Goal: Task Accomplishment & Management: Complete application form

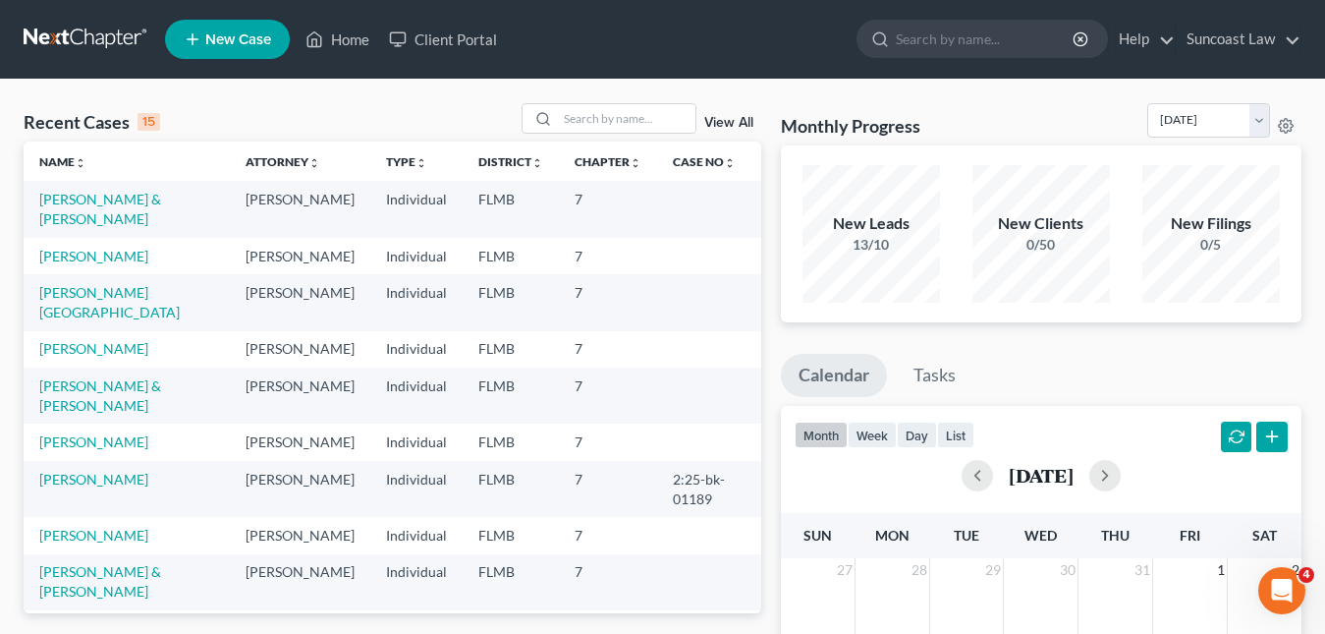
click at [246, 47] on span "New Case" at bounding box center [238, 39] width 66 height 15
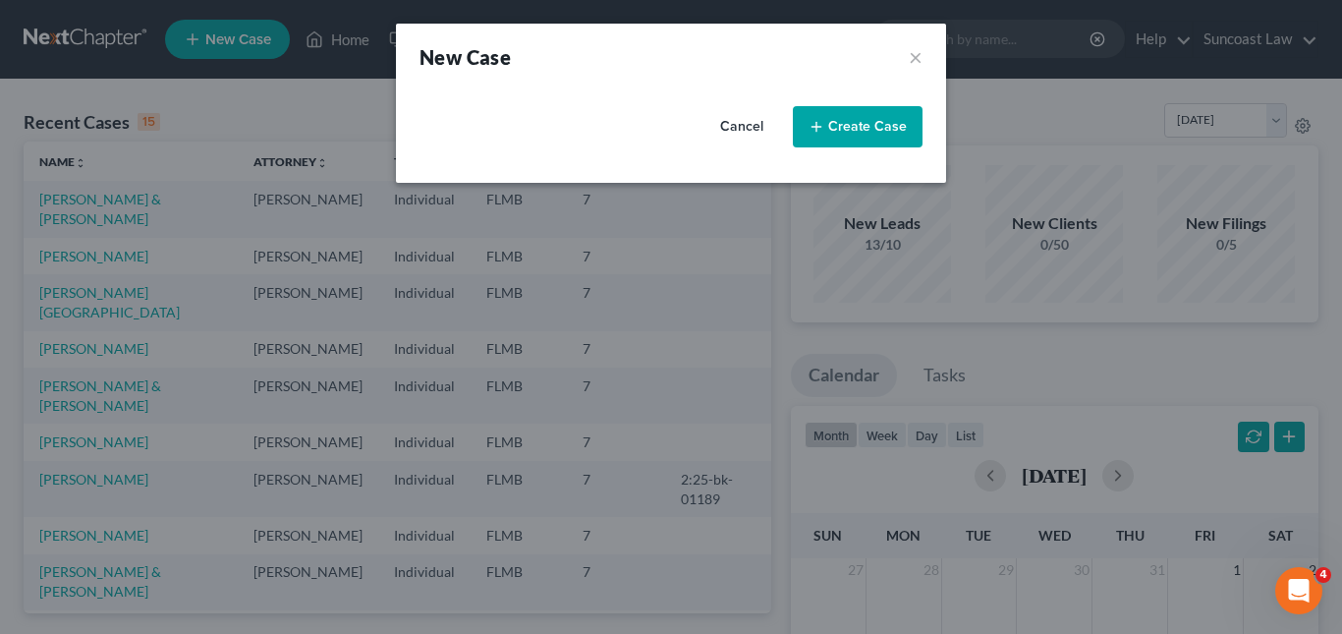
select select "15"
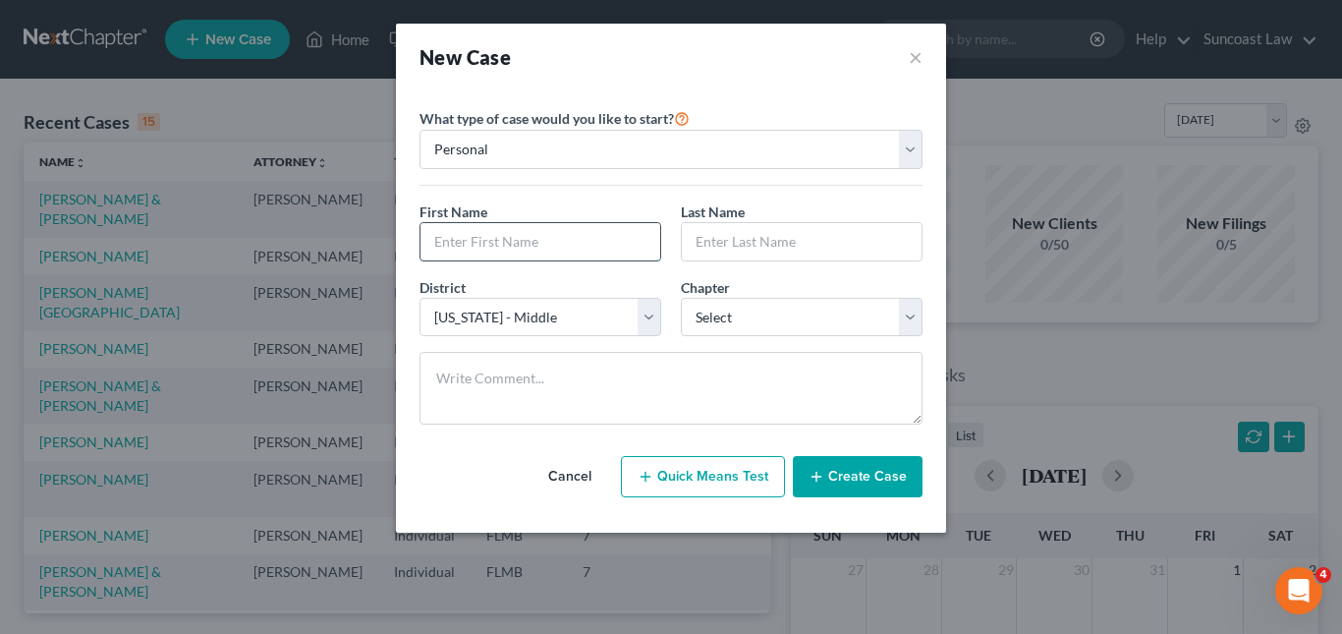
click at [490, 228] on input "text" at bounding box center [541, 241] width 240 height 37
type input "[PERSON_NAME]"
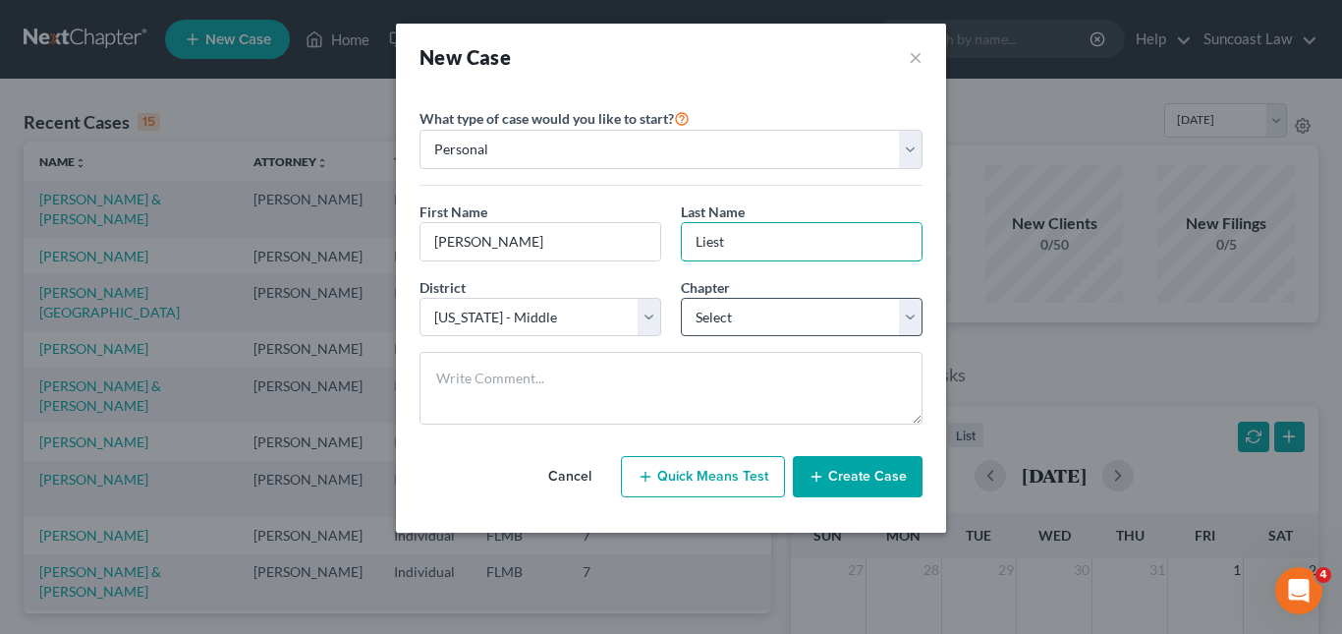
type input "Liest"
click at [713, 306] on select "Select 7 11 12 13" at bounding box center [802, 317] width 242 height 39
select select "0"
click at [681, 298] on select "Select 7 11 12 13" at bounding box center [802, 317] width 242 height 39
click at [850, 480] on button "Create Case" at bounding box center [858, 476] width 130 height 41
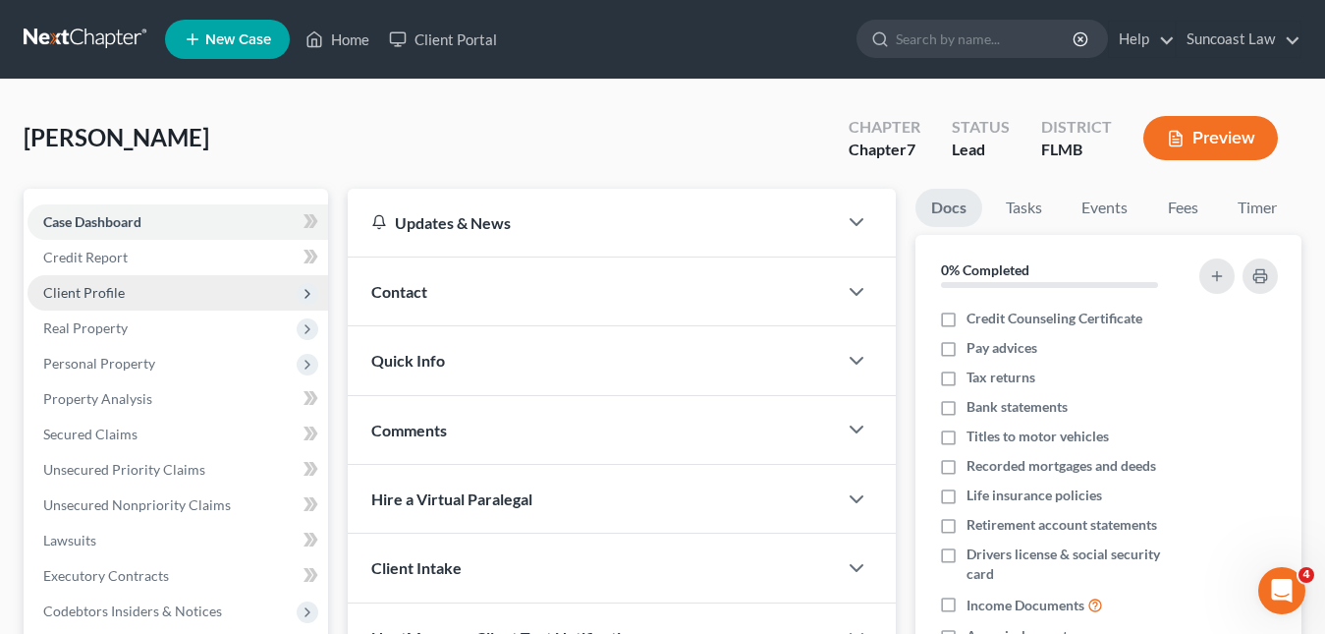
click at [98, 290] on span "Client Profile" at bounding box center [84, 292] width 82 height 17
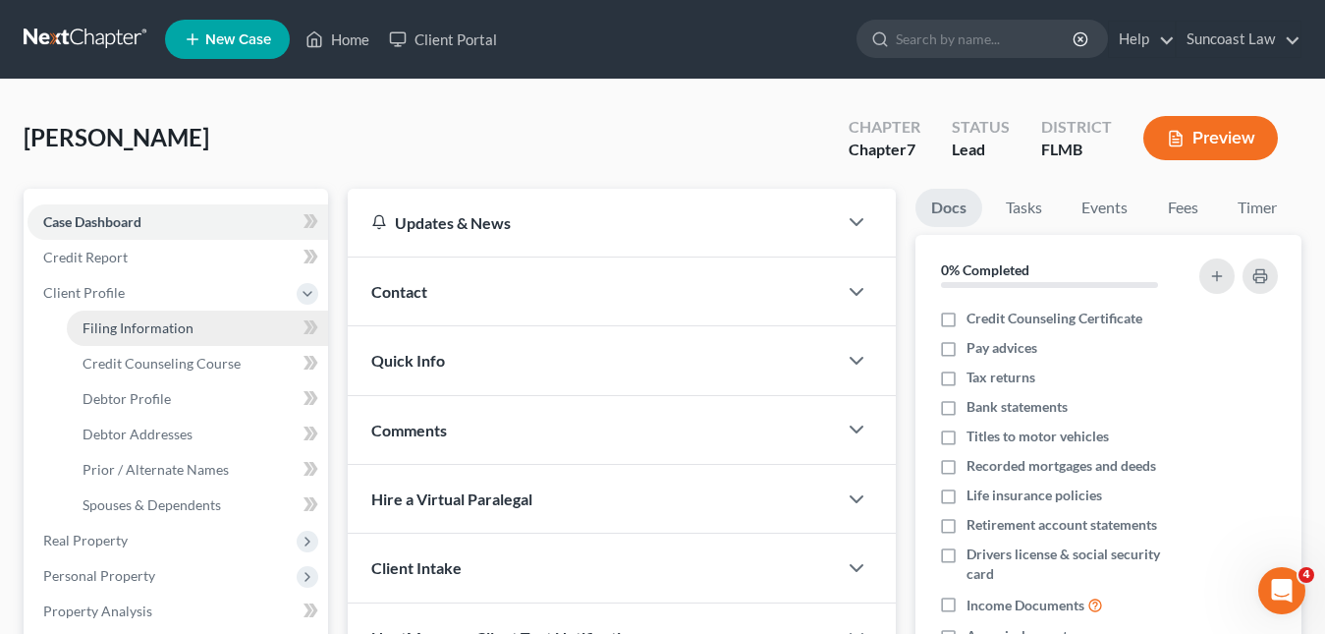
click at [170, 317] on link "Filing Information" at bounding box center [197, 327] width 261 height 35
select select "1"
select select "0"
select select "15"
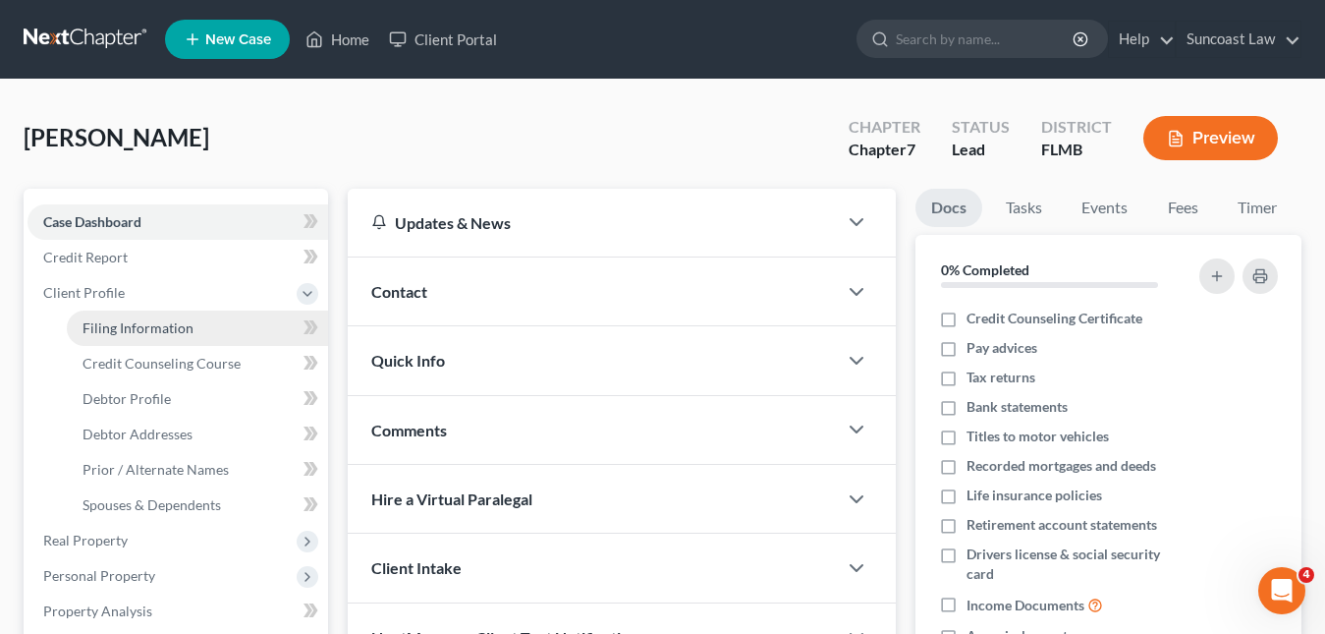
select select "9"
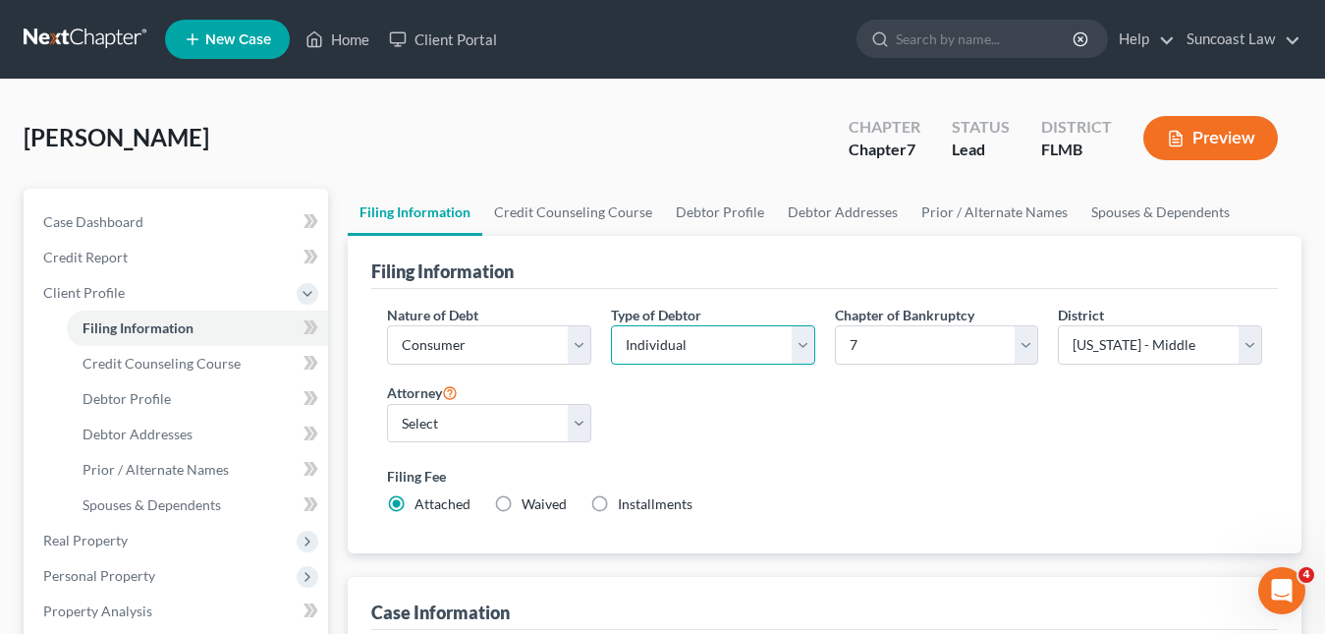
click at [797, 350] on select "Select Individual Joint" at bounding box center [713, 344] width 204 height 39
select select "1"
click at [611, 325] on select "Select Individual Joint" at bounding box center [713, 344] width 204 height 39
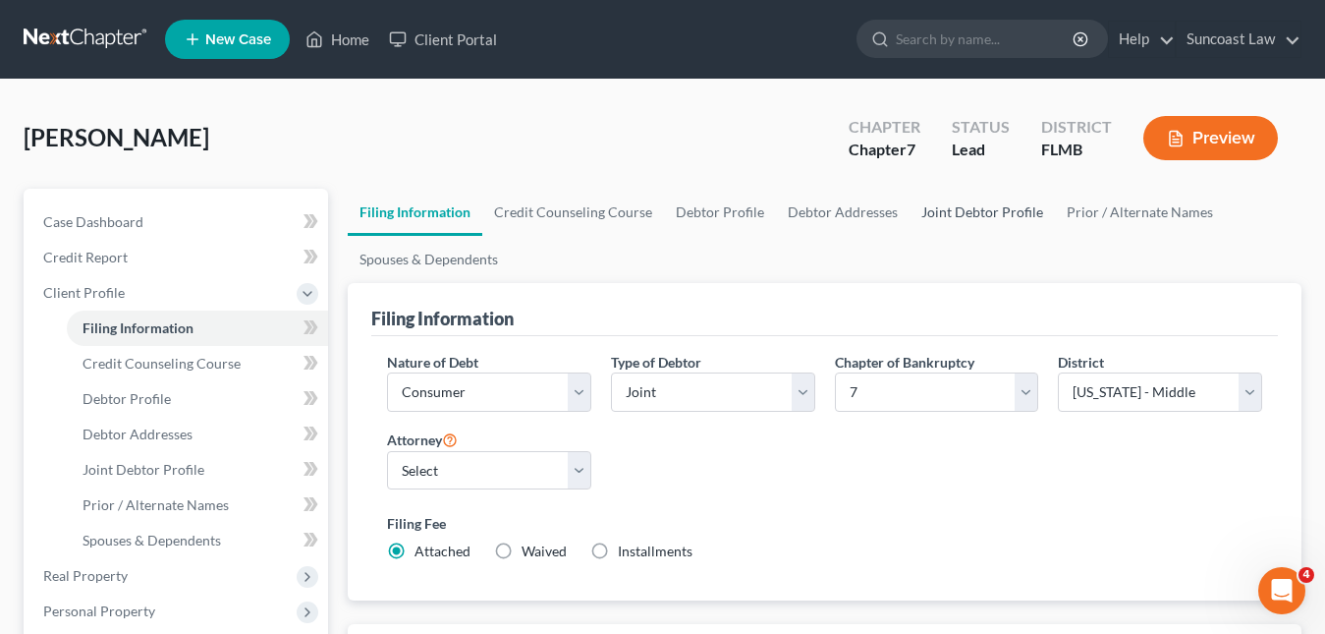
click at [929, 213] on link "Joint Debtor Profile" at bounding box center [982, 212] width 145 height 47
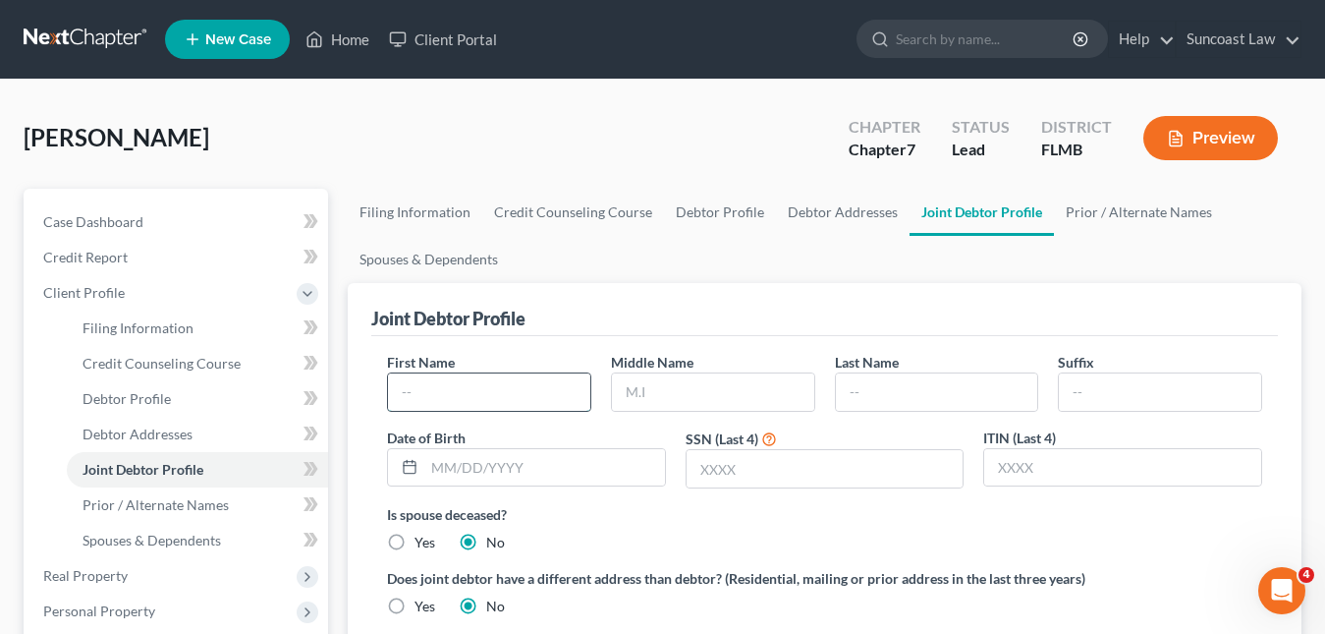
click at [486, 380] on input "text" at bounding box center [489, 391] width 202 height 37
type input "[PERSON_NAME]"
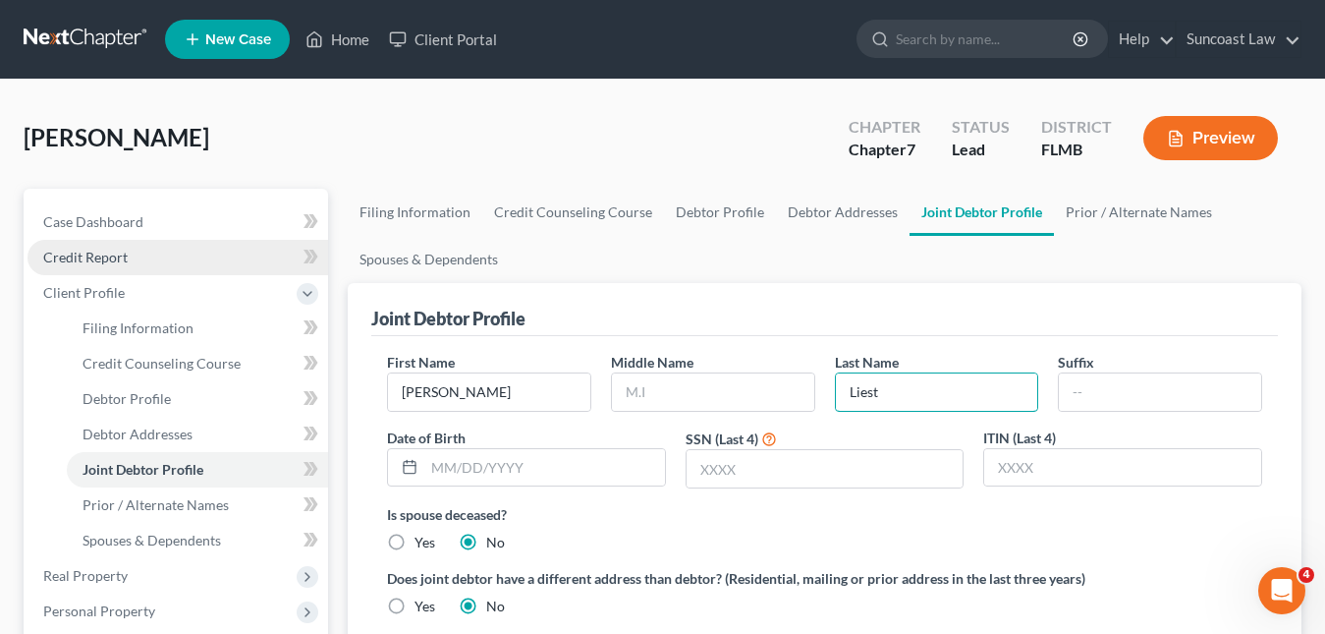
type input "Liest"
click at [94, 260] on span "Credit Report" at bounding box center [85, 257] width 84 height 17
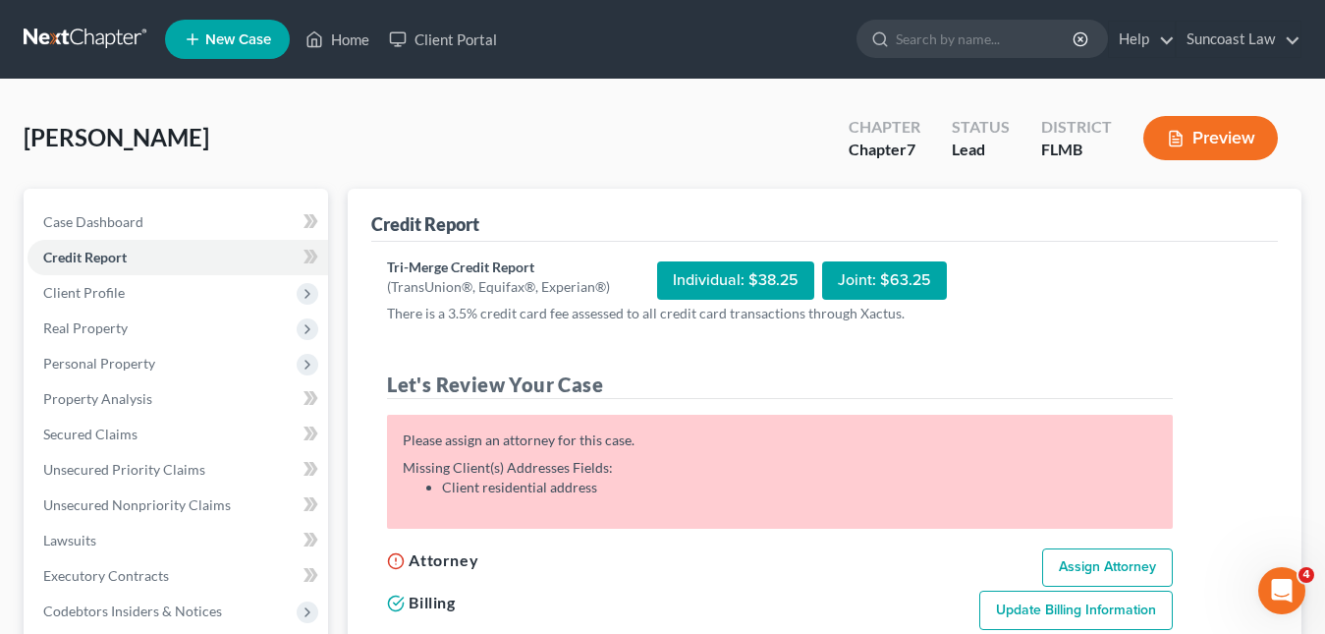
scroll to position [98, 0]
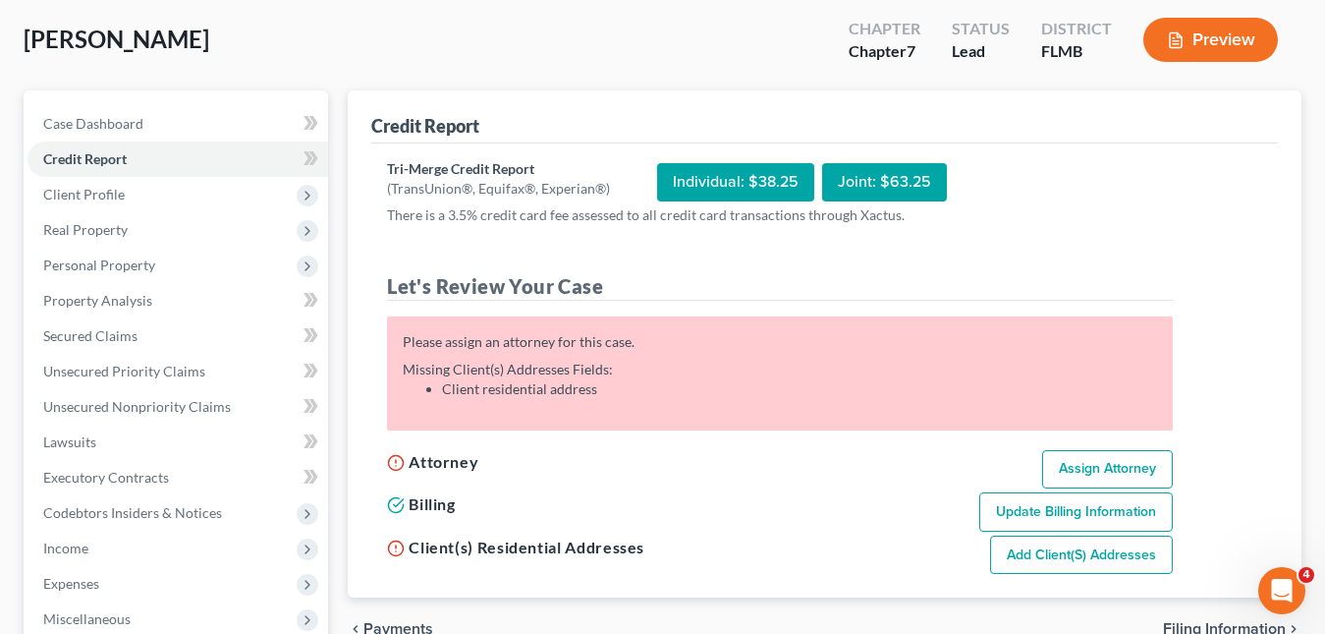
click at [1084, 471] on link "Assign Attorney" at bounding box center [1107, 469] width 131 height 39
select select "1"
select select "0"
select select "15"
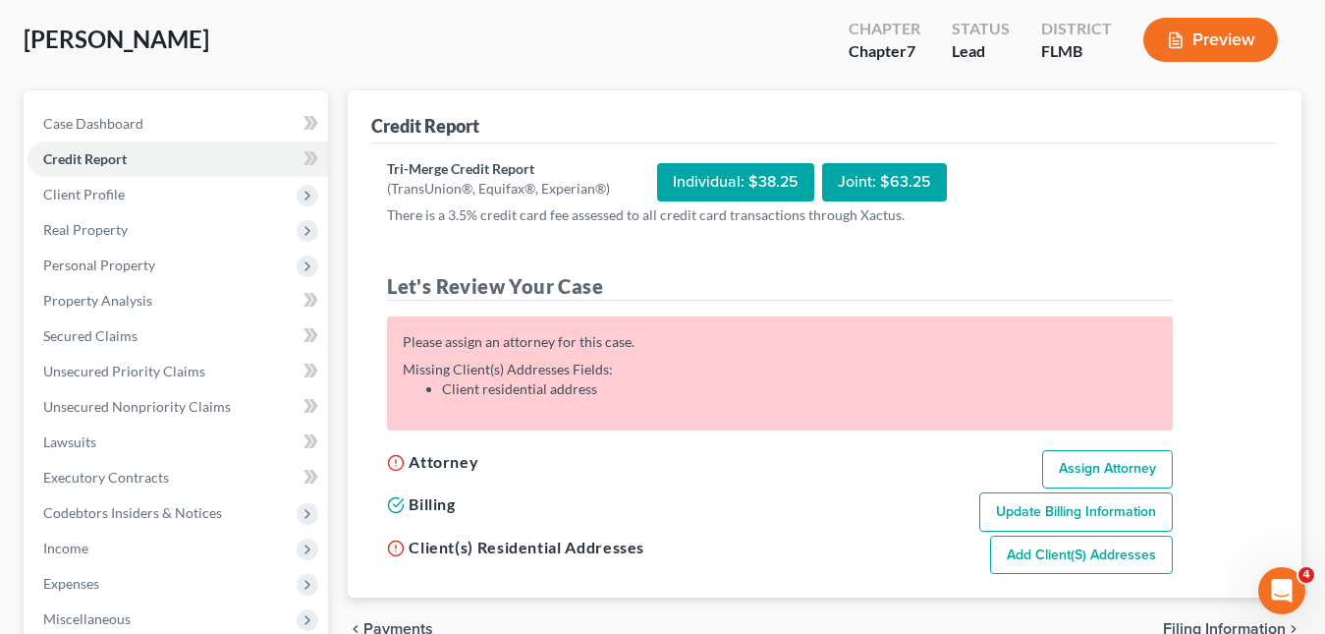
select select "9"
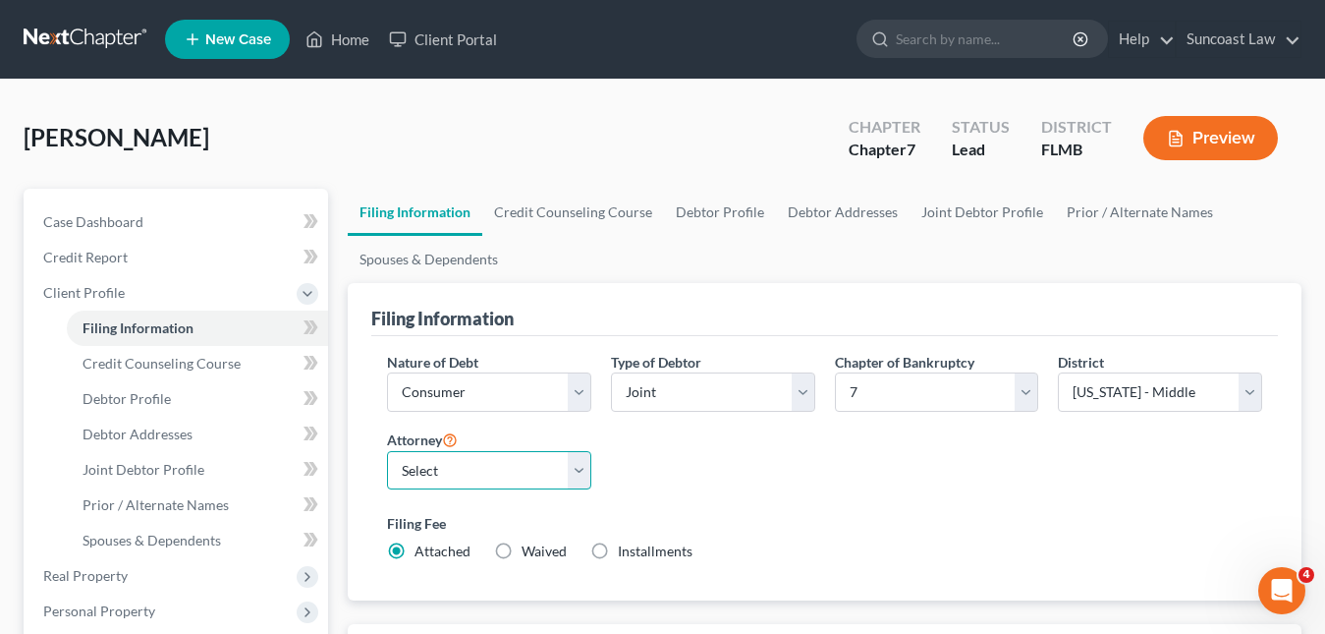
click at [578, 467] on select "Select [PERSON_NAME] - FLMB [PERSON_NAME] - FLMB" at bounding box center [489, 470] width 204 height 39
select select "0"
click at [387, 451] on select "Select [PERSON_NAME] - FLMB [PERSON_NAME] - FLMB" at bounding box center [489, 470] width 204 height 39
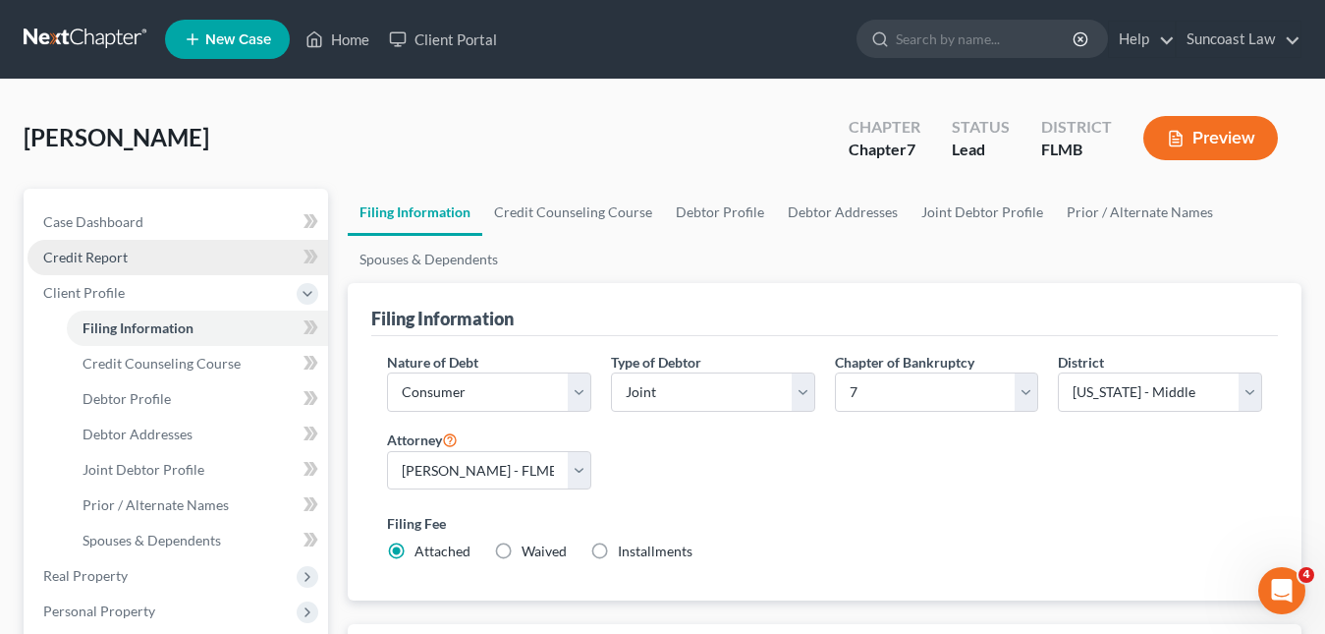
click at [125, 259] on span "Credit Report" at bounding box center [85, 257] width 84 height 17
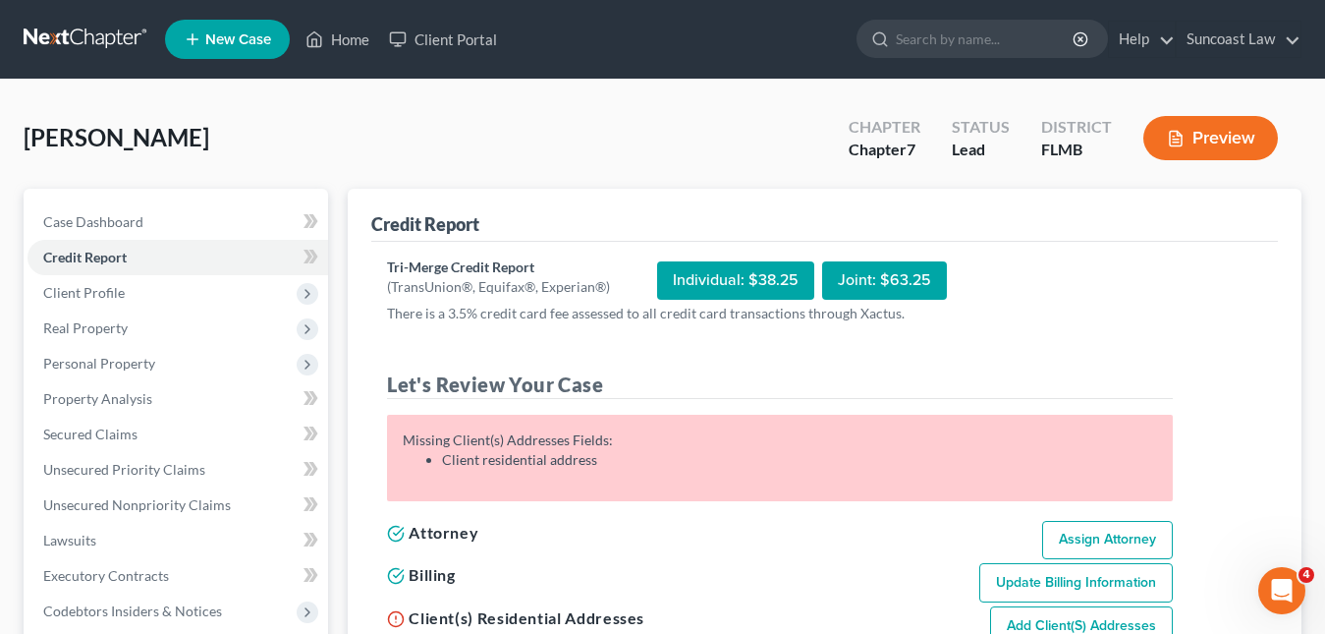
scroll to position [197, 0]
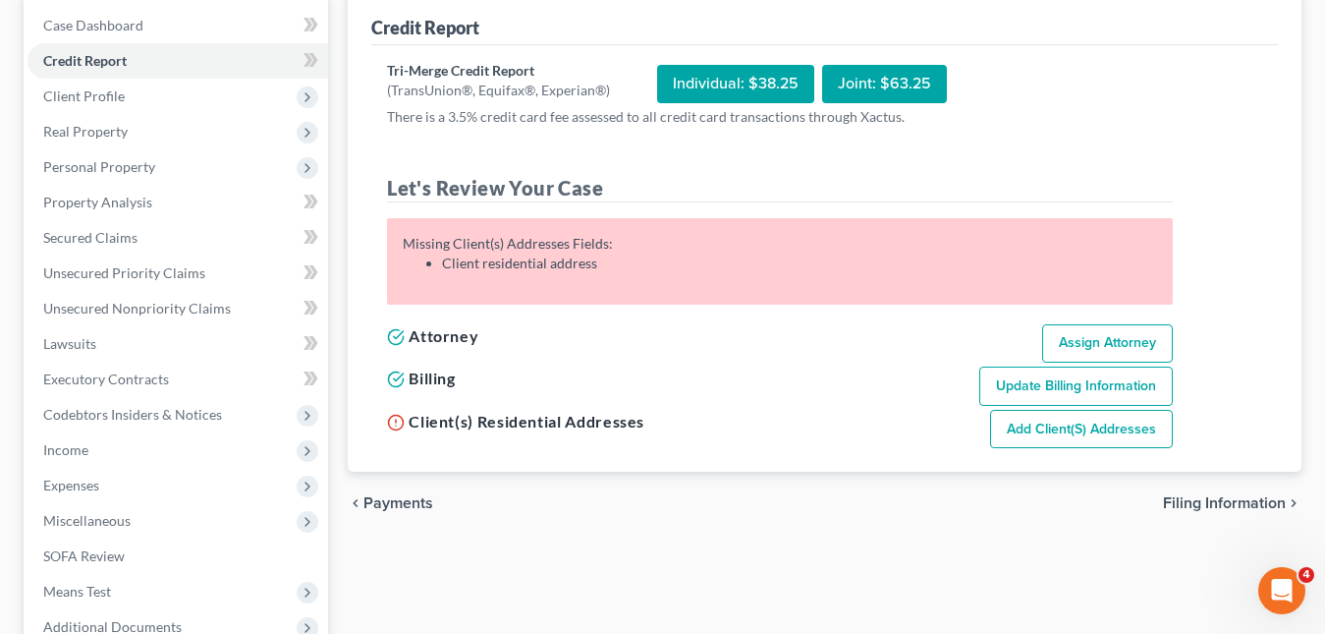
click at [1042, 429] on link "Add Client(s) Addresses" at bounding box center [1081, 429] width 183 height 39
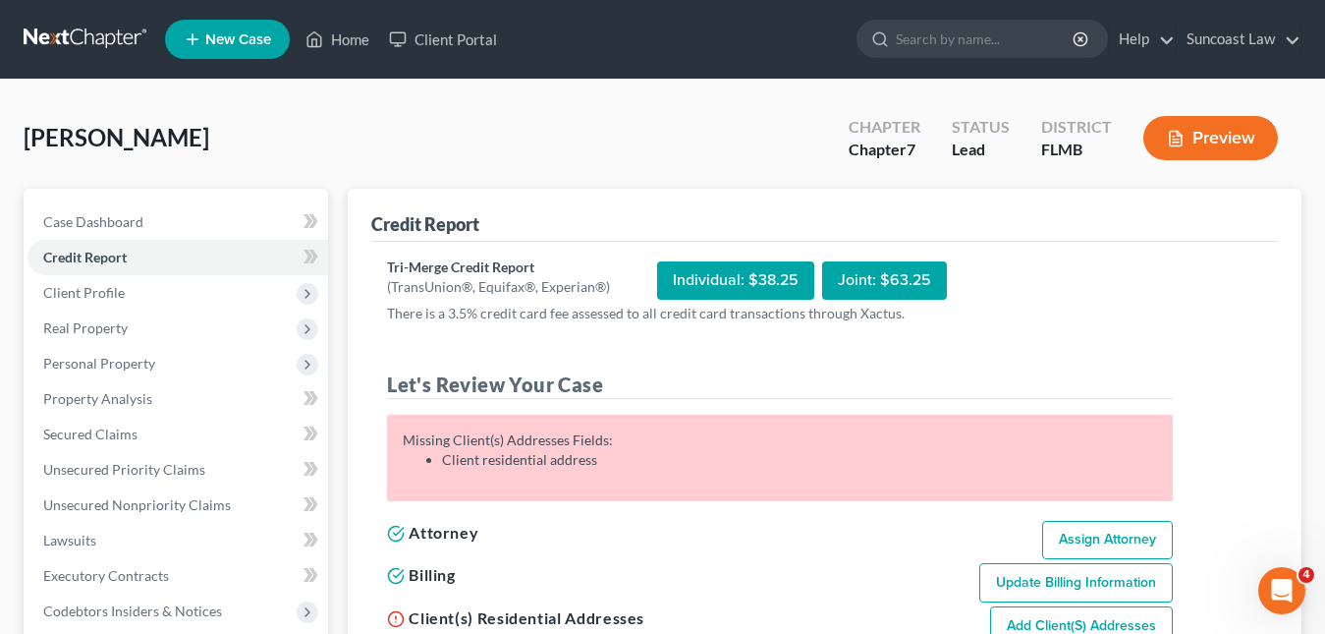
select select "0"
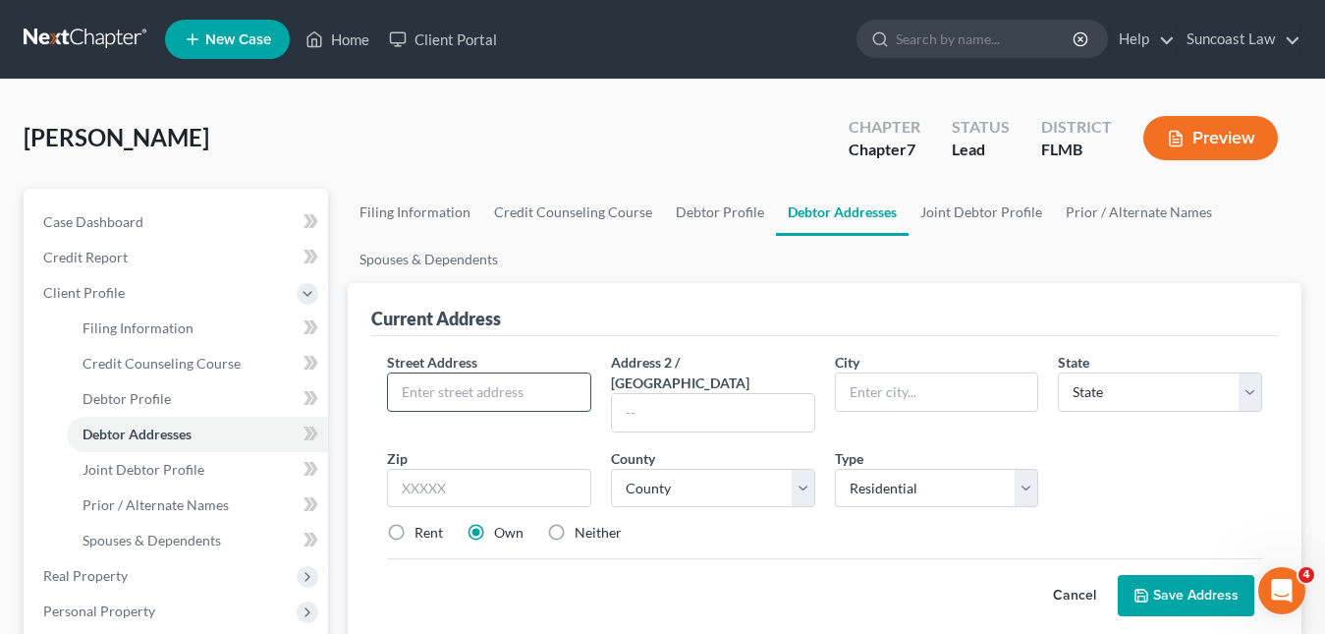
paste input "[STREET_ADDRESS]"
type input "[STREET_ADDRESS]"
click at [426, 469] on input "text" at bounding box center [489, 488] width 204 height 39
type input "33782"
type input "[GEOGRAPHIC_DATA]"
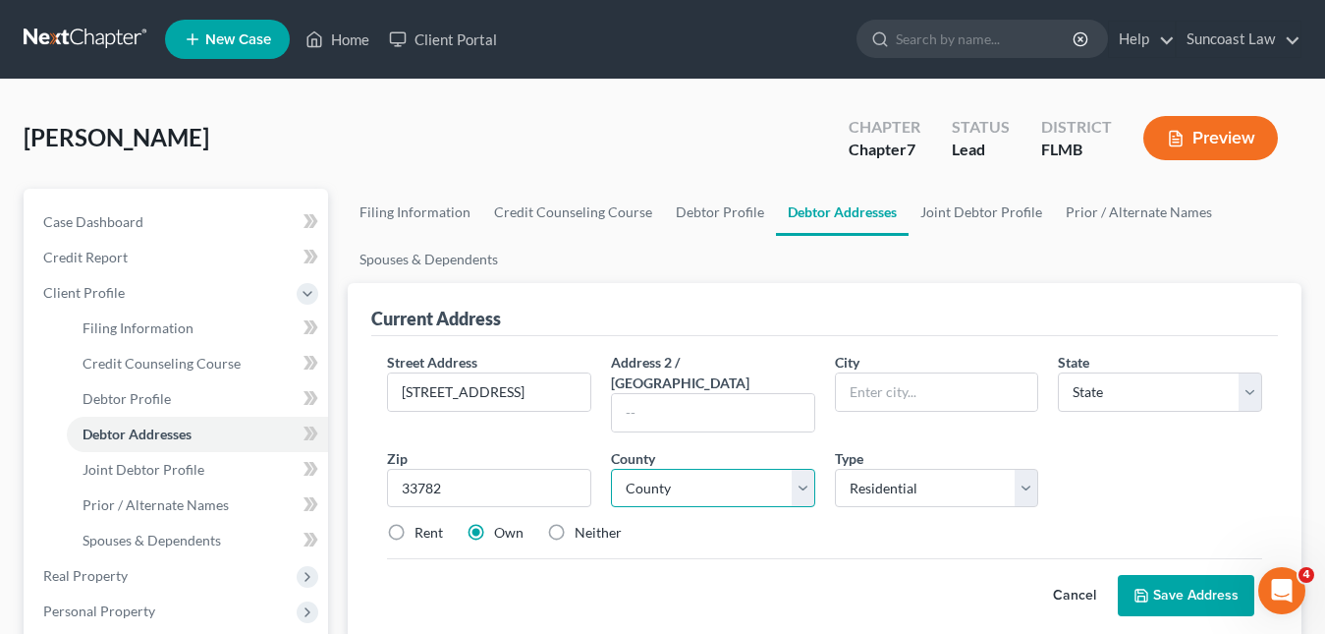
select select "9"
click at [687, 469] on select "County" at bounding box center [713, 488] width 204 height 39
select select "51"
click at [611, 469] on select "County [GEOGRAPHIC_DATA] [GEOGRAPHIC_DATA] [GEOGRAPHIC_DATA] [GEOGRAPHIC_DATA] …" at bounding box center [713, 488] width 204 height 39
click at [1177, 576] on button "Save Address" at bounding box center [1186, 595] width 137 height 41
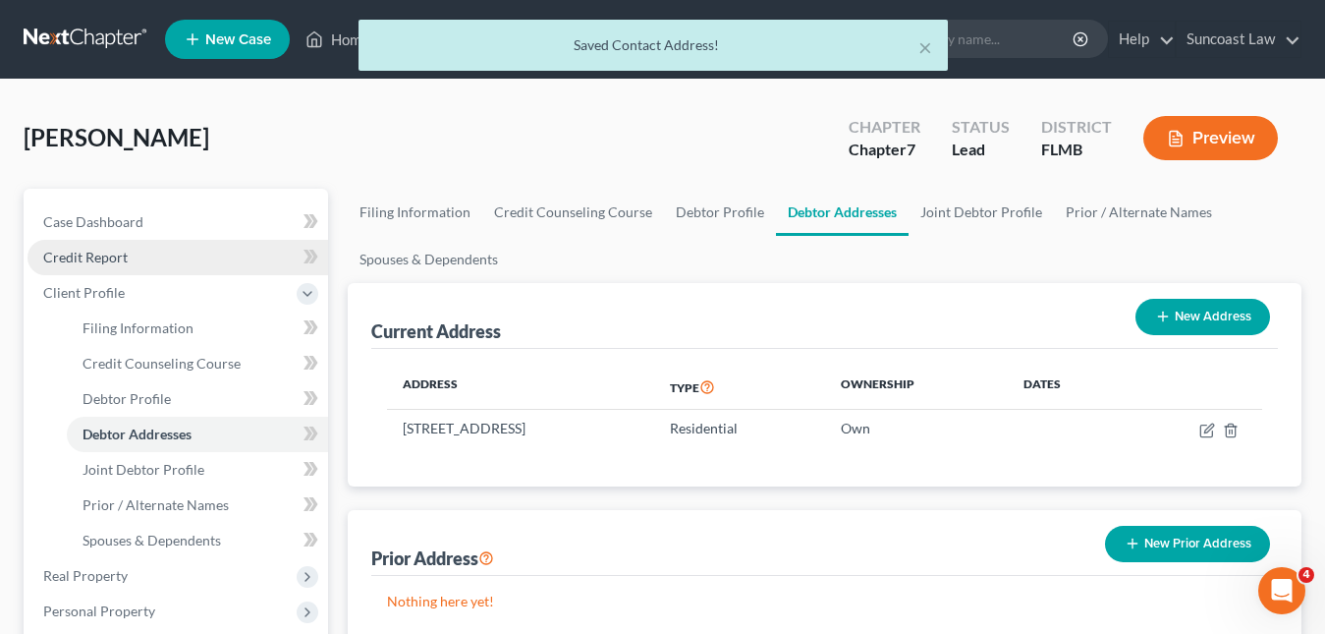
click at [86, 253] on span "Credit Report" at bounding box center [85, 257] width 84 height 17
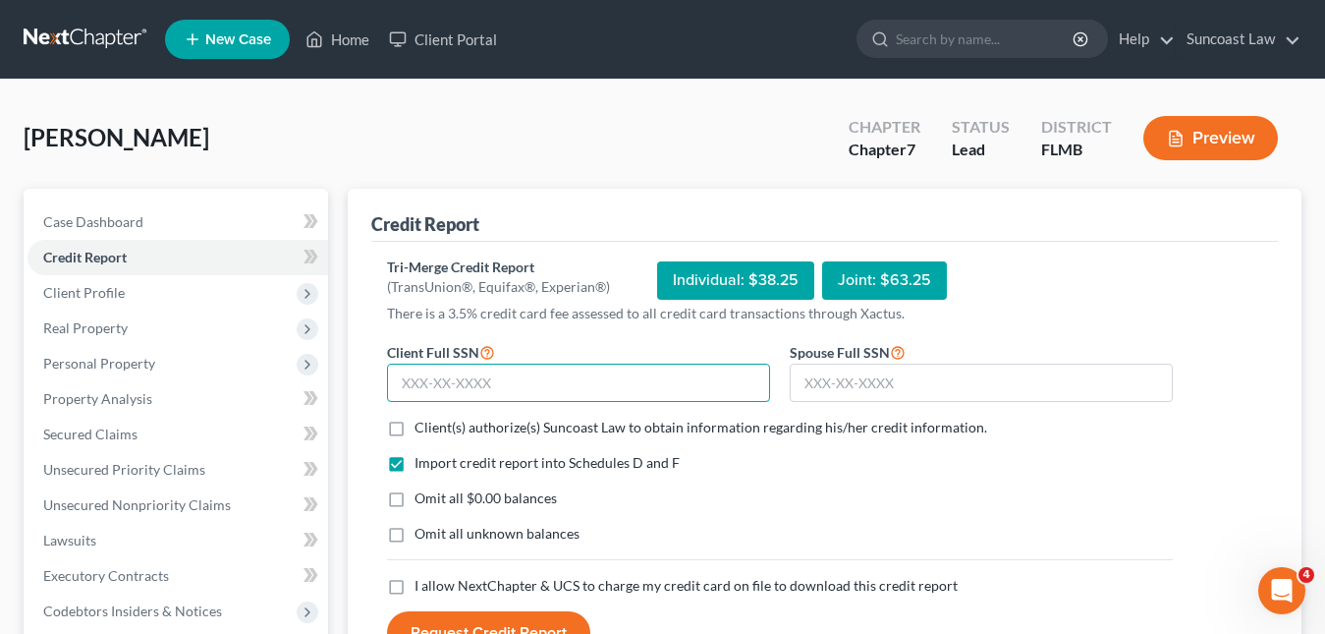
click at [413, 389] on input "text" at bounding box center [578, 383] width 383 height 39
paste input "044-36-8628"
type input "044-36-8628"
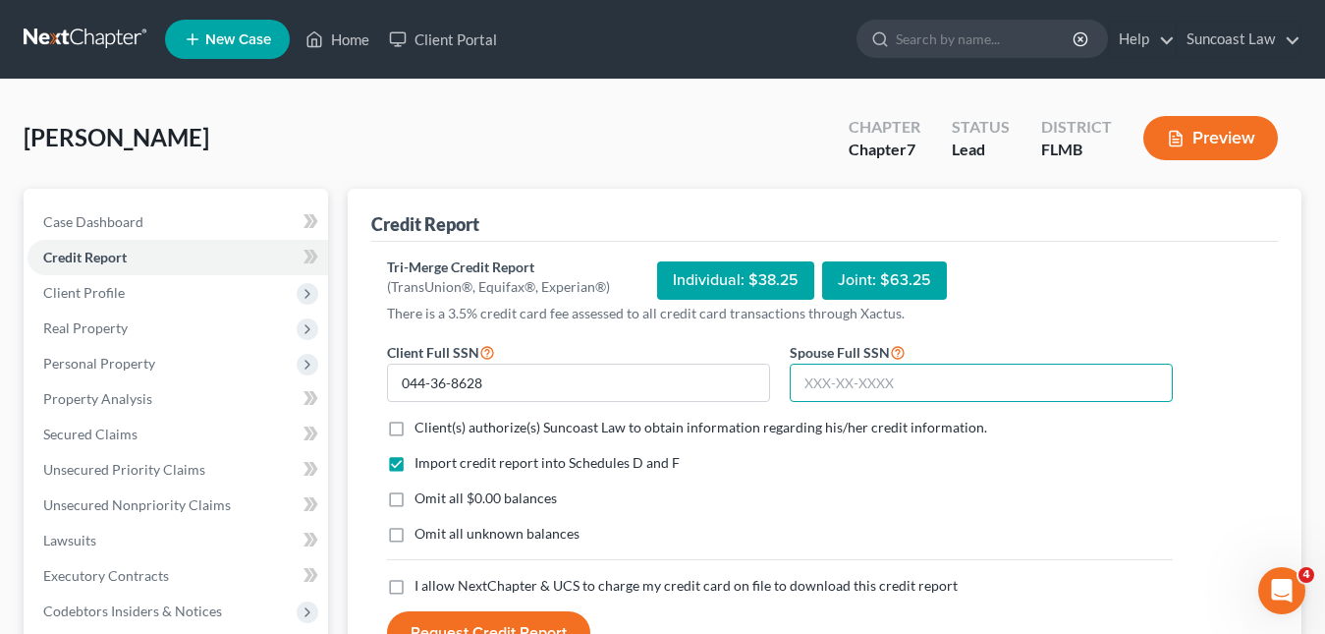
click at [800, 389] on input "text" at bounding box center [981, 383] width 383 height 39
paste input "048-58-7718"
type input "048-58-7718"
click at [415, 429] on label "Client(s) authorize(s) Suncoast Law to obtain information regarding his/her cre…" at bounding box center [701, 428] width 573 height 20
click at [422, 429] on input "Client(s) authorize(s) Suncoast Law to obtain information regarding his/her cre…" at bounding box center [428, 424] width 13 height 13
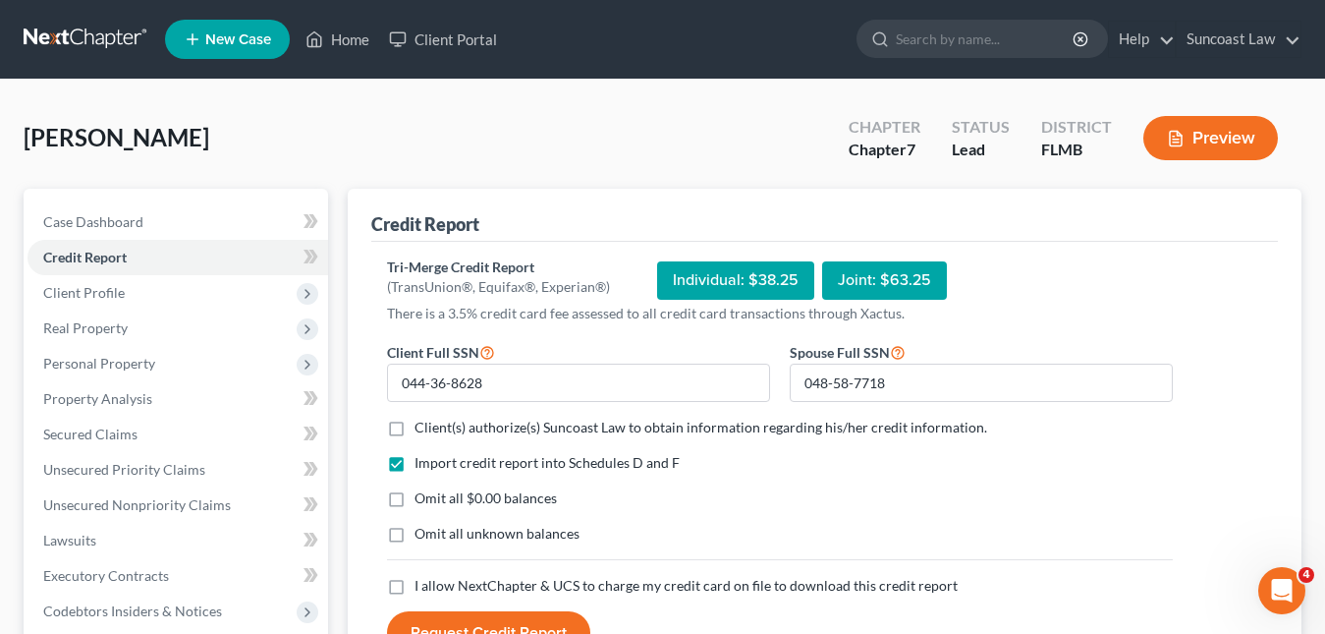
checkbox input "true"
drag, startPoint x: 394, startPoint y: 585, endPoint x: 423, endPoint y: 589, distance: 29.7
click at [415, 586] on label "I allow NextChapter & UCS to charge my credit card on file to download this cre…" at bounding box center [686, 586] width 543 height 20
click at [422, 586] on input "I allow NextChapter & UCS to charge my credit card on file to download this cre…" at bounding box center [428, 582] width 13 height 13
checkbox input "true"
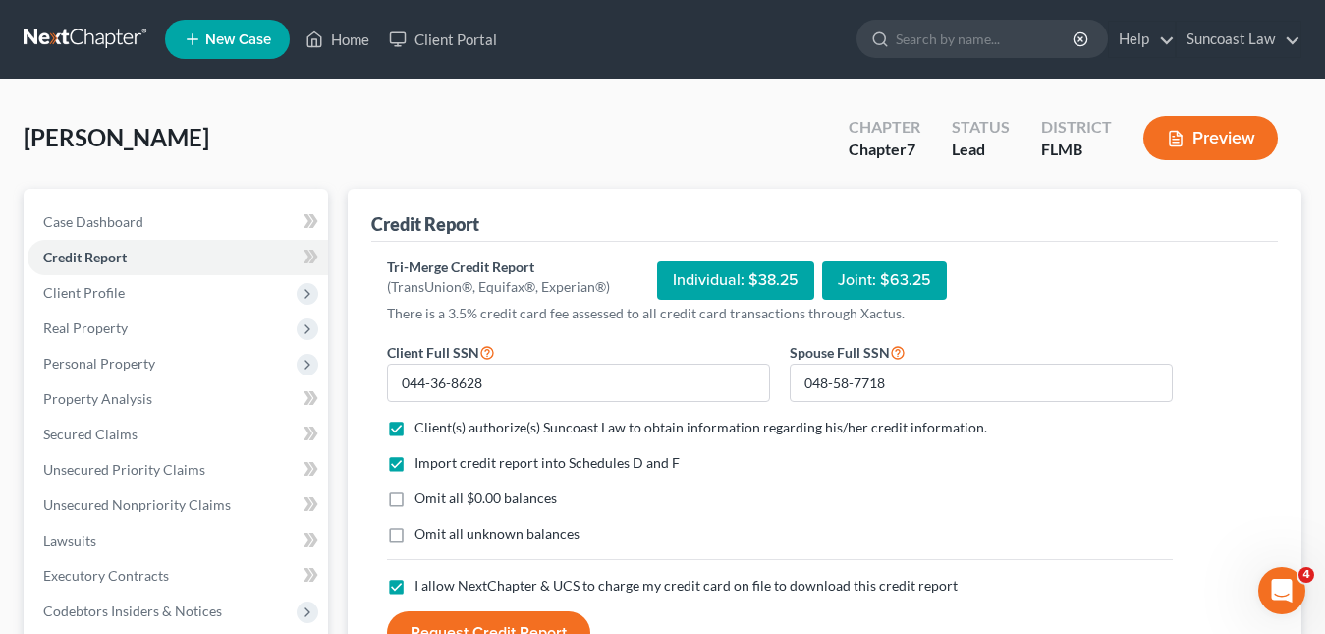
click at [469, 620] on button "Request Credit Report" at bounding box center [488, 632] width 203 height 43
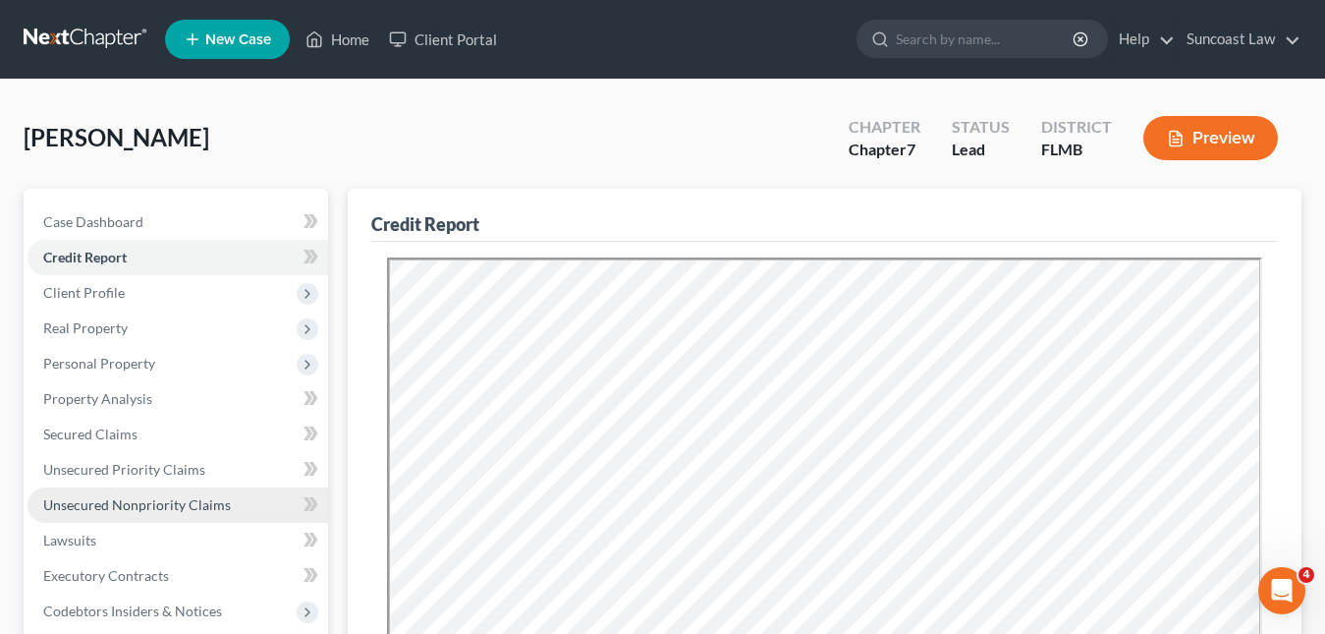
click at [174, 503] on span "Unsecured Nonpriority Claims" at bounding box center [137, 504] width 188 height 17
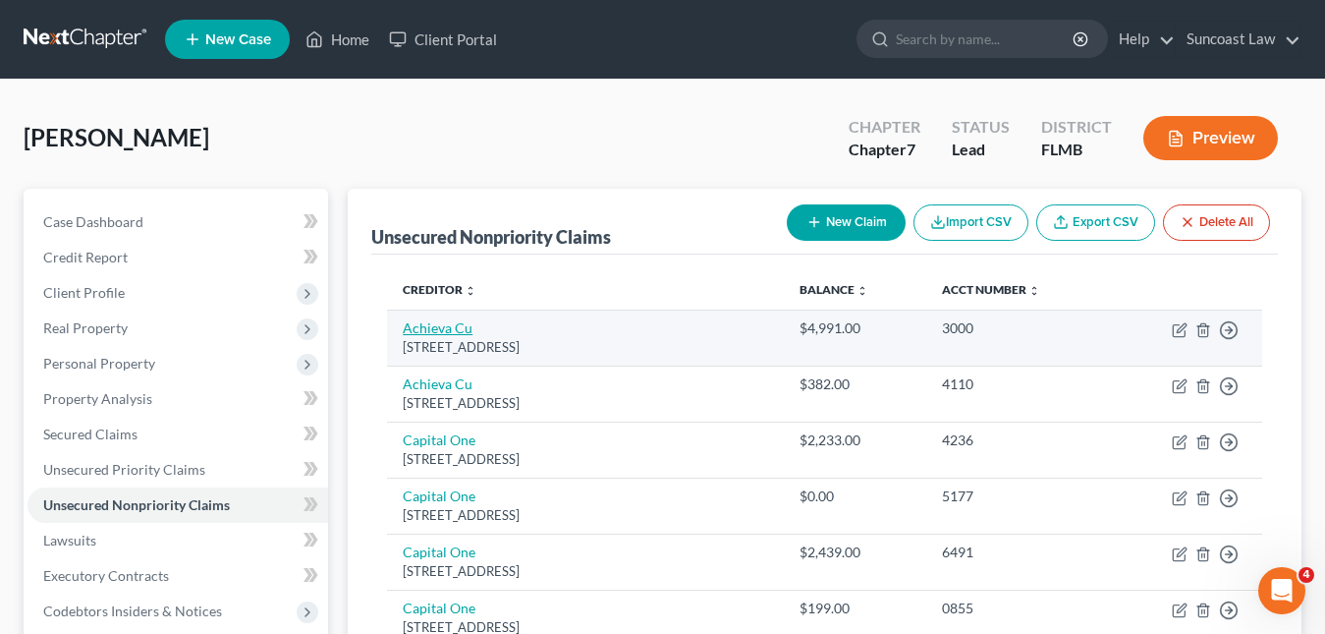
click at [448, 326] on link "Achieva Cu" at bounding box center [438, 327] width 70 height 17
select select "9"
select select "2"
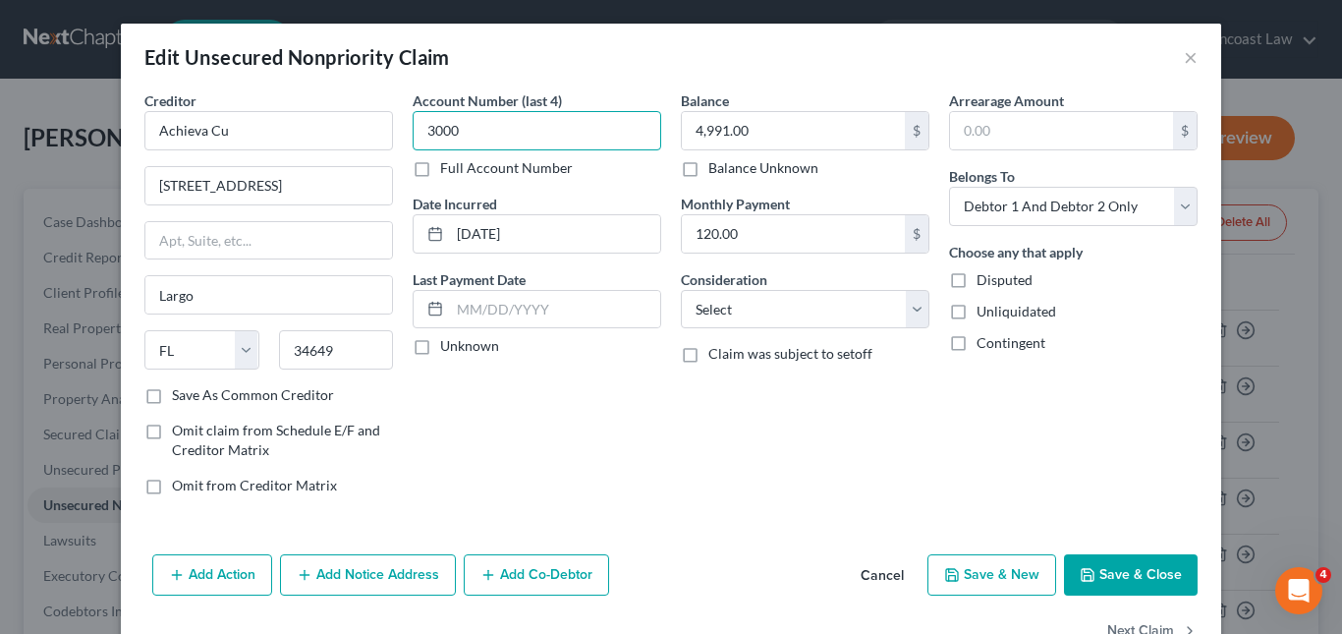
drag, startPoint x: 462, startPoint y: 138, endPoint x: 421, endPoint y: 132, distance: 41.7
click at [392, 132] on div "Creditor * Achieva Cu [STREET_ADDRESS][GEOGRAPHIC_DATA] [US_STATE][GEOGRAPHIC_D…" at bounding box center [671, 300] width 1073 height 421
click at [1184, 51] on button "×" at bounding box center [1191, 57] width 14 height 24
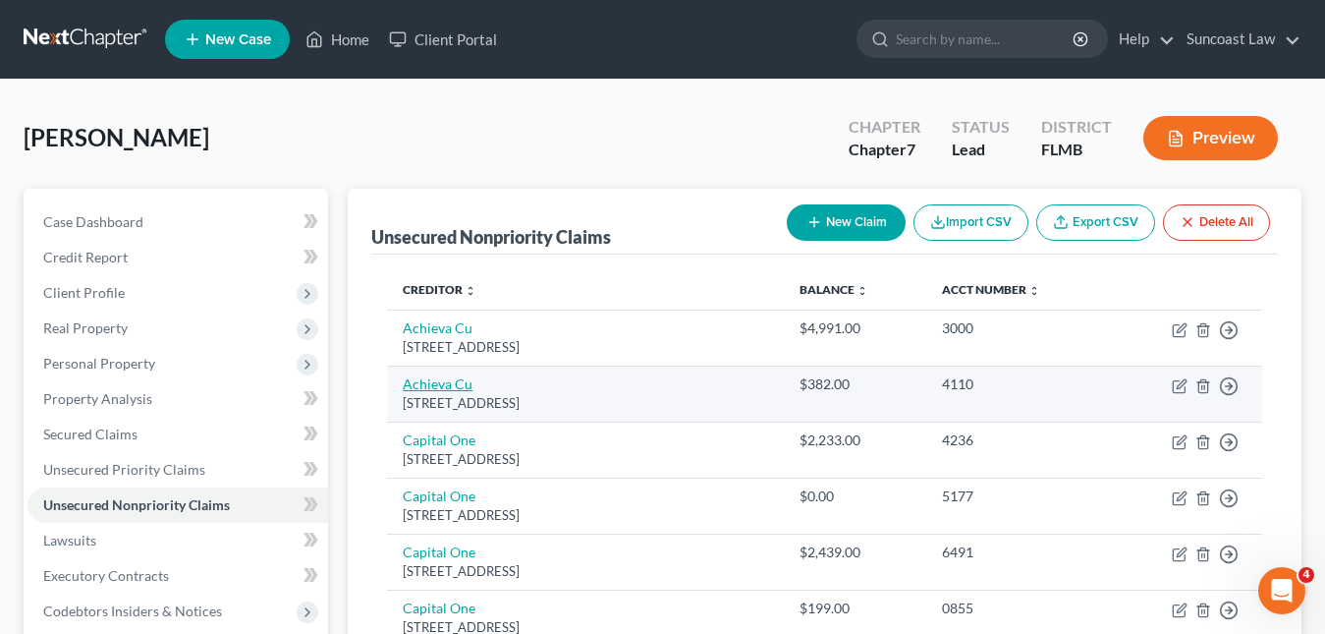
click at [456, 384] on link "Achieva Cu" at bounding box center [438, 383] width 70 height 17
select select "9"
select select "1"
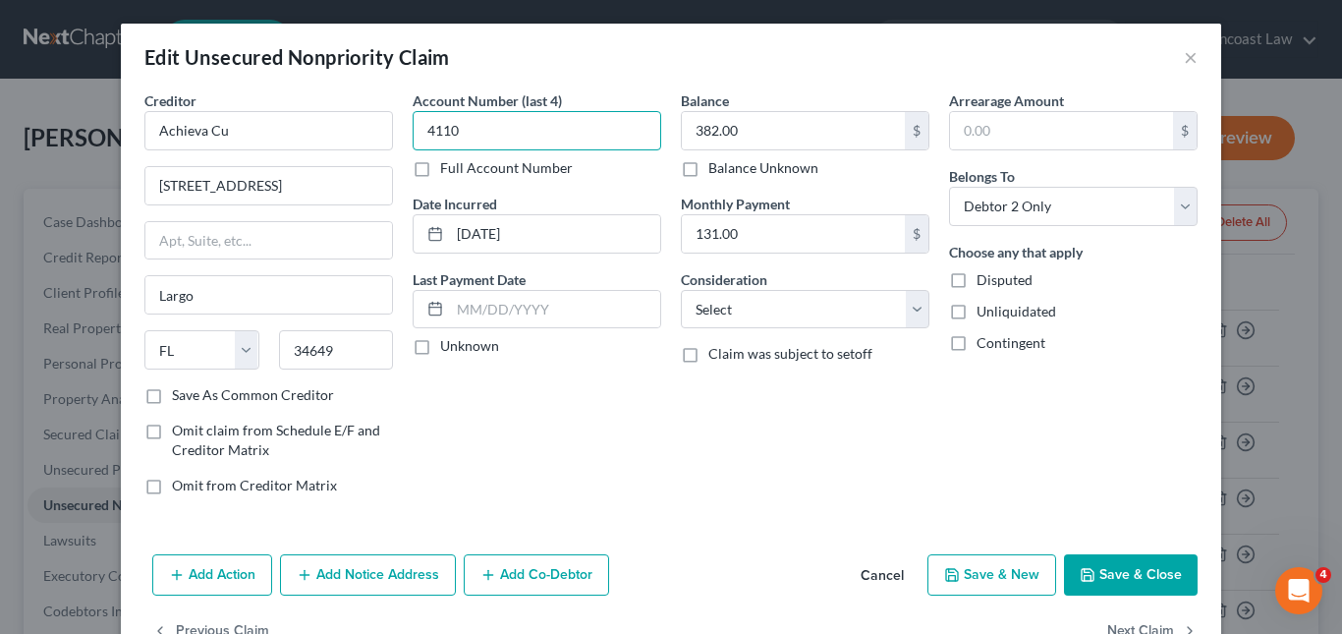
drag, startPoint x: 482, startPoint y: 129, endPoint x: 405, endPoint y: 136, distance: 77.9
click at [413, 136] on input "4110" at bounding box center [537, 130] width 249 height 39
click at [1184, 59] on button "×" at bounding box center [1191, 57] width 14 height 24
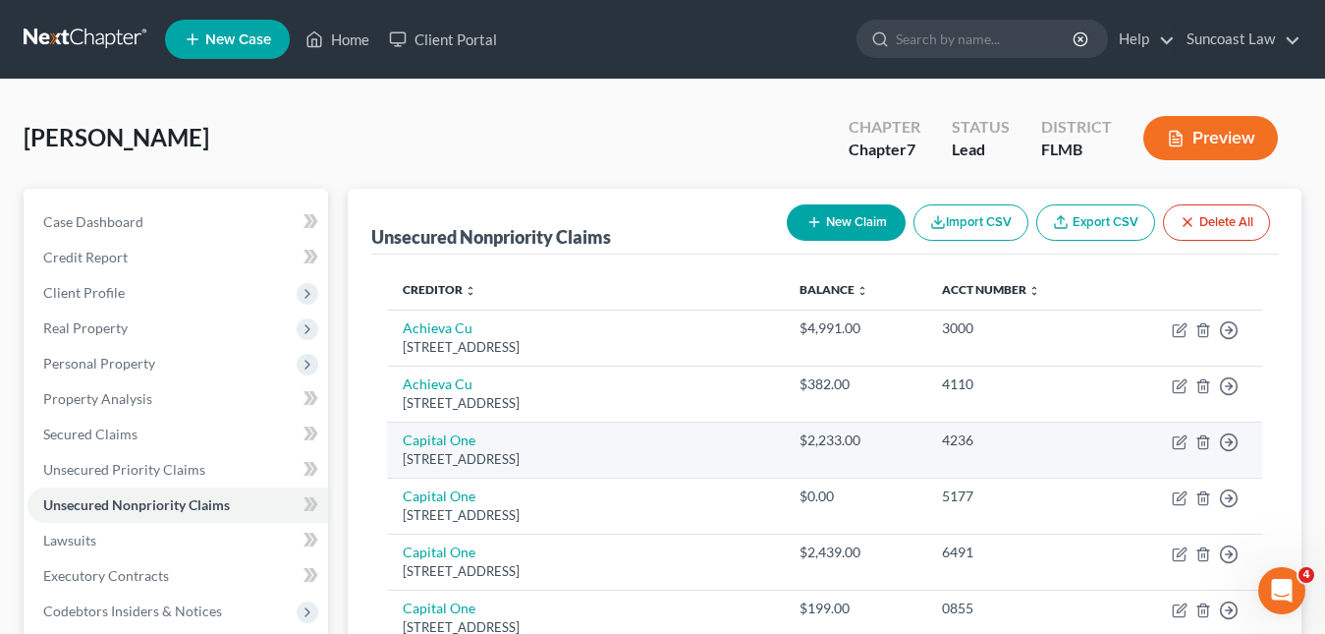
scroll to position [98, 0]
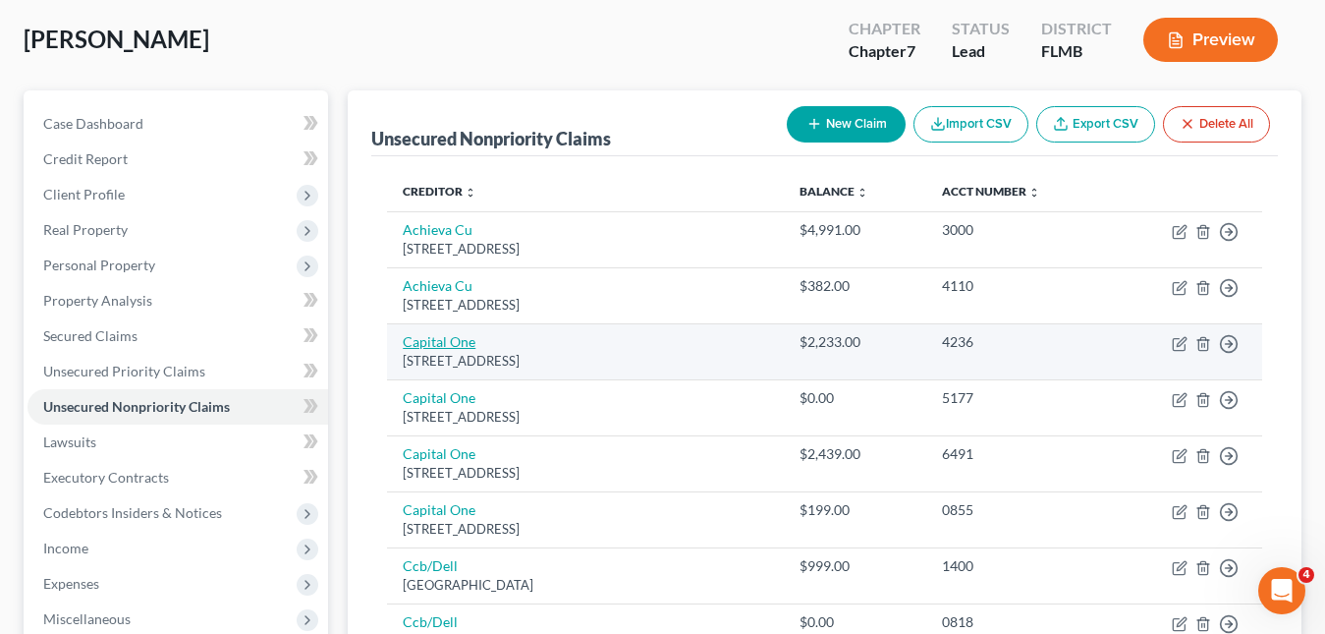
click at [452, 340] on link "Capital One" at bounding box center [439, 341] width 73 height 17
select select "46"
select select "2"
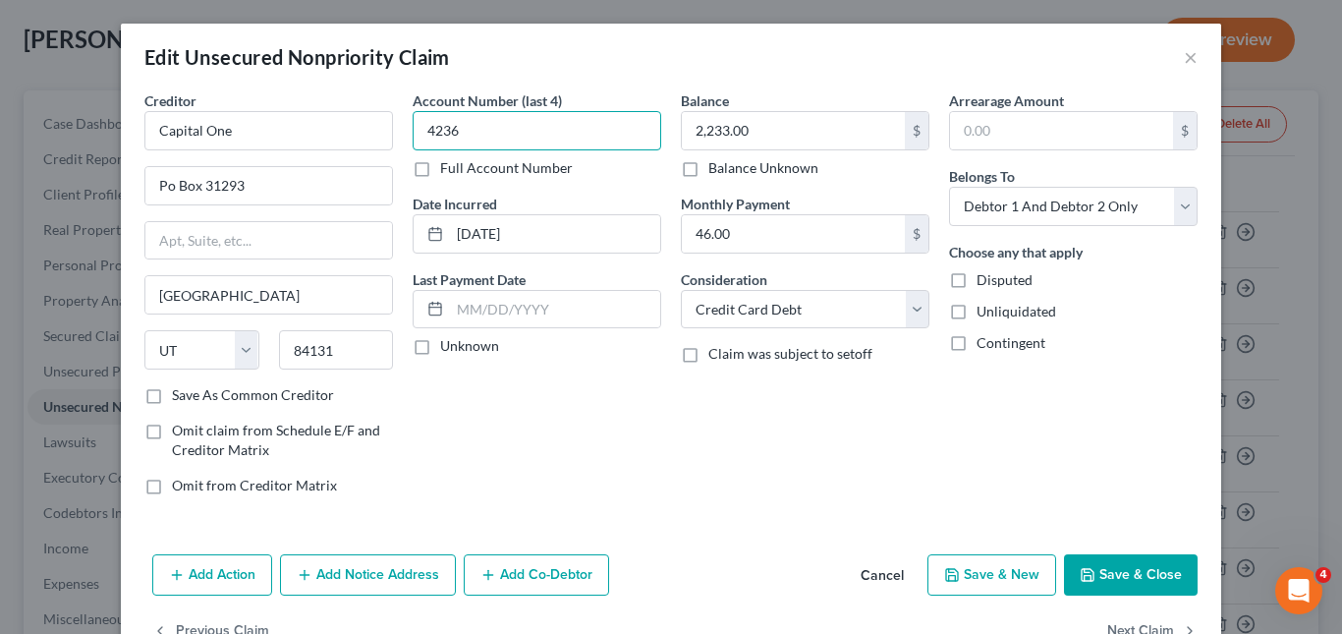
drag, startPoint x: 468, startPoint y: 135, endPoint x: 427, endPoint y: 127, distance: 41.0
click at [428, 127] on input "4236" at bounding box center [537, 130] width 249 height 39
drag, startPoint x: 462, startPoint y: 130, endPoint x: 421, endPoint y: 128, distance: 41.3
click at [421, 128] on input "2364" at bounding box center [537, 130] width 249 height 39
type input "2364"
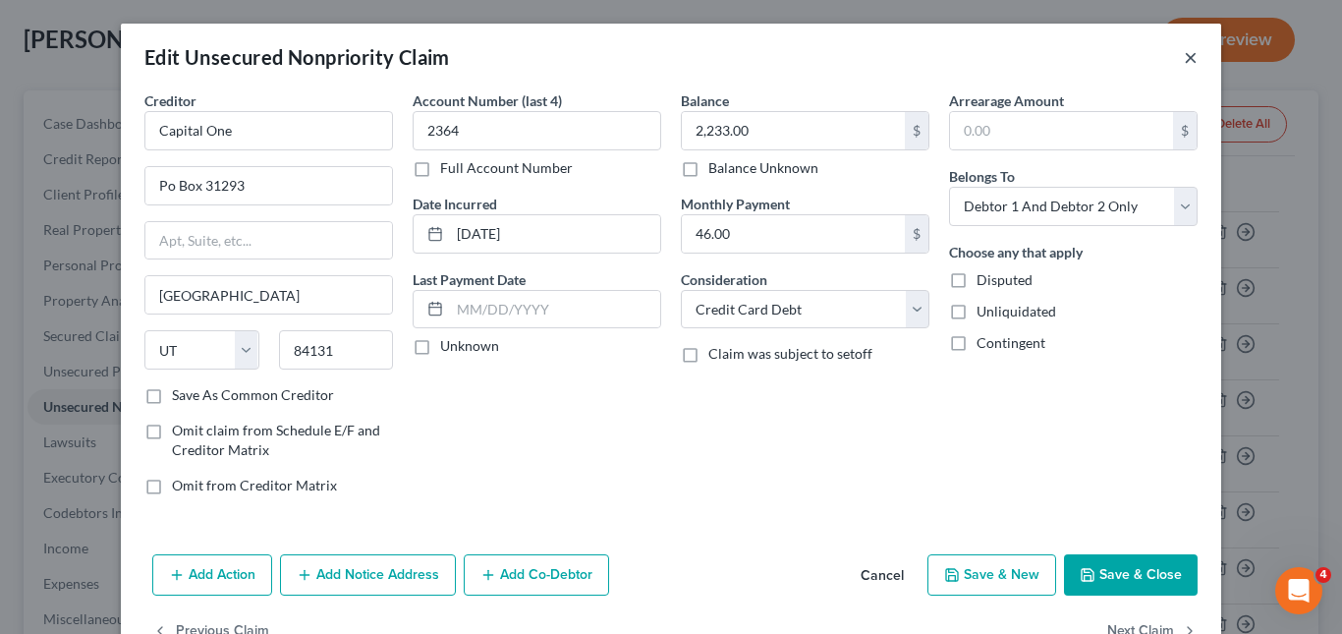
click at [1184, 60] on button "×" at bounding box center [1191, 57] width 14 height 24
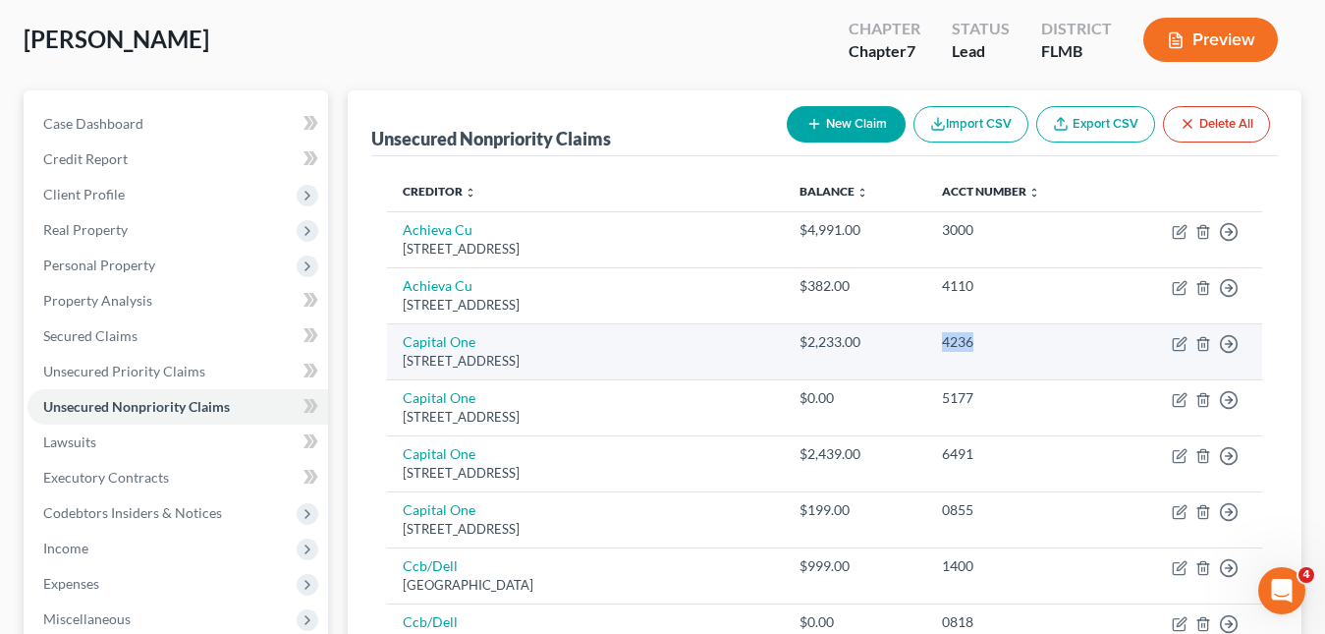
drag, startPoint x: 1010, startPoint y: 346, endPoint x: 949, endPoint y: 339, distance: 61.3
click at [949, 339] on td "4236" at bounding box center [1019, 351] width 185 height 56
copy div "4236"
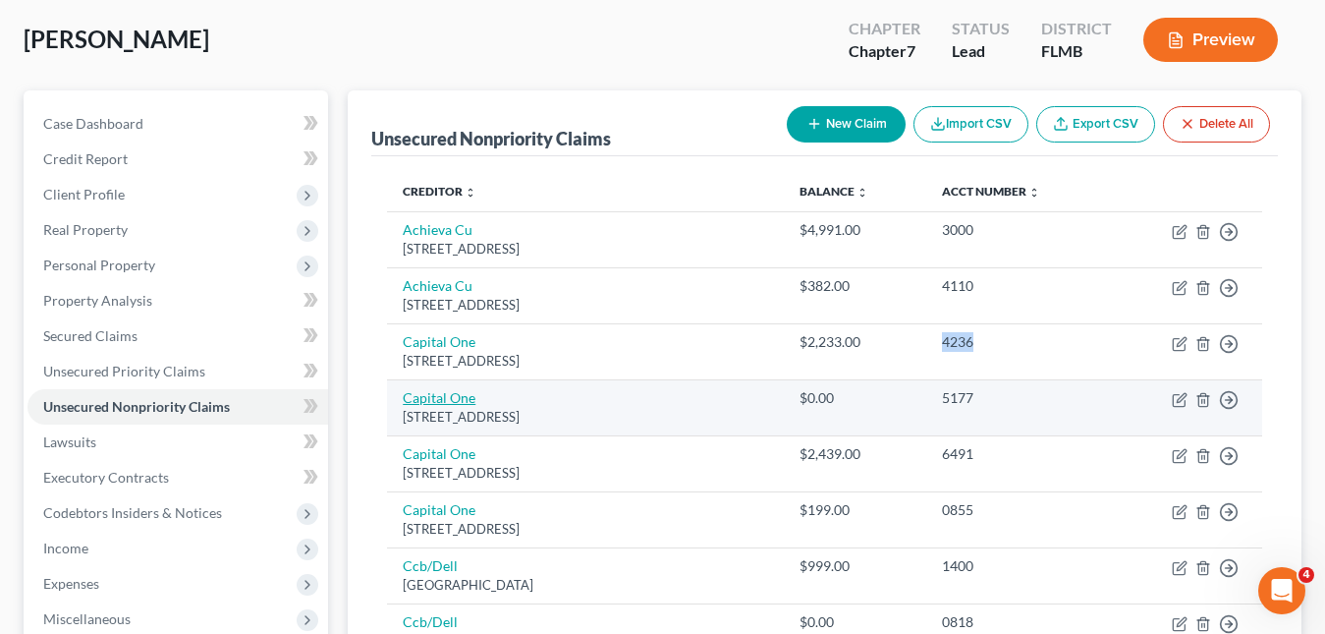
click at [462, 395] on link "Capital One" at bounding box center [439, 397] width 73 height 17
select select "46"
select select "2"
select select "0"
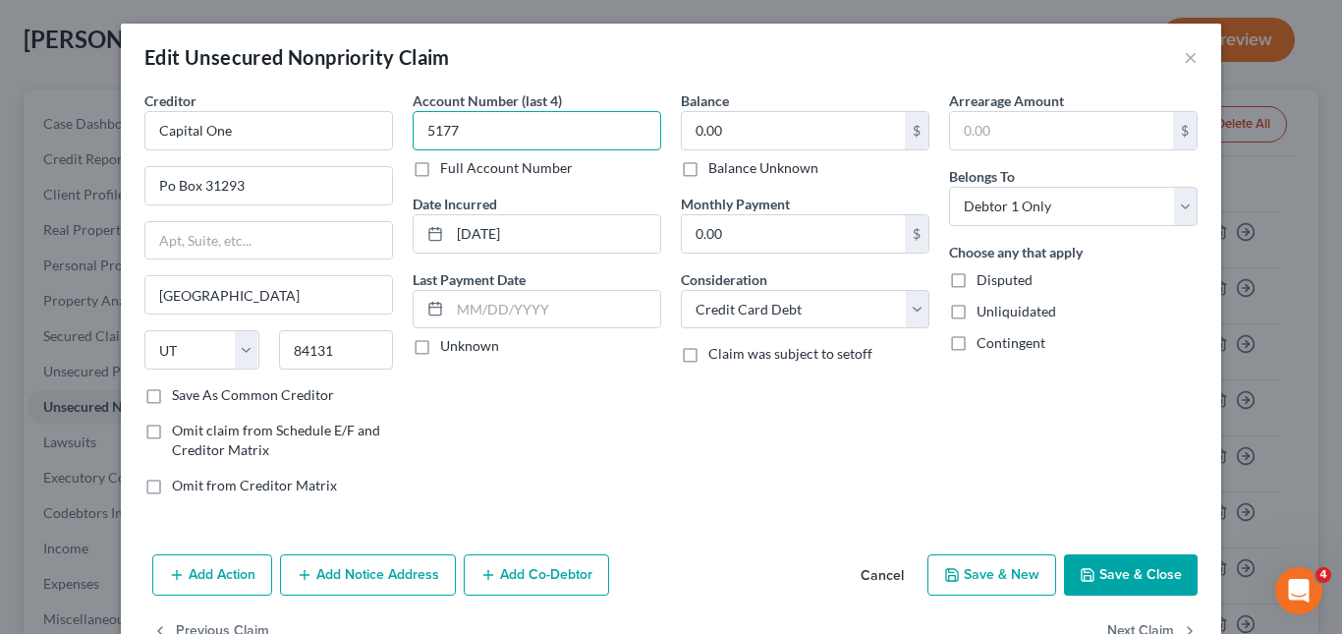
drag, startPoint x: 419, startPoint y: 133, endPoint x: 403, endPoint y: 132, distance: 15.8
click at [403, 132] on div "Account Number (last 4) 5177 Full Account Number Date Incurred [DATE] Last Paym…" at bounding box center [537, 300] width 268 height 421
click at [1184, 60] on button "×" at bounding box center [1191, 57] width 14 height 24
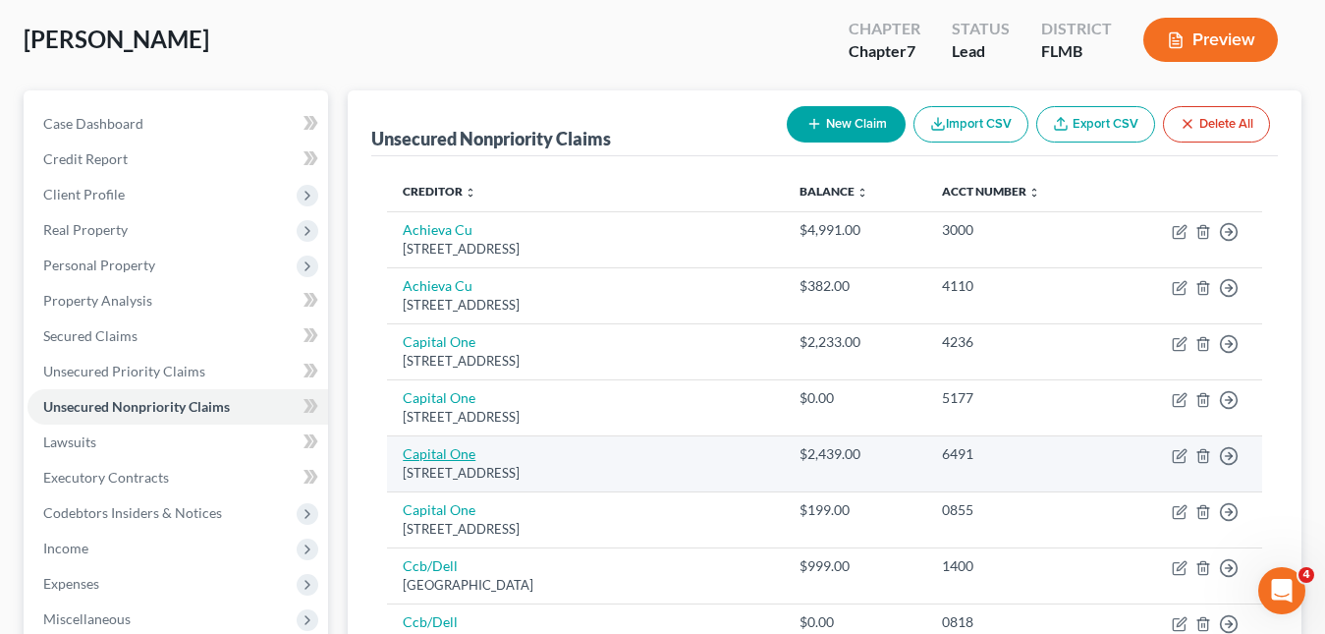
click at [461, 450] on link "Capital One" at bounding box center [439, 453] width 73 height 17
select select "46"
select select "2"
select select "1"
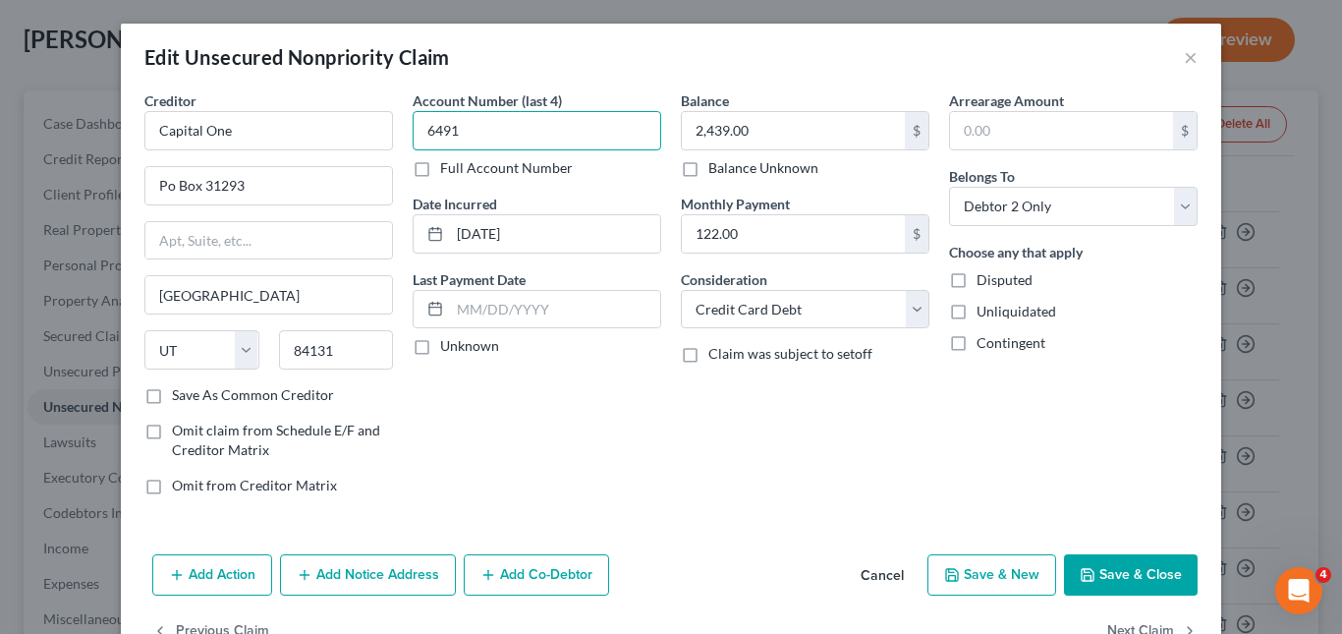
drag, startPoint x: 431, startPoint y: 132, endPoint x: 419, endPoint y: 129, distance: 13.1
click at [419, 129] on input "6491" at bounding box center [537, 130] width 249 height 39
click at [1188, 60] on button "×" at bounding box center [1191, 57] width 14 height 24
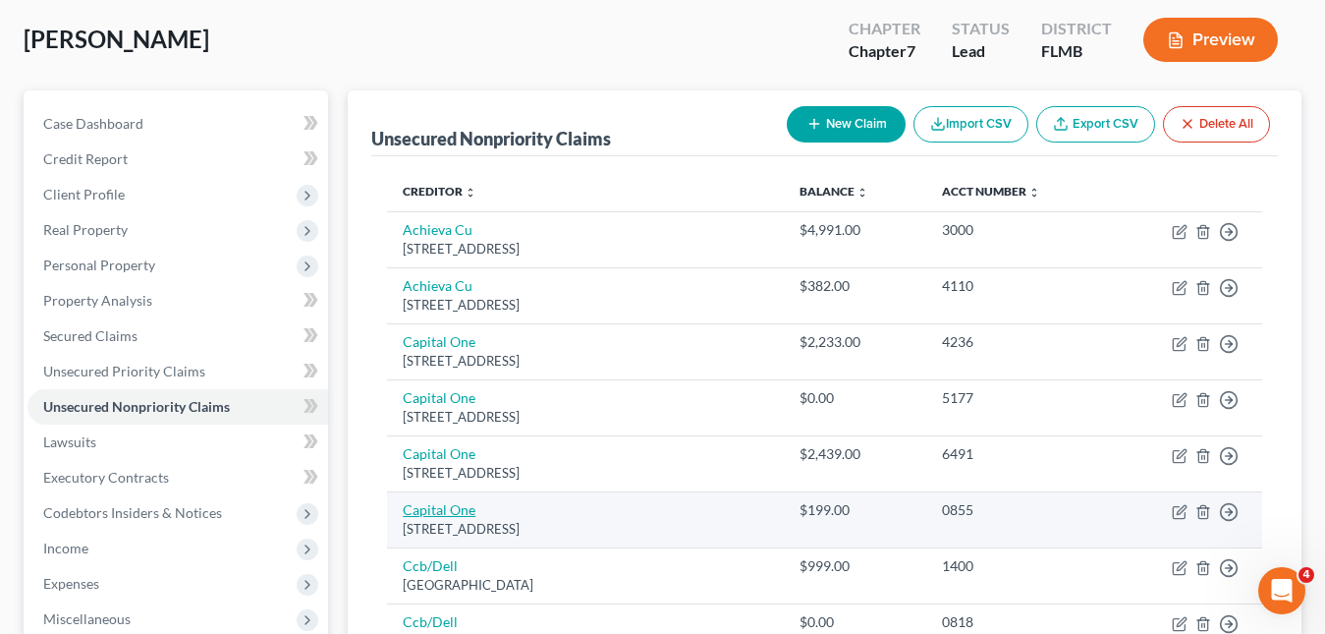
click at [459, 511] on link "Capital One" at bounding box center [439, 509] width 73 height 17
select select "46"
select select "2"
select select "0"
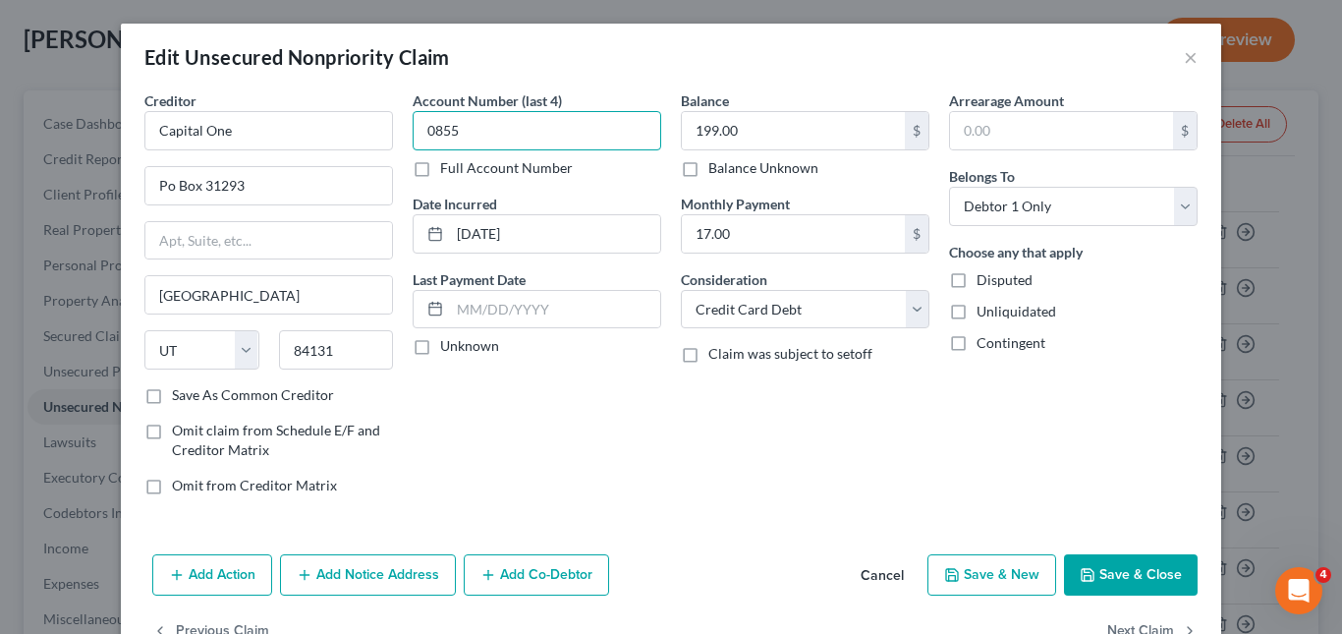
drag, startPoint x: 460, startPoint y: 136, endPoint x: 406, endPoint y: 127, distance: 54.8
click at [413, 127] on input "0855" at bounding box center [537, 130] width 249 height 39
click at [1184, 57] on button "×" at bounding box center [1191, 57] width 14 height 24
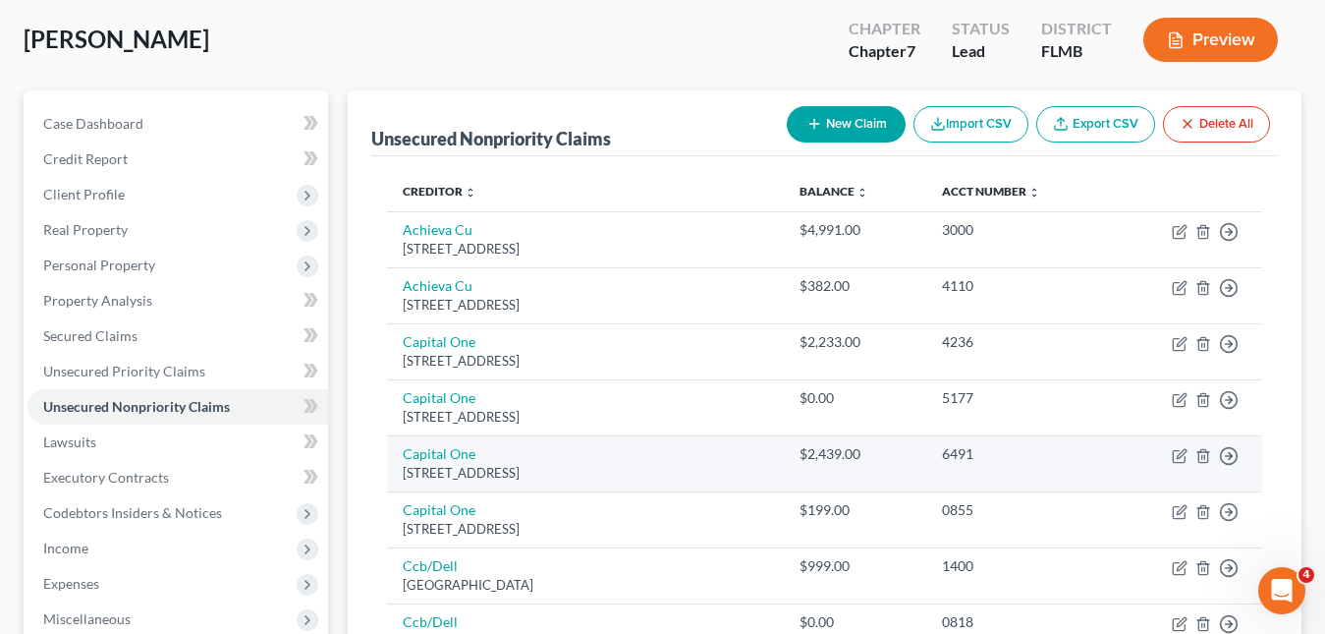
scroll to position [197, 0]
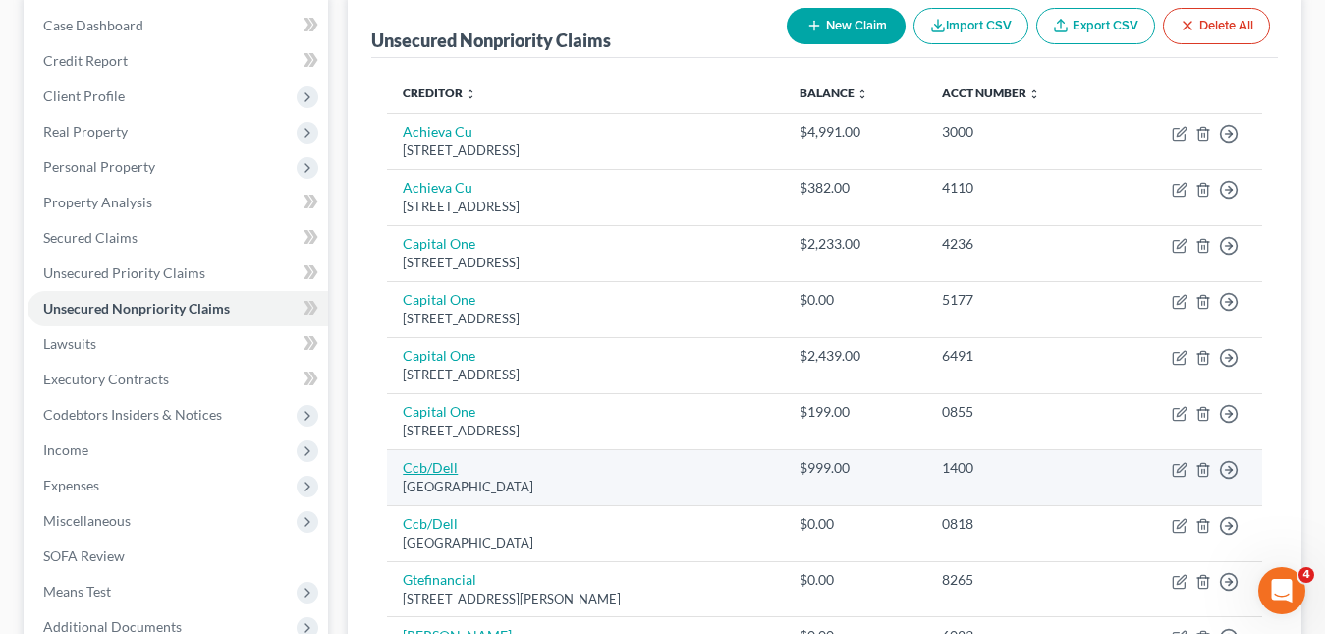
click at [440, 462] on link "Ccb/Dell" at bounding box center [430, 467] width 55 height 17
select select "36"
select select "2"
select select "1"
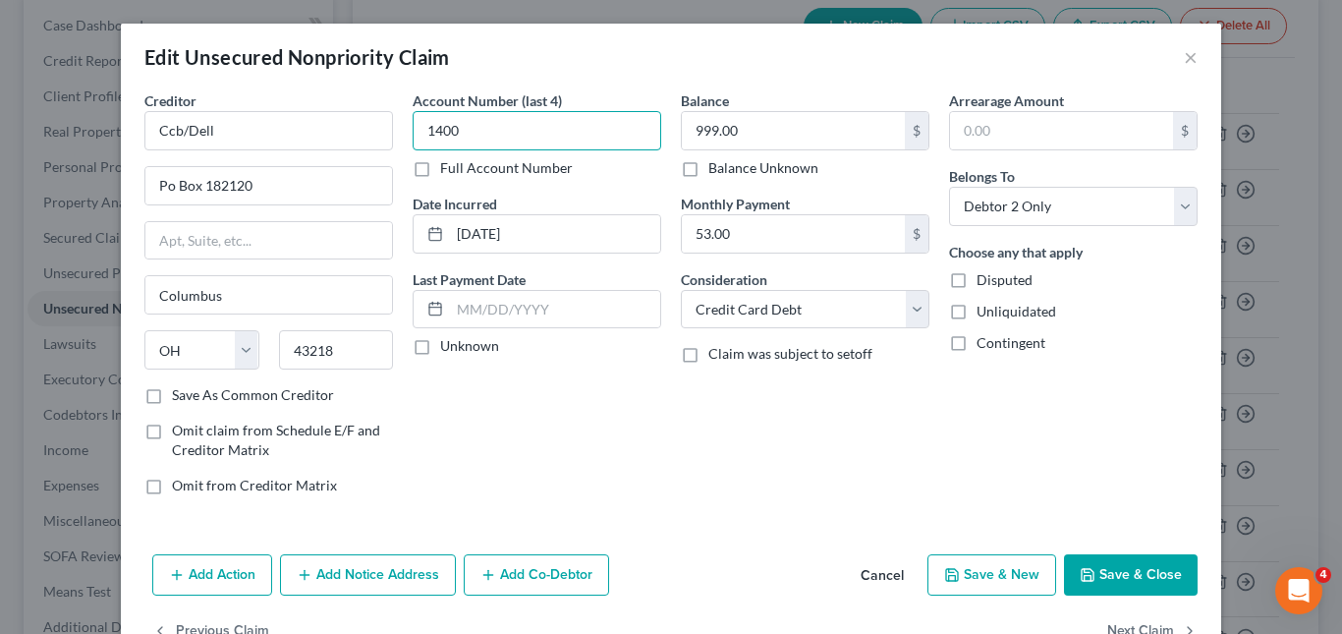
drag, startPoint x: 497, startPoint y: 137, endPoint x: 408, endPoint y: 132, distance: 89.5
click at [413, 132] on input "1400" at bounding box center [537, 130] width 249 height 39
click at [1192, 56] on div "Edit Unsecured Nonpriority Claim ×" at bounding box center [671, 57] width 1100 height 67
click at [1184, 63] on button "×" at bounding box center [1191, 57] width 14 height 24
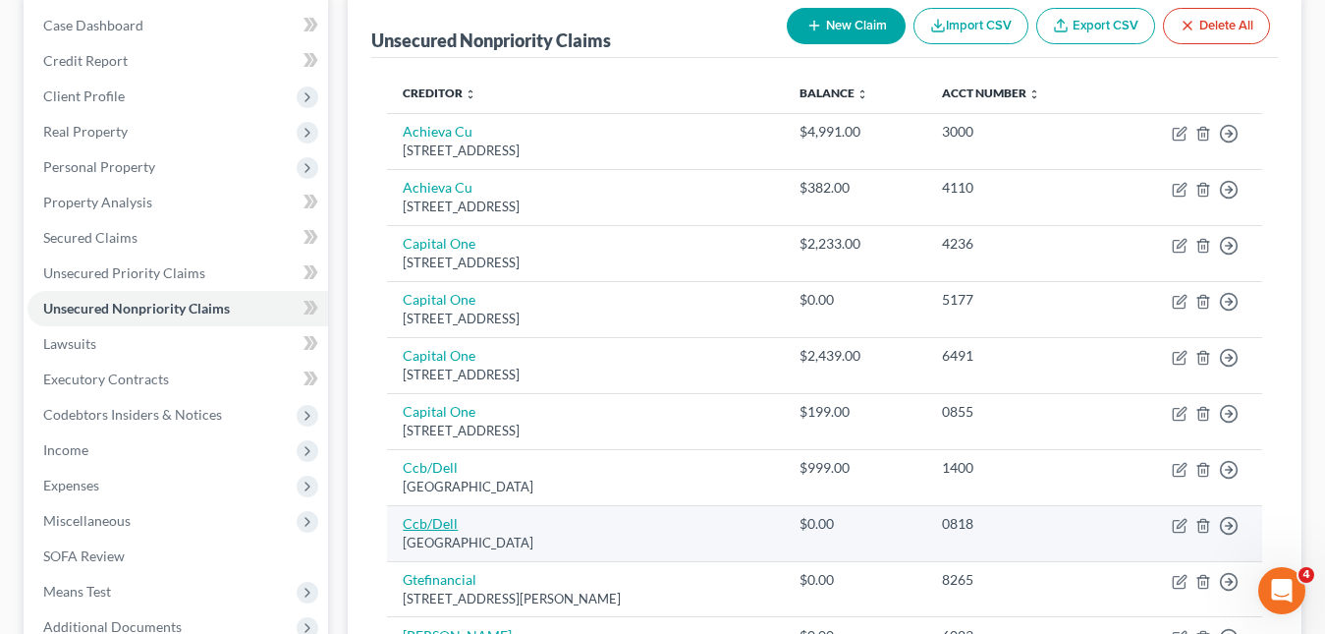
click at [425, 518] on link "Ccb/Dell" at bounding box center [430, 523] width 55 height 17
select select "36"
select select "2"
select select "0"
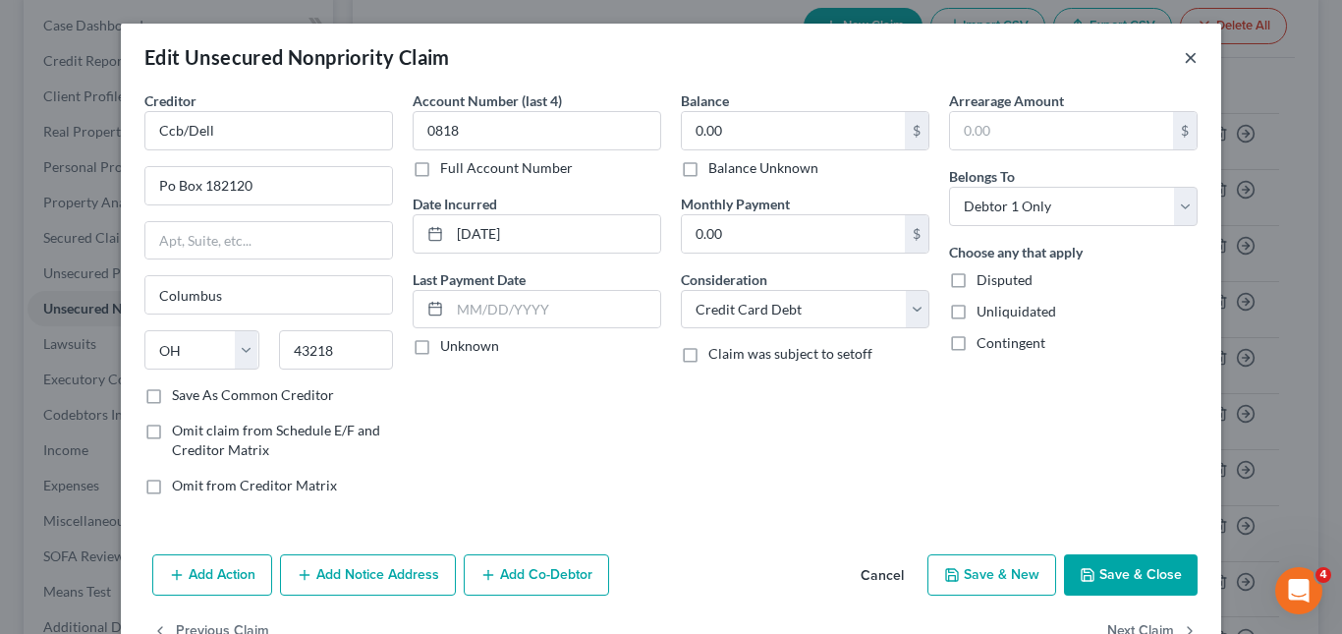
click at [1184, 51] on button "×" at bounding box center [1191, 57] width 14 height 24
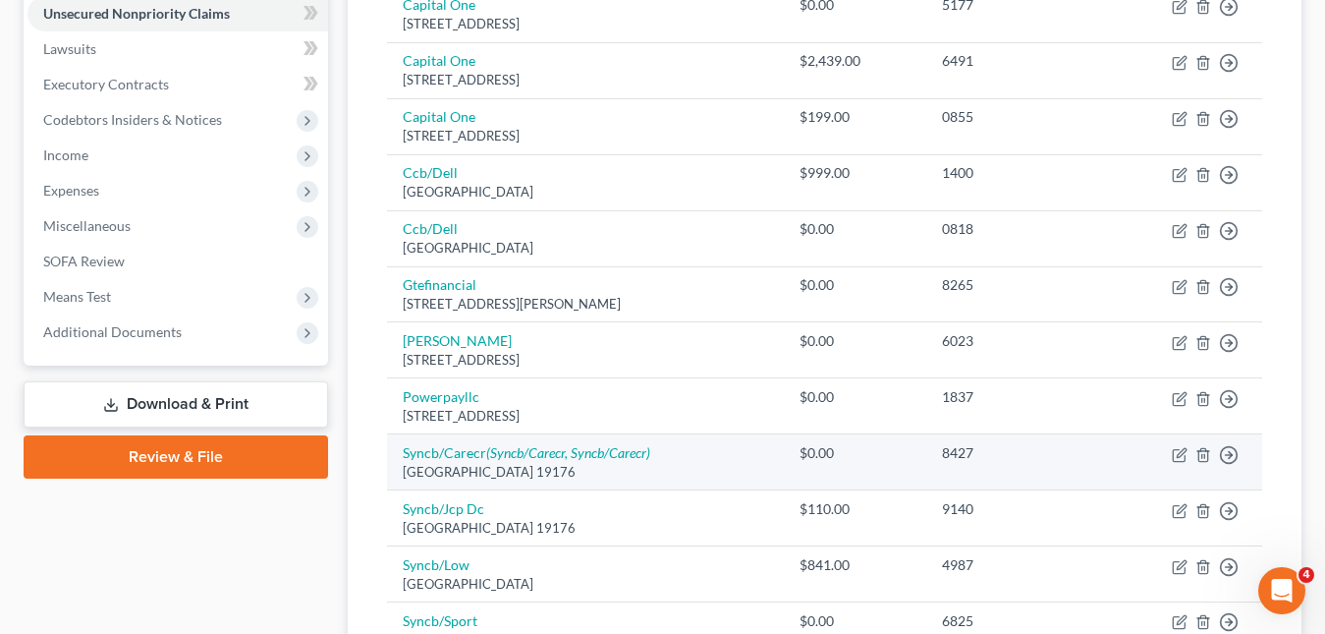
scroll to position [590, 0]
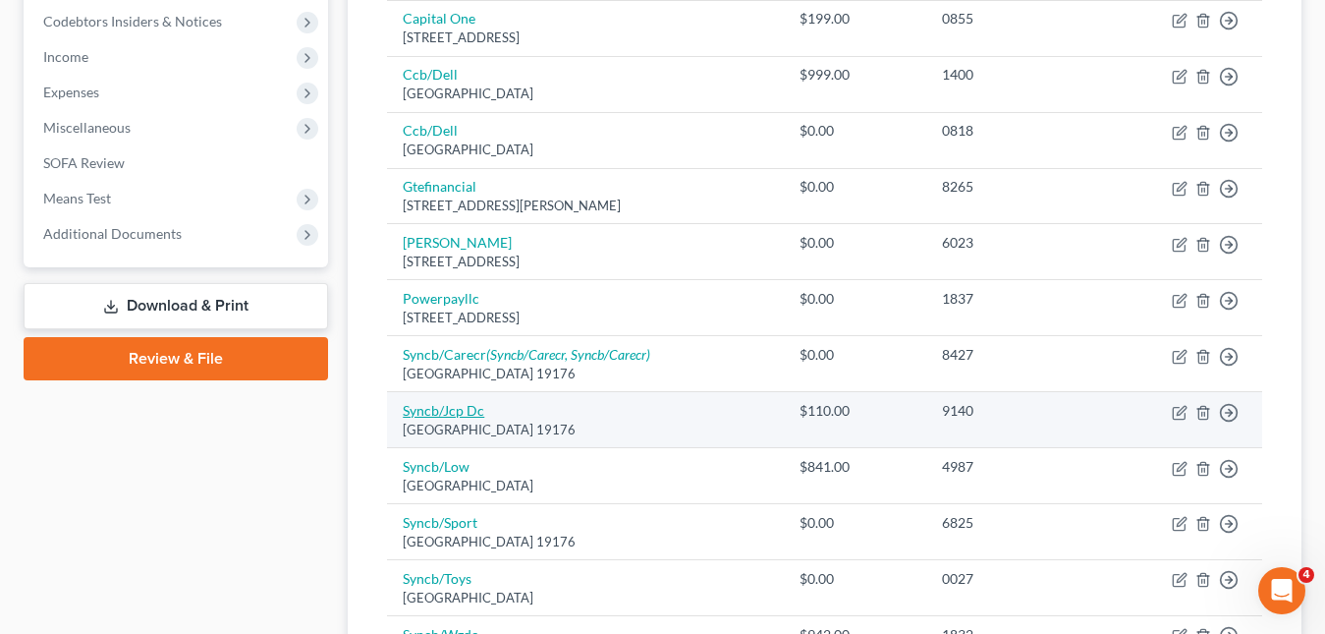
click at [458, 410] on link "Syncb/Jcp Dc" at bounding box center [444, 410] width 82 height 17
select select "39"
select select "2"
select select "1"
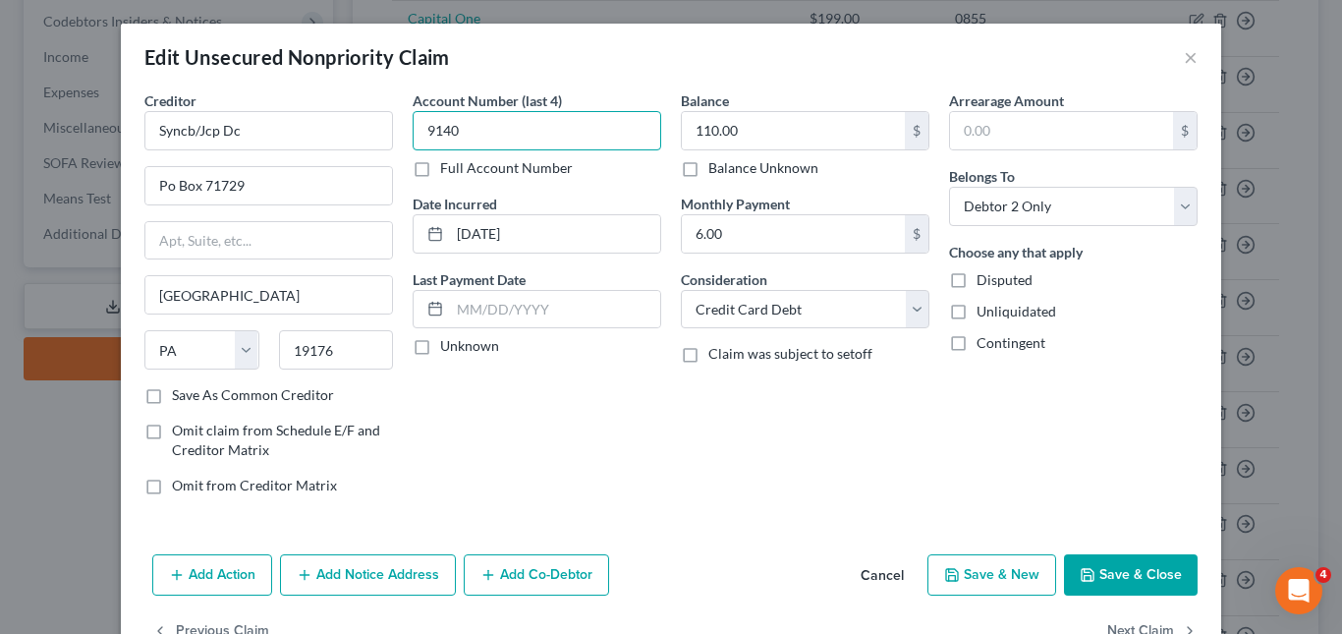
drag, startPoint x: 484, startPoint y: 137, endPoint x: 416, endPoint y: 131, distance: 69.0
click at [413, 138] on input "9140" at bounding box center [537, 130] width 249 height 39
click at [1186, 53] on button "×" at bounding box center [1191, 57] width 14 height 24
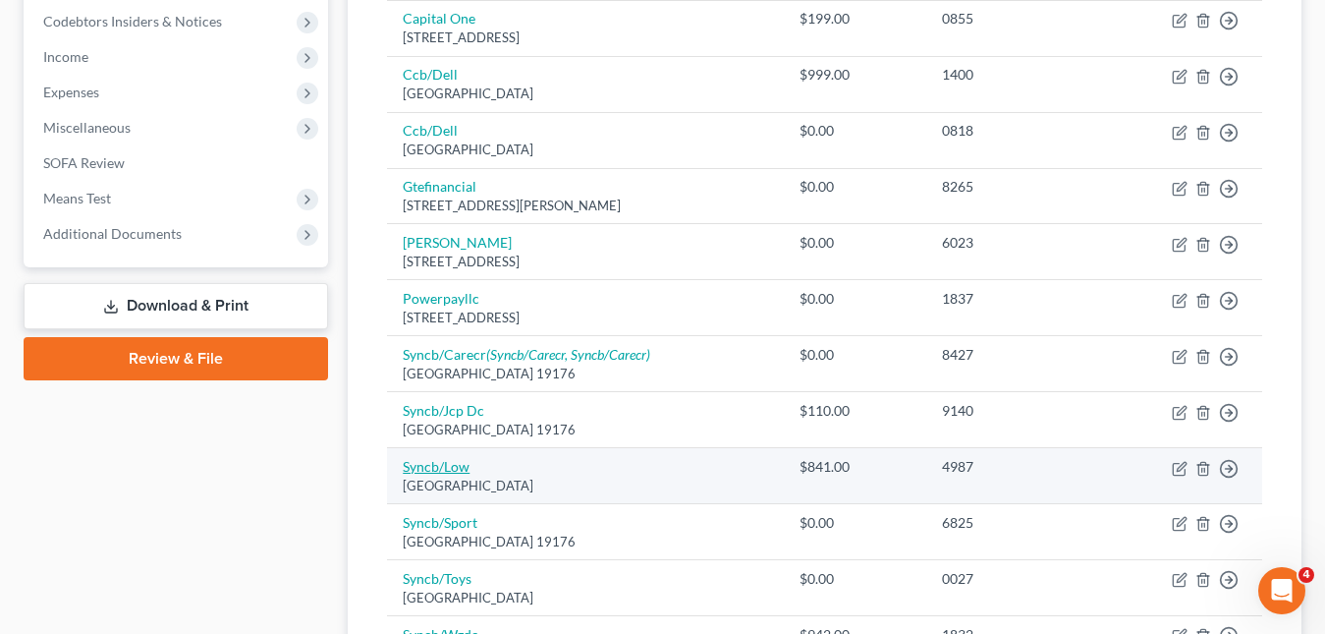
click at [429, 464] on link "Syncb/Low" at bounding box center [436, 466] width 67 height 17
select select "39"
select select "2"
select select "1"
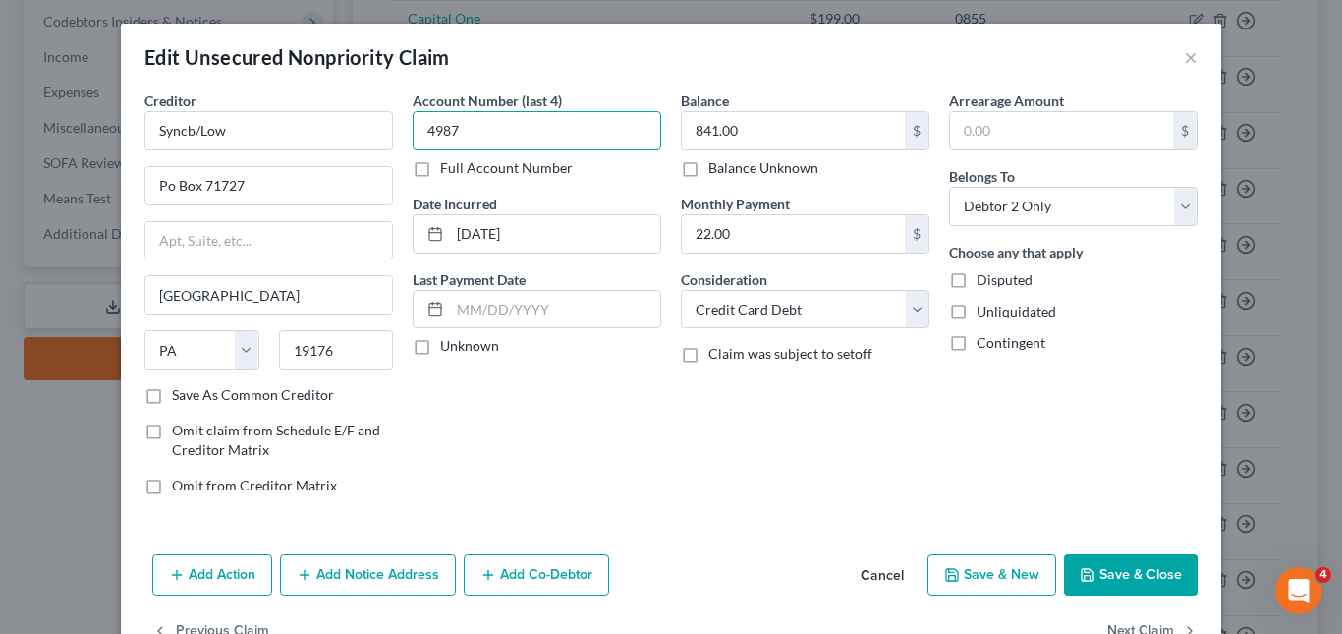
drag, startPoint x: 477, startPoint y: 129, endPoint x: 412, endPoint y: 130, distance: 64.9
click at [413, 129] on input "4987" at bounding box center [537, 130] width 249 height 39
click at [1184, 56] on button "×" at bounding box center [1191, 57] width 14 height 24
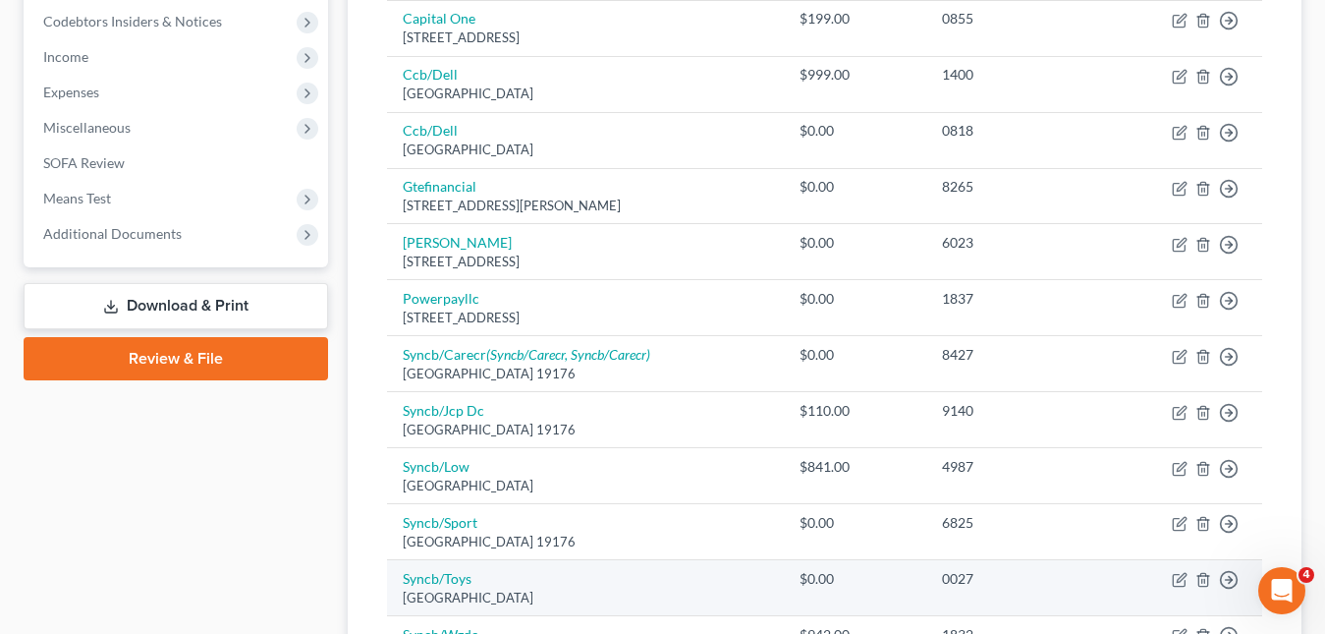
scroll to position [688, 0]
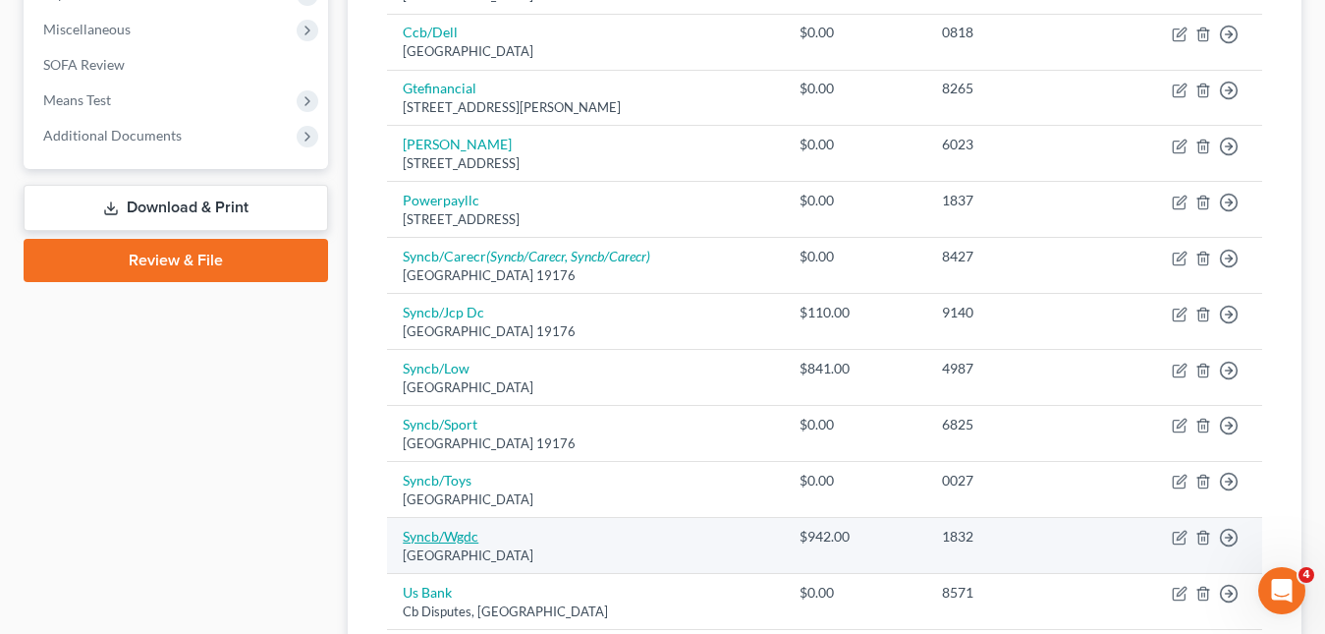
click at [425, 535] on link "Syncb/Wgdc" at bounding box center [441, 536] width 76 height 17
select select "39"
select select "2"
select select "1"
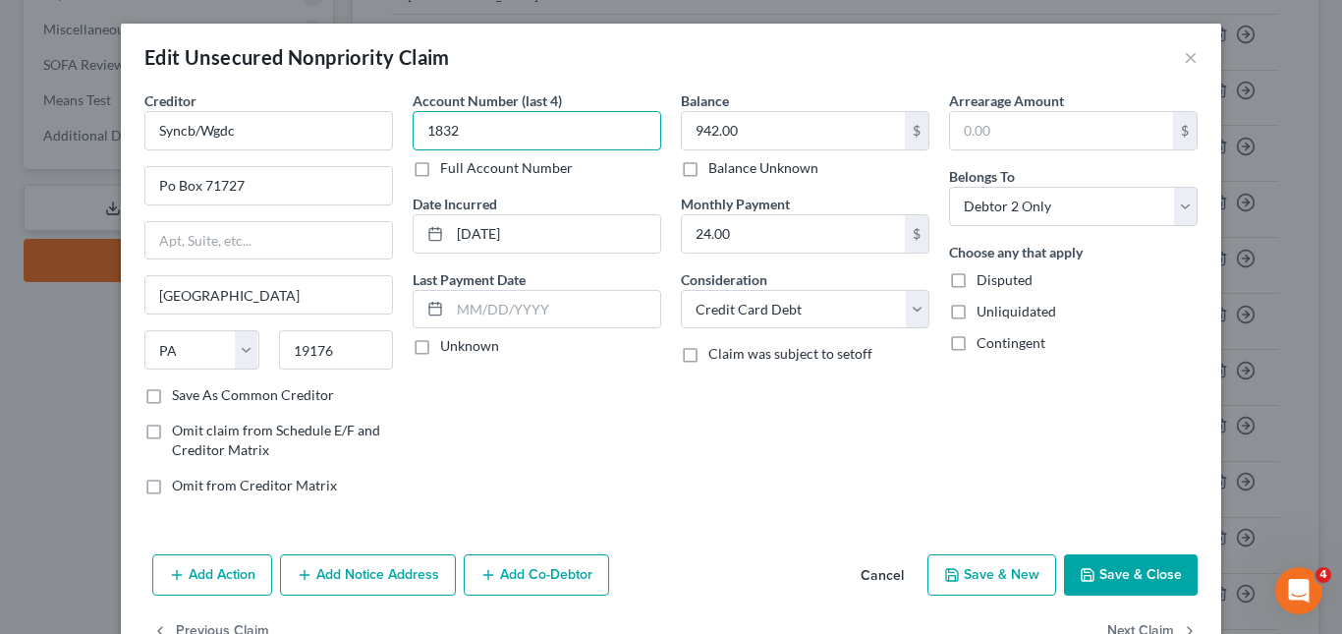
drag, startPoint x: 535, startPoint y: 145, endPoint x: 417, endPoint y: 130, distance: 119.0
click at [417, 130] on input "1832" at bounding box center [537, 130] width 249 height 39
drag, startPoint x: 1183, startPoint y: 54, endPoint x: 1158, endPoint y: 67, distance: 27.7
click at [1184, 55] on button "×" at bounding box center [1191, 57] width 14 height 24
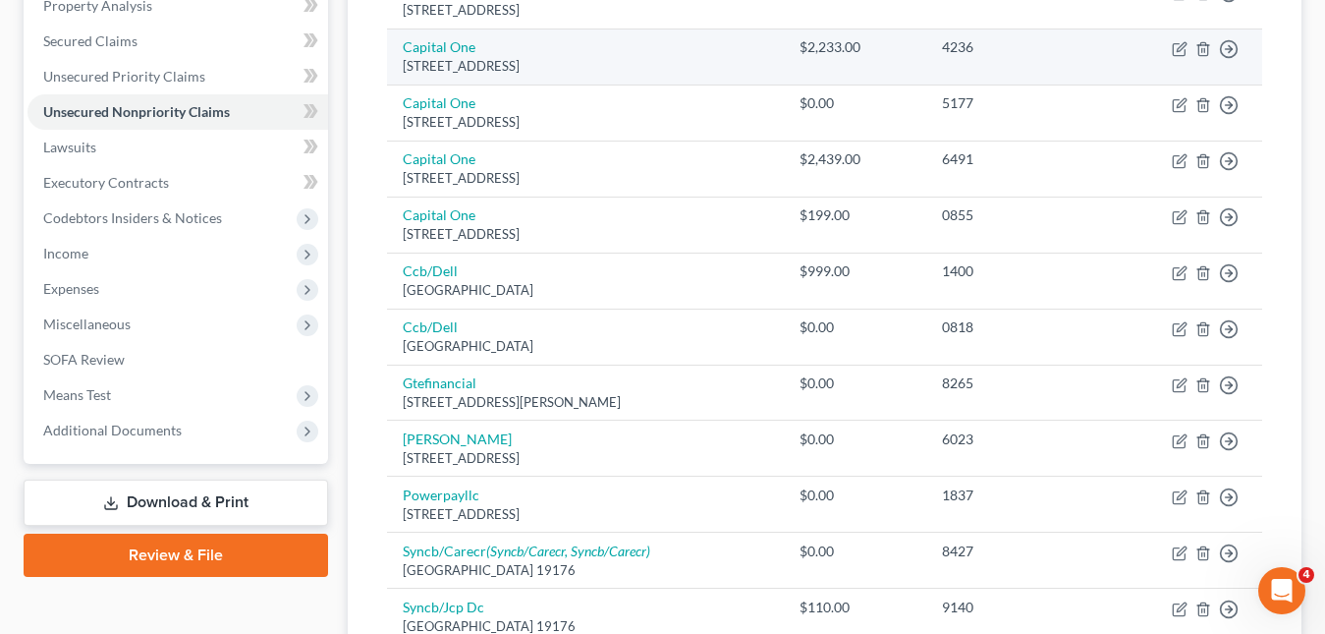
scroll to position [0, 0]
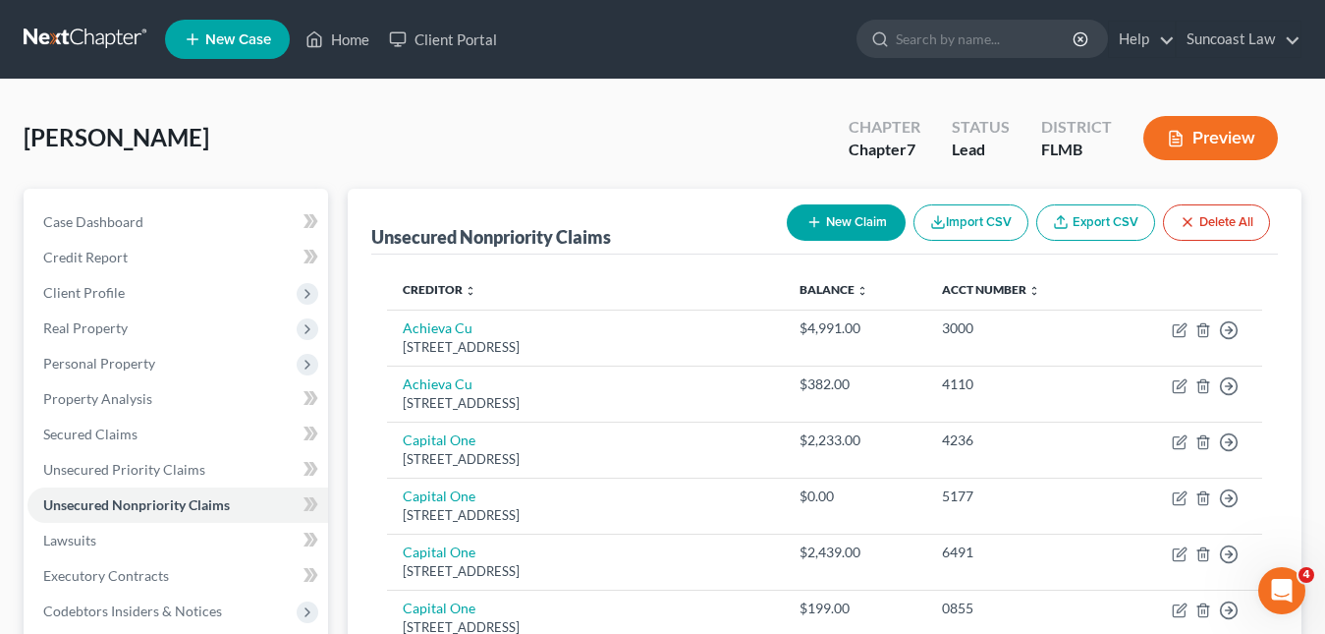
click at [214, 44] on span "New Case" at bounding box center [238, 39] width 66 height 15
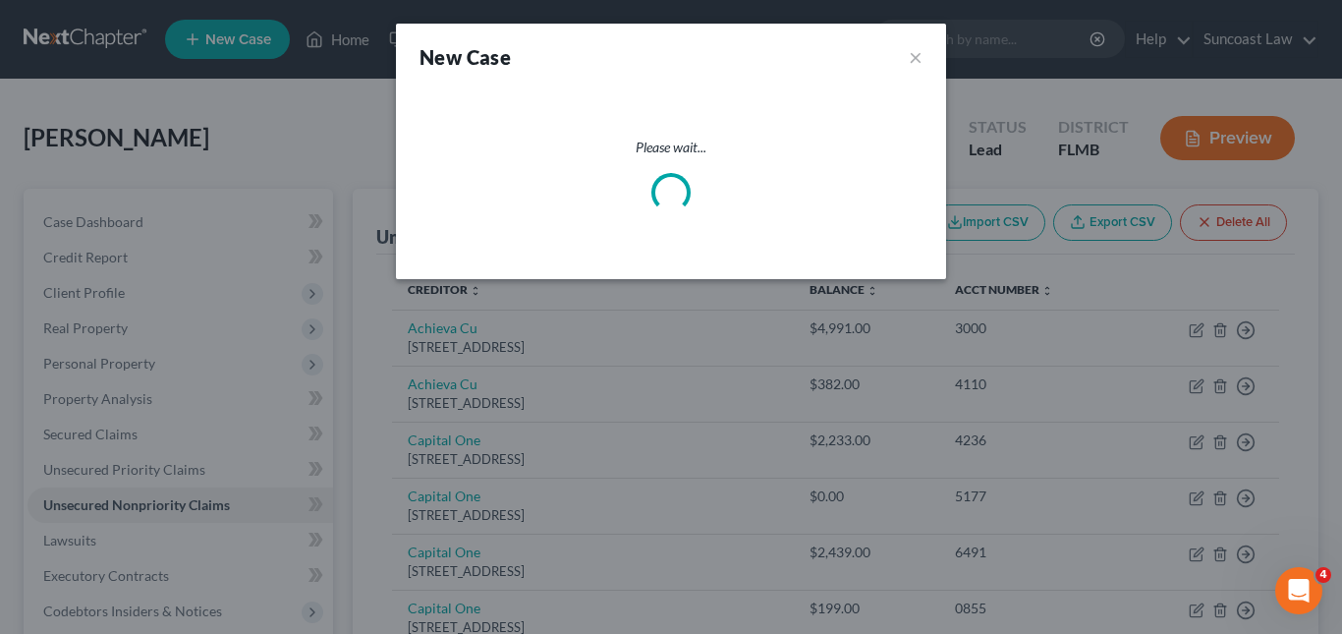
select select "15"
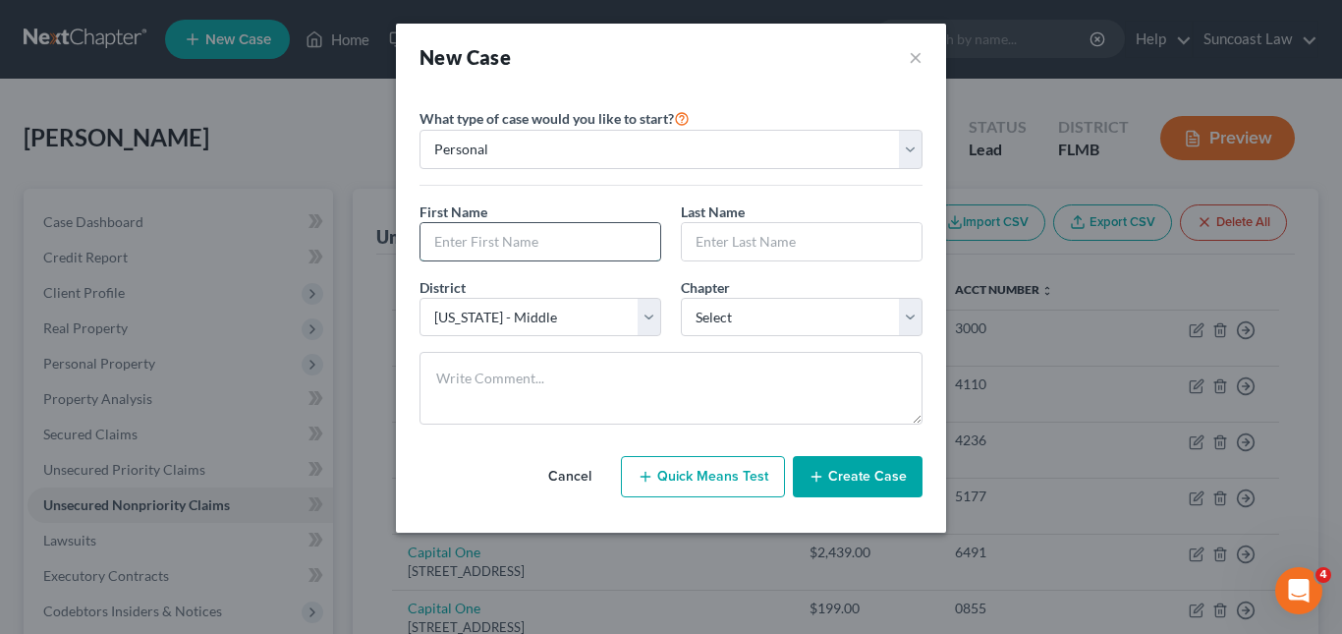
click at [481, 248] on input "text" at bounding box center [541, 241] width 240 height 37
paste input "[PERSON_NAME]"
drag, startPoint x: 460, startPoint y: 238, endPoint x: 522, endPoint y: 243, distance: 62.1
click at [522, 243] on input "[PERSON_NAME]" at bounding box center [541, 241] width 240 height 37
type input "[PERSON_NAME]"
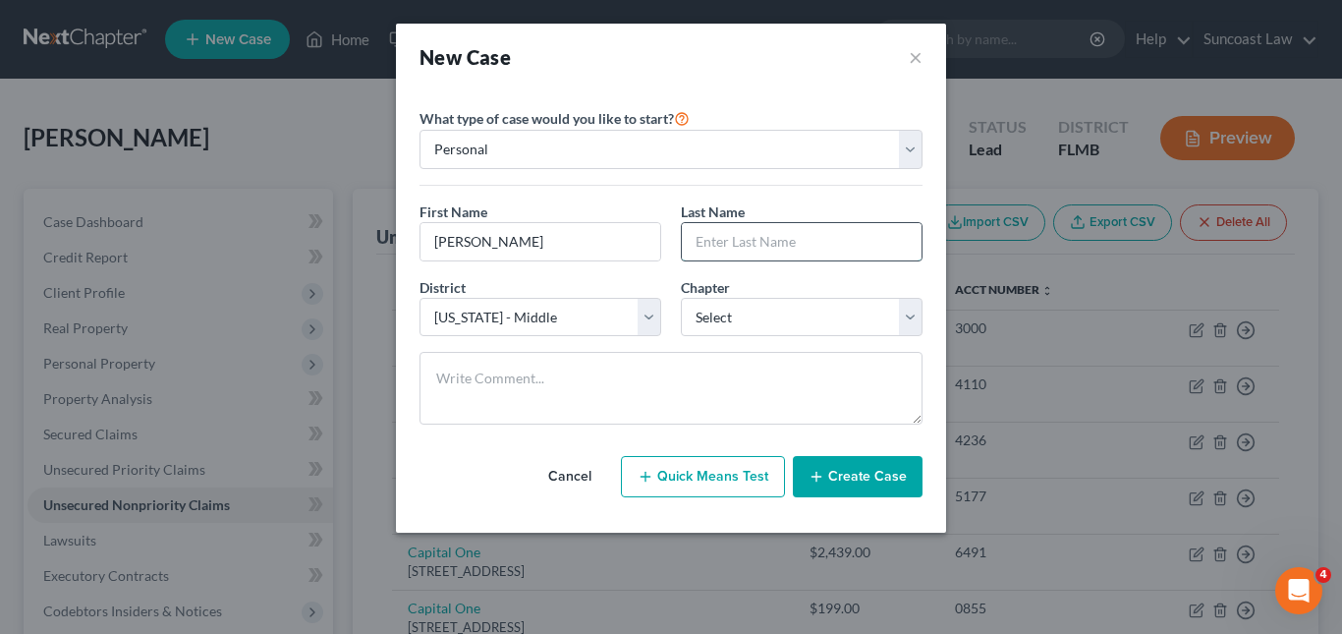
click at [715, 245] on input "text" at bounding box center [802, 241] width 240 height 37
paste input "[PERSON_NAME]"
type input "[PERSON_NAME]"
drag, startPoint x: 909, startPoint y: 320, endPoint x: 893, endPoint y: 325, distance: 16.5
click at [909, 320] on select "Select 7 11 12 13" at bounding box center [802, 317] width 242 height 39
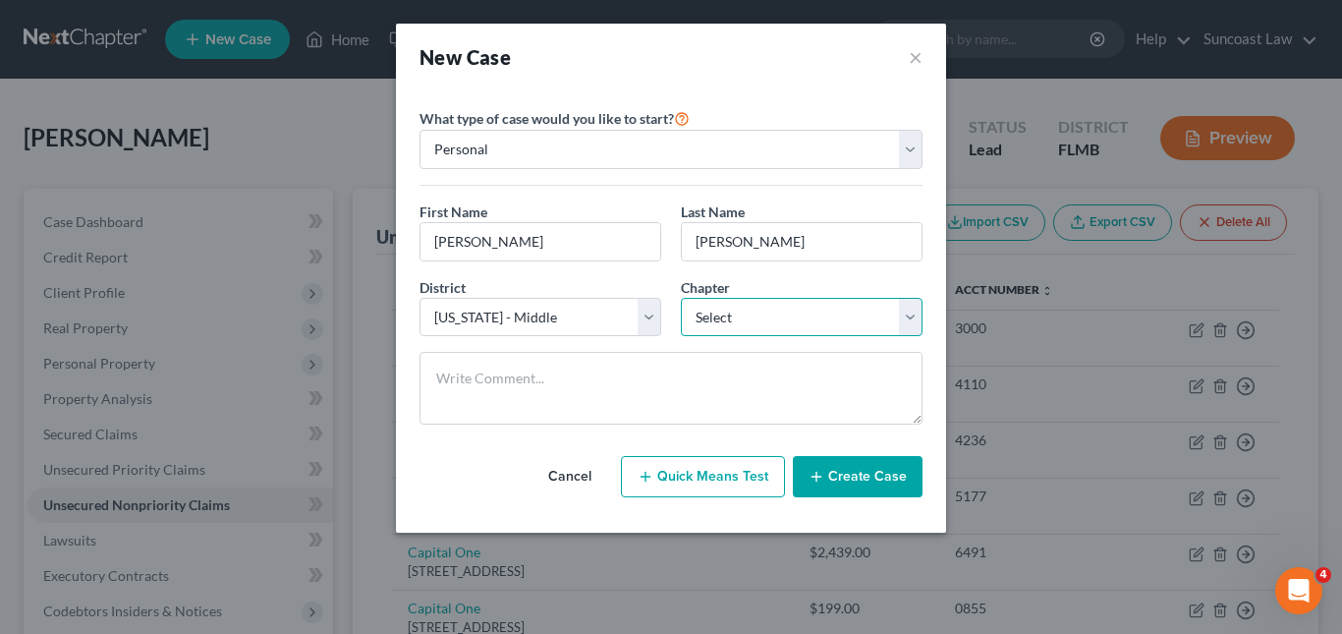
select select "0"
click at [681, 298] on select "Select 7 11 12 13" at bounding box center [802, 317] width 242 height 39
click at [841, 468] on button "Create Case" at bounding box center [858, 476] width 130 height 41
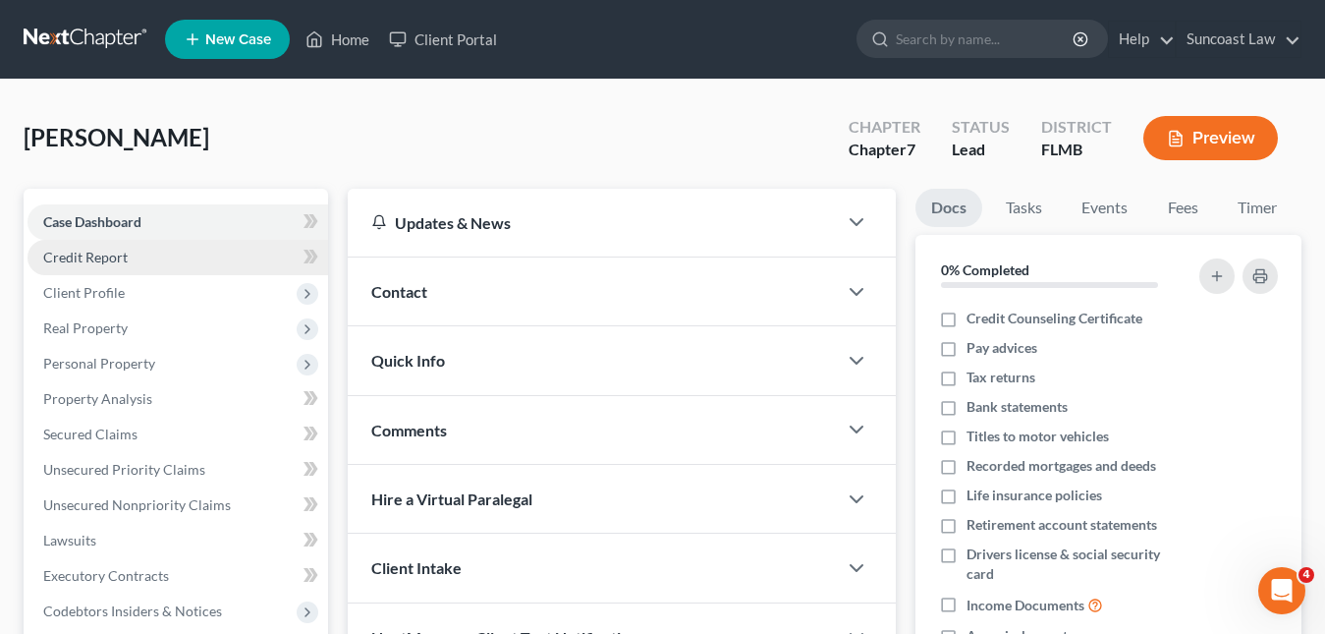
click at [76, 271] on link "Credit Report" at bounding box center [178, 257] width 301 height 35
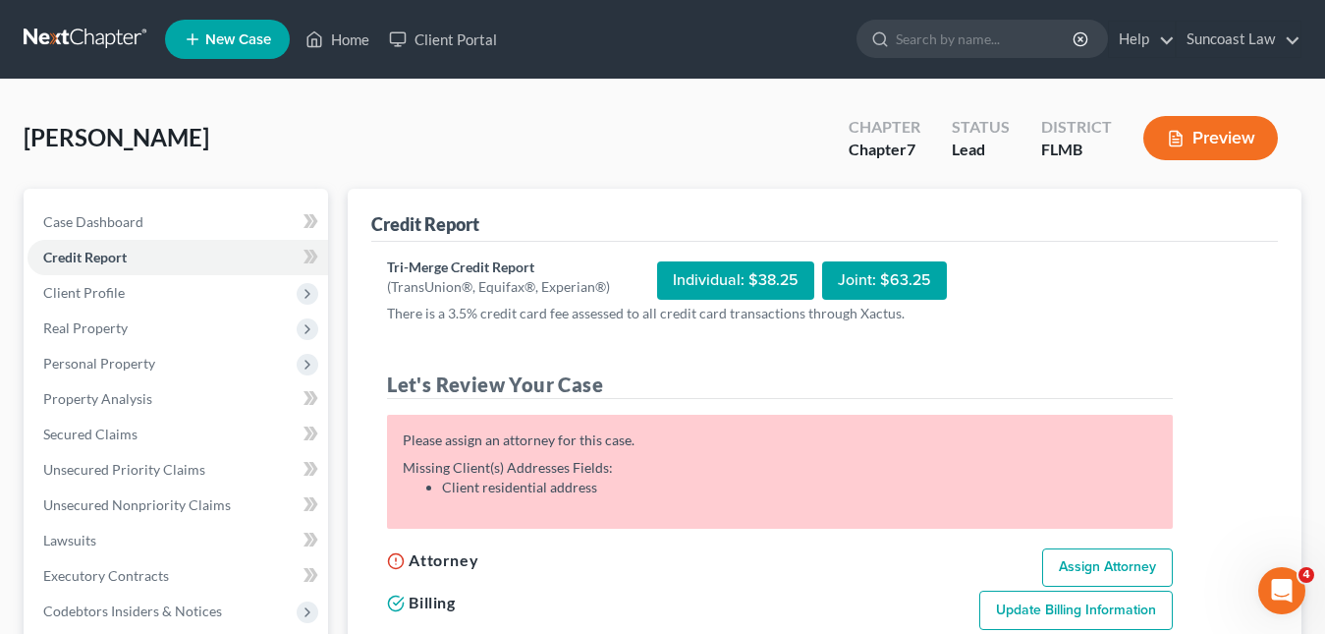
scroll to position [98, 0]
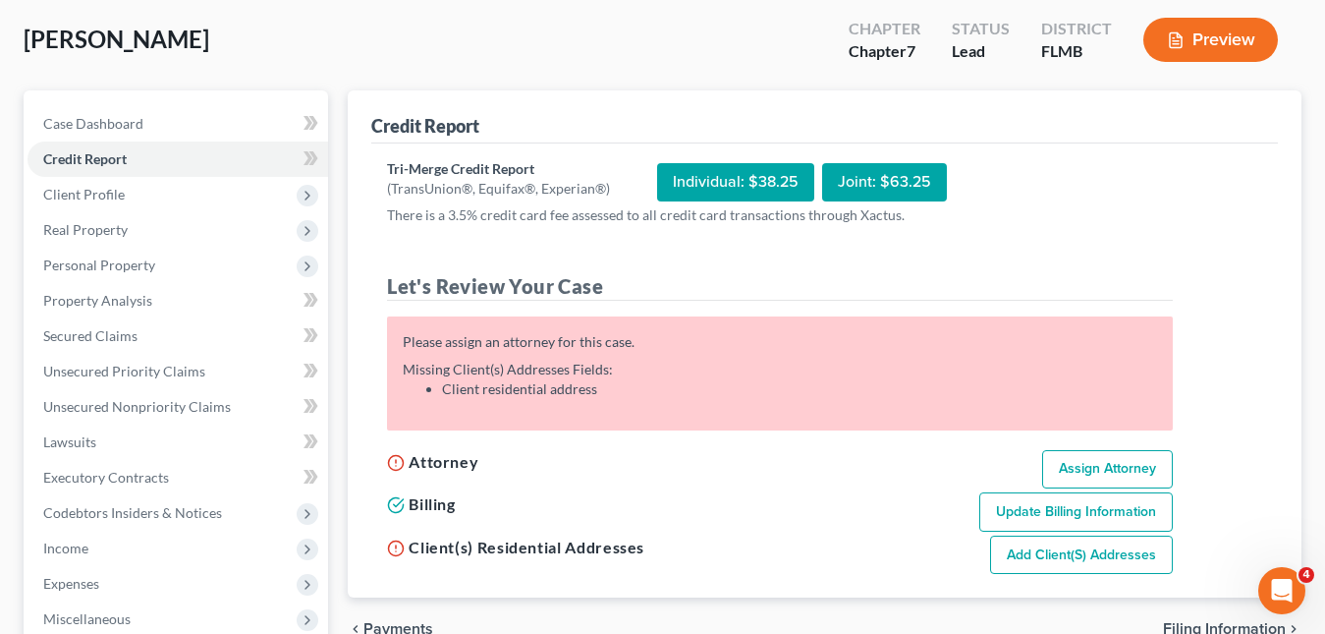
click at [1102, 463] on link "Assign Attorney" at bounding box center [1107, 469] width 131 height 39
select select "1"
select select "0"
select select "15"
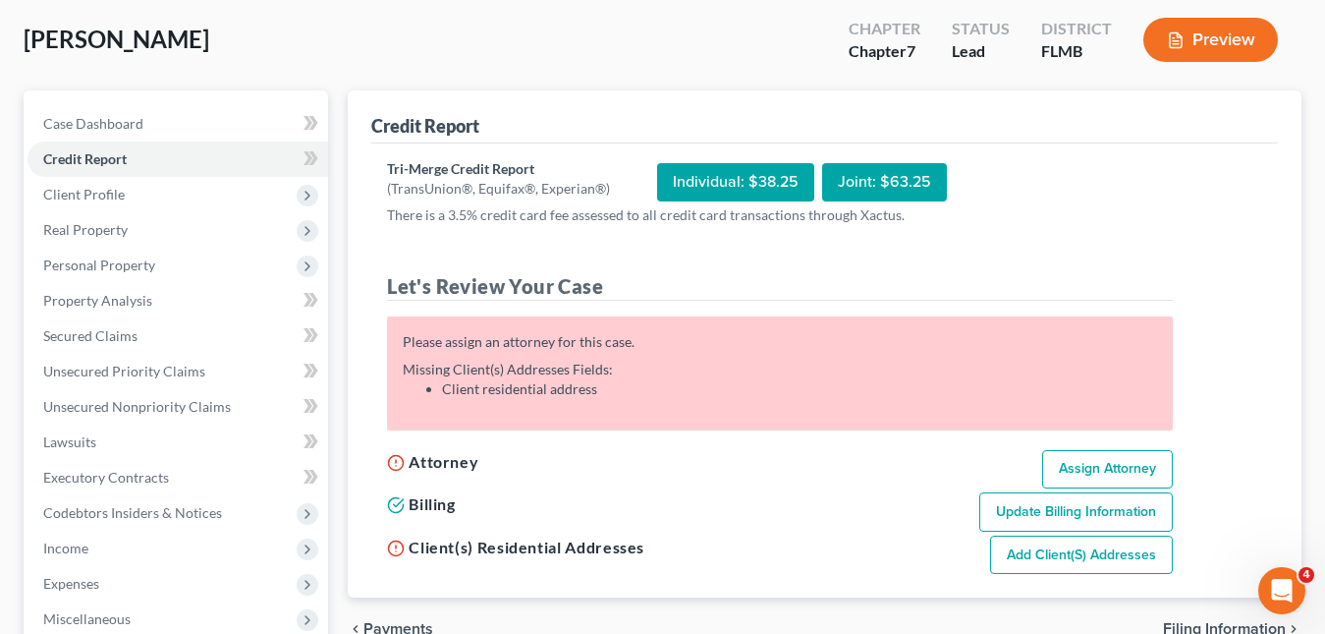
select select "9"
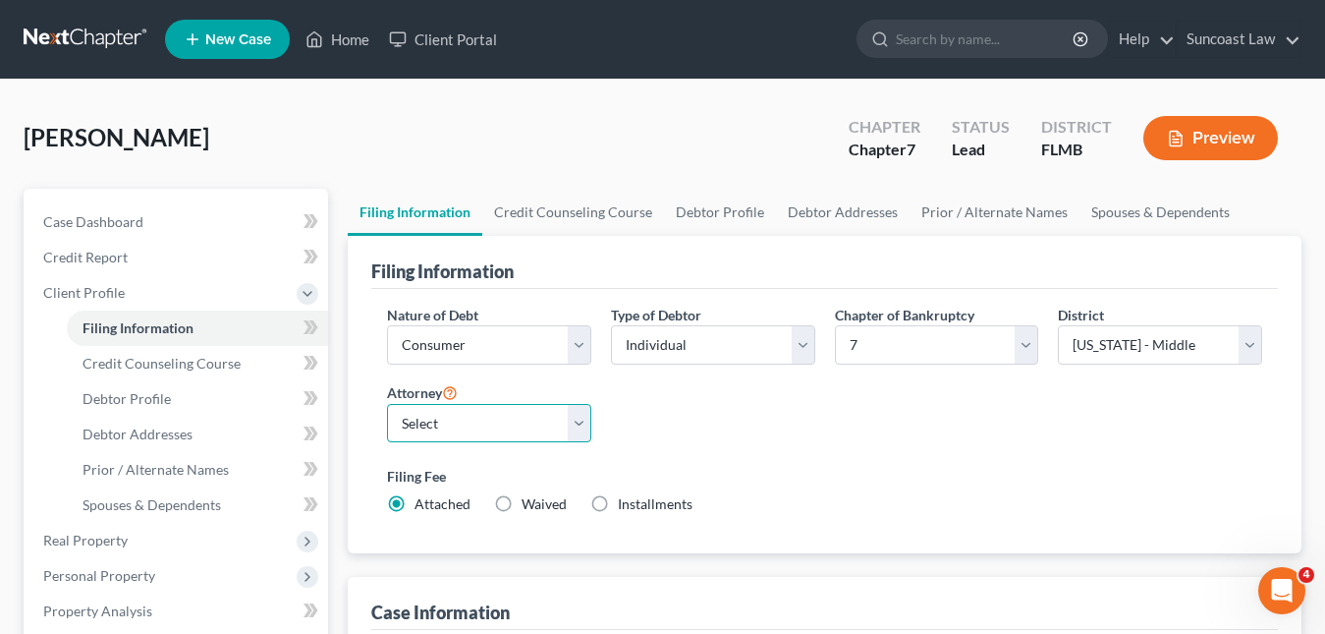
click at [577, 422] on select "Select [PERSON_NAME] - FLMB [PERSON_NAME] - FLMB" at bounding box center [489, 423] width 204 height 39
select select "0"
click at [387, 404] on select "Select [PERSON_NAME] - FLMB [PERSON_NAME] - FLMB" at bounding box center [489, 423] width 204 height 39
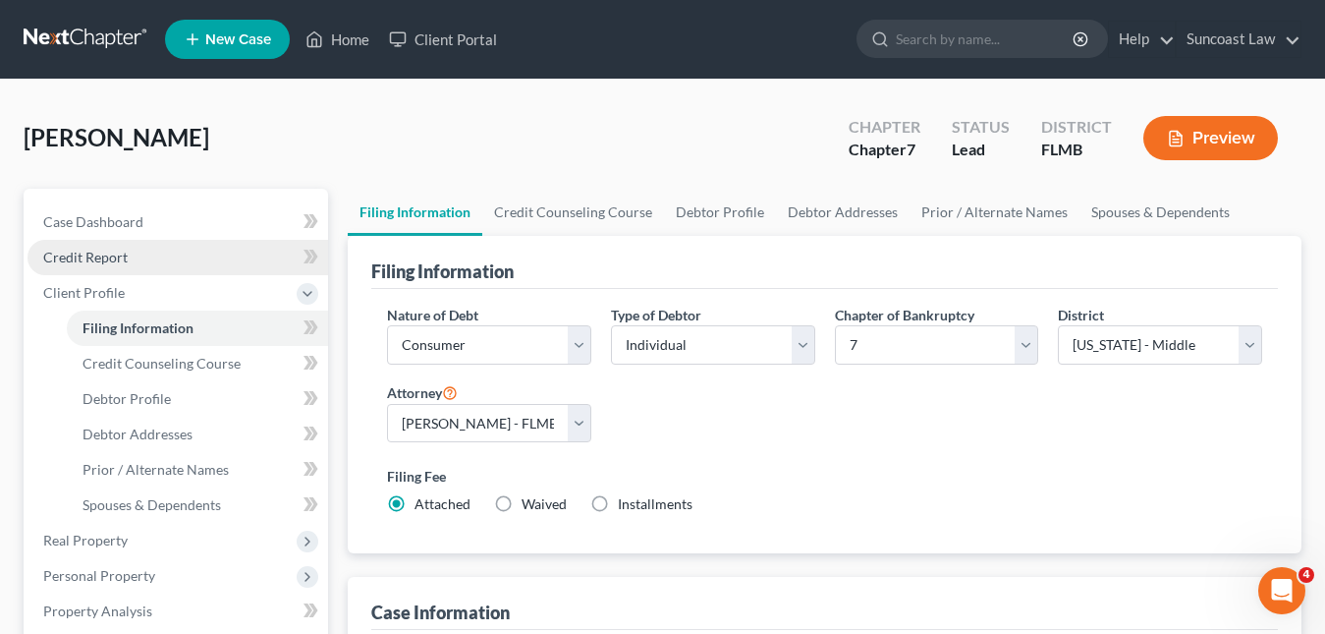
click at [108, 258] on span "Credit Report" at bounding box center [85, 257] width 84 height 17
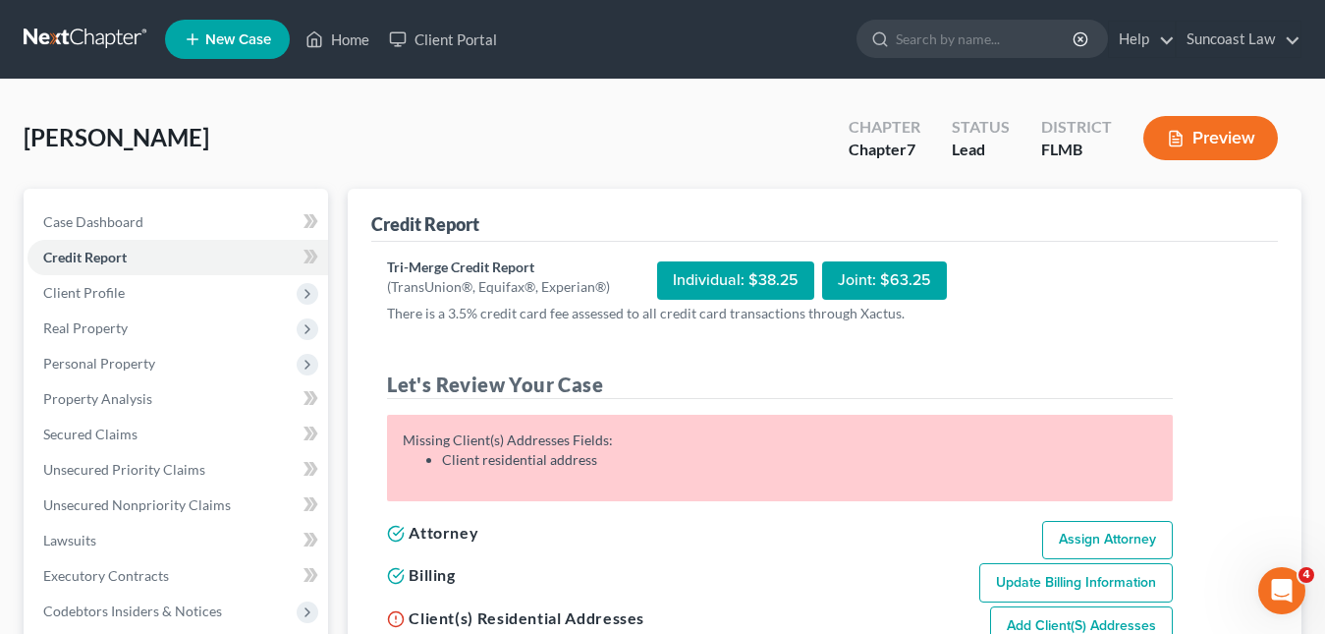
scroll to position [98, 0]
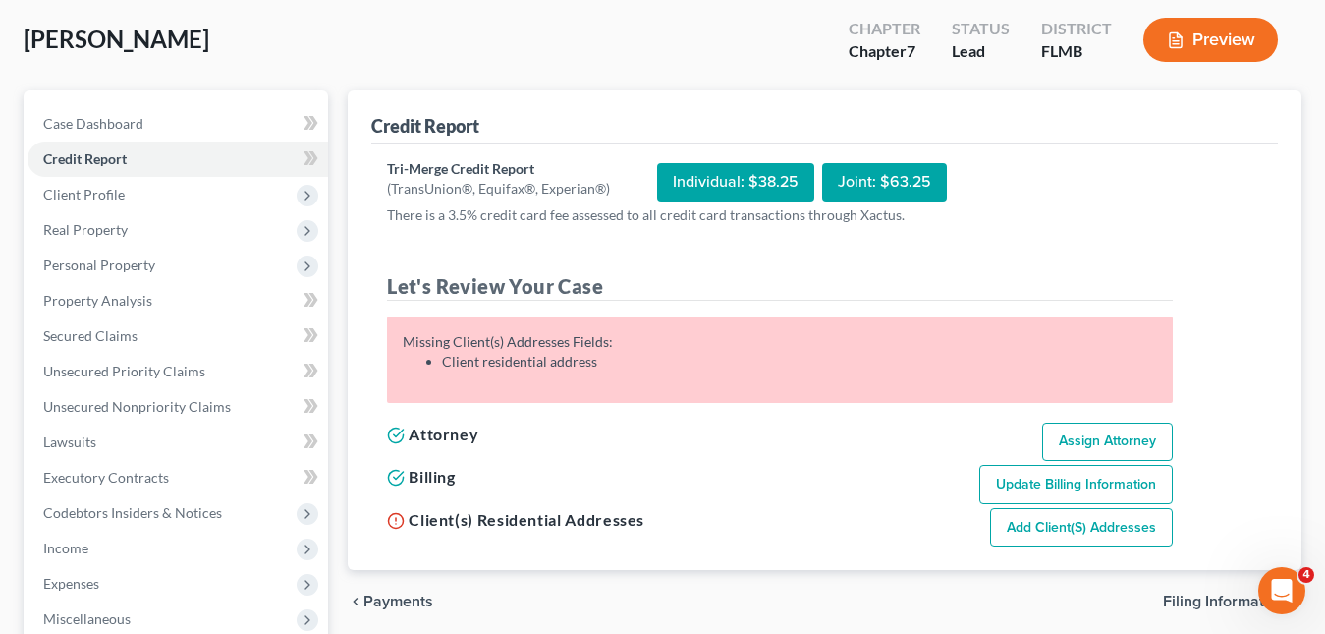
click at [1062, 520] on link "Add Client(s) Addresses" at bounding box center [1081, 527] width 183 height 39
select select "0"
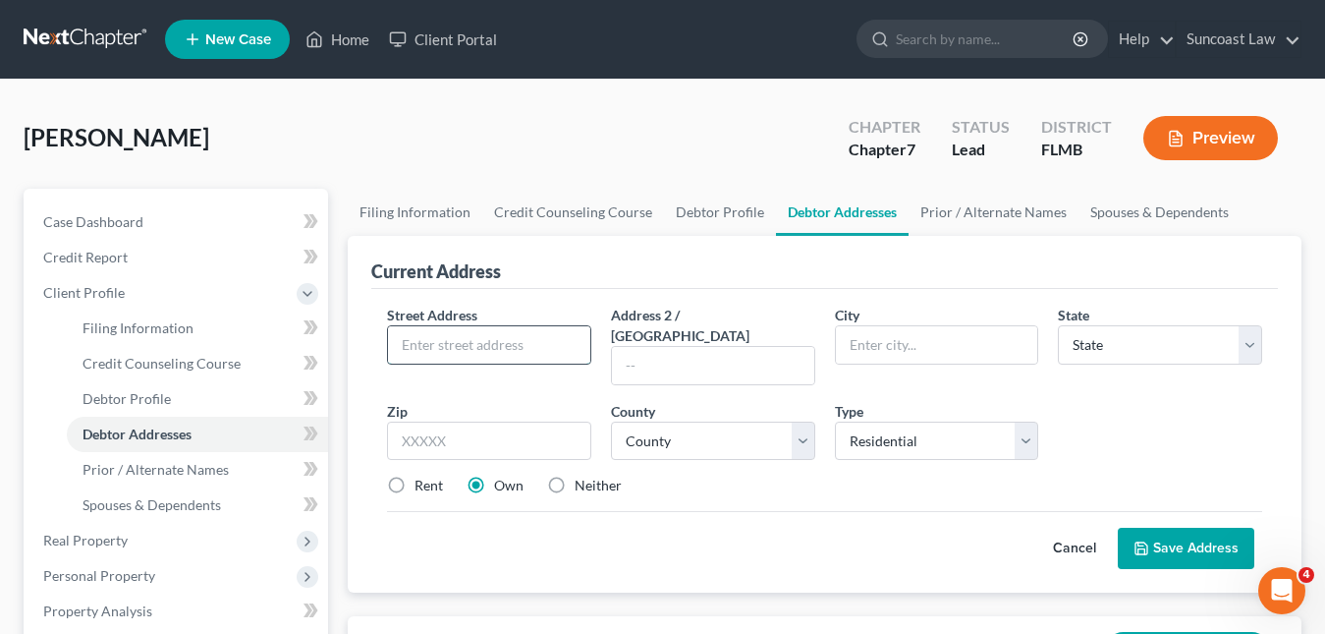
click at [470, 347] on input "text" at bounding box center [489, 344] width 202 height 37
paste input "[STREET_ADDRESS][US_STATE]"
type input "[STREET_ADDRESS][US_STATE]"
click at [480, 422] on input "text" at bounding box center [489, 441] width 204 height 39
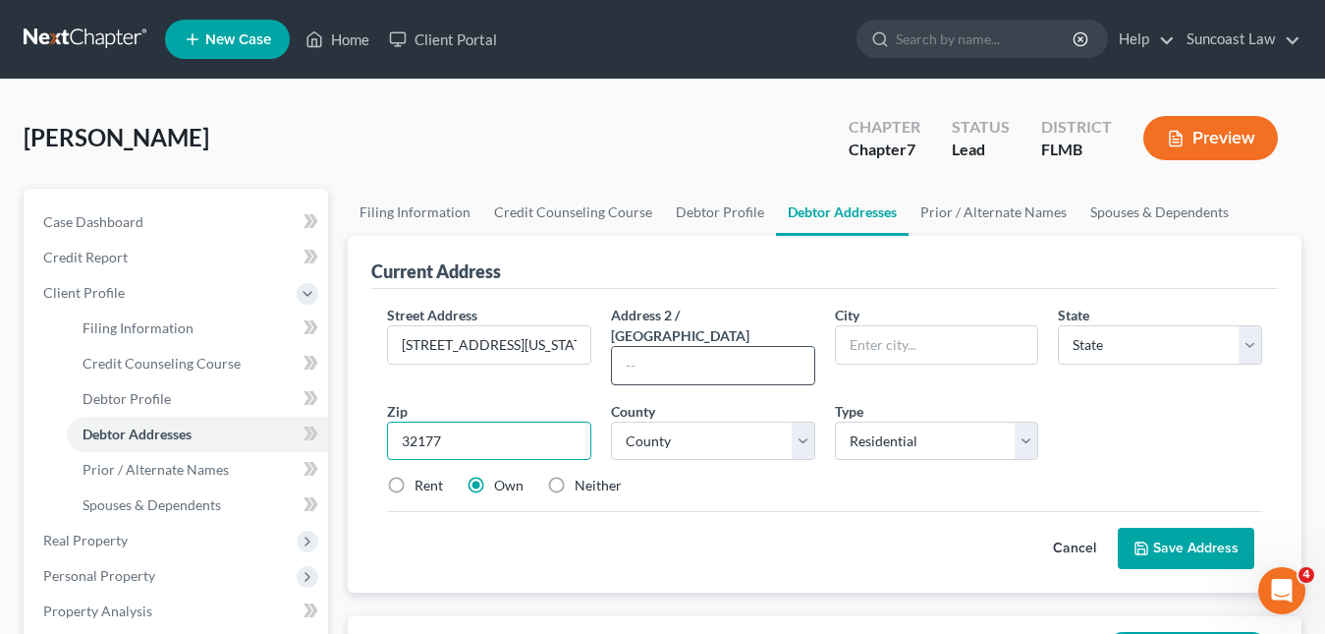
type input "32177"
click at [669, 347] on input "text" at bounding box center [713, 365] width 202 height 37
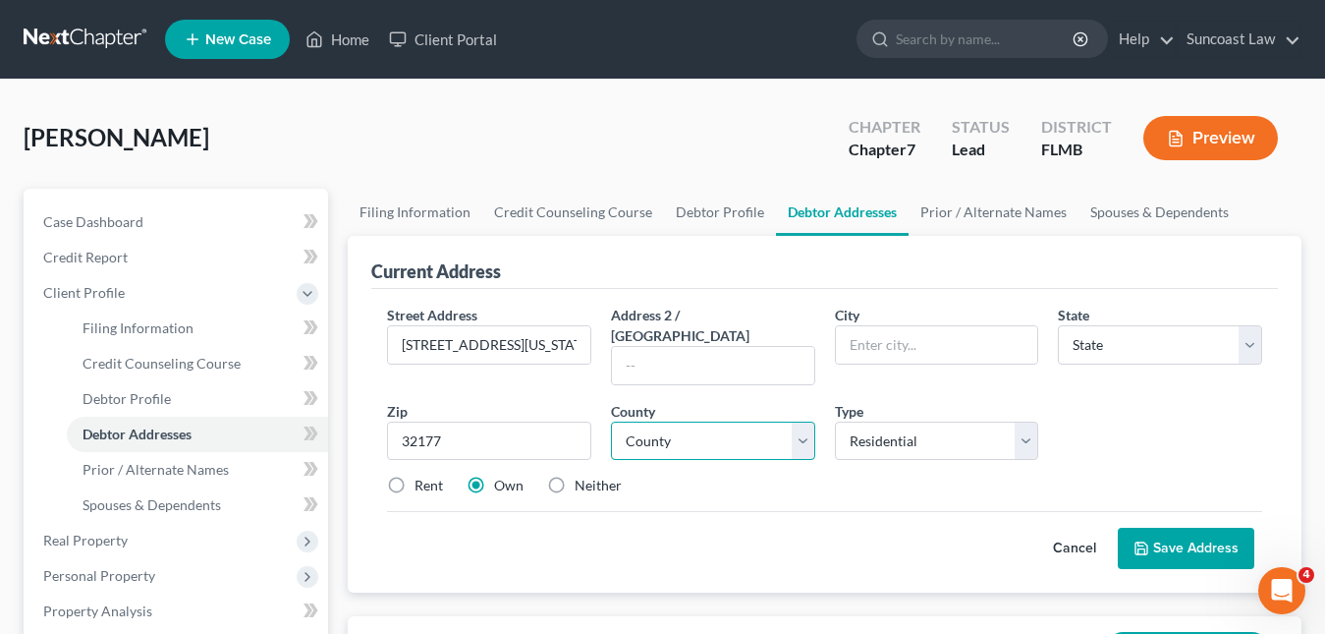
click at [675, 422] on select "County" at bounding box center [713, 441] width 204 height 39
type input "Palatka"
select select "9"
select select "53"
click at [634, 422] on select "County [GEOGRAPHIC_DATA] [GEOGRAPHIC_DATA] [GEOGRAPHIC_DATA] [GEOGRAPHIC_DATA] …" at bounding box center [713, 441] width 204 height 39
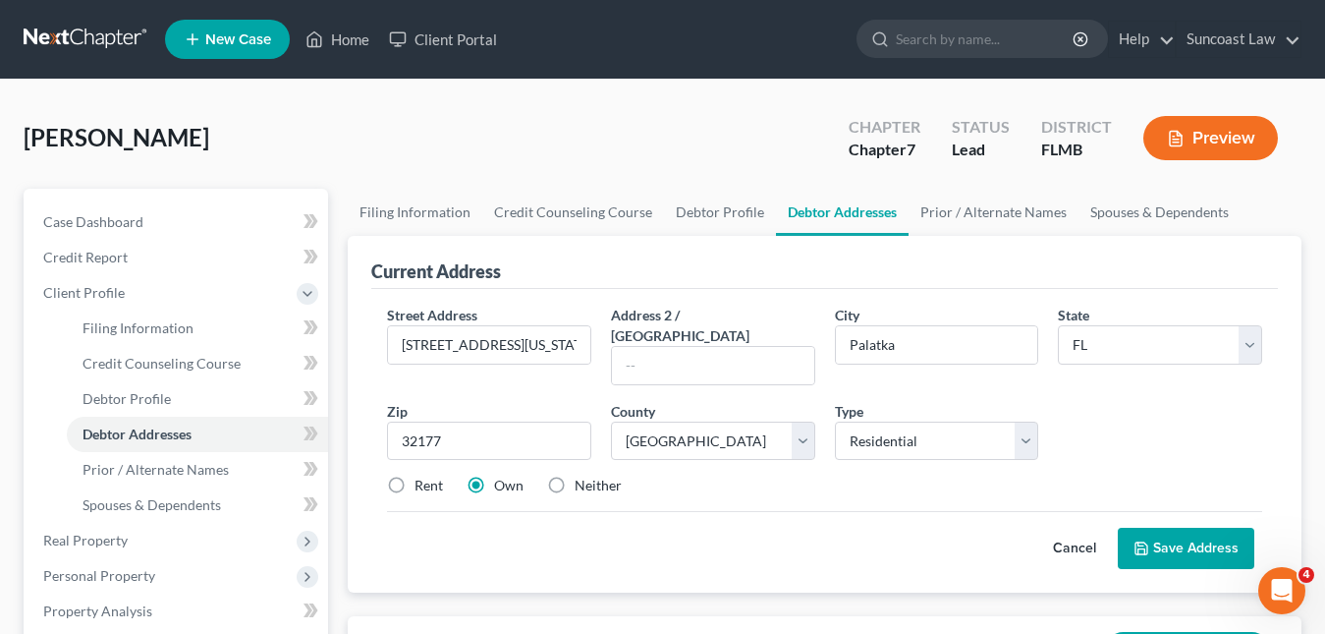
click at [1202, 530] on button "Save Address" at bounding box center [1186, 548] width 137 height 41
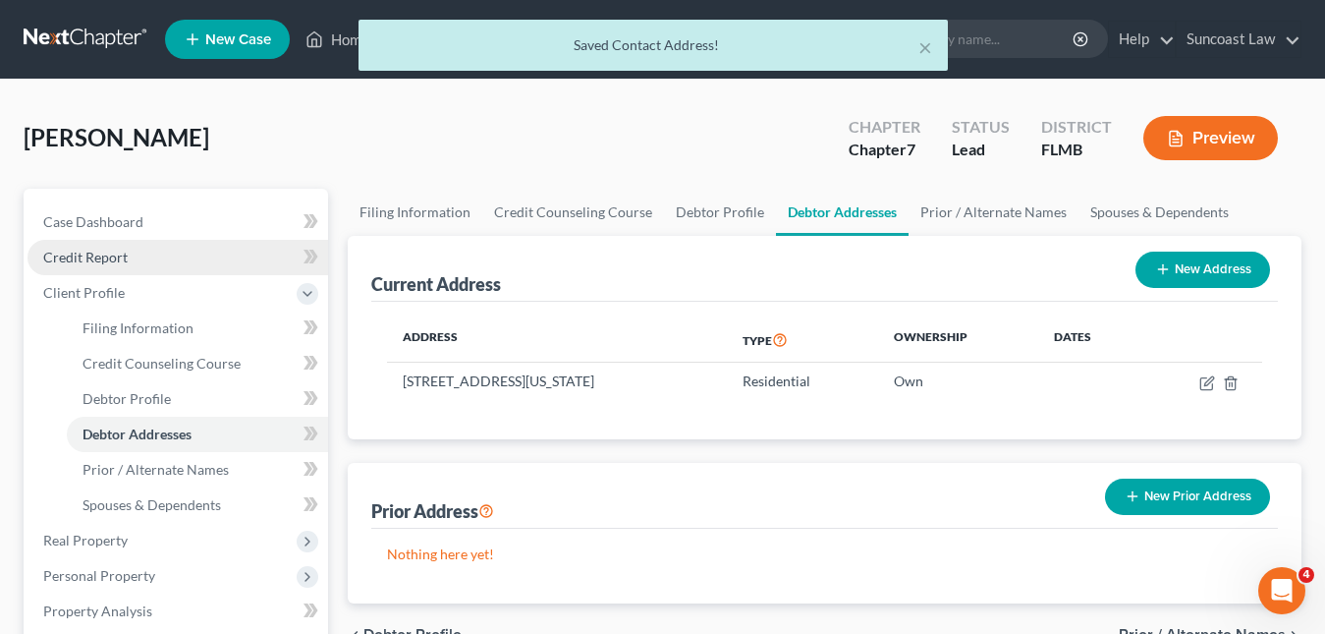
click at [105, 261] on span "Credit Report" at bounding box center [85, 257] width 84 height 17
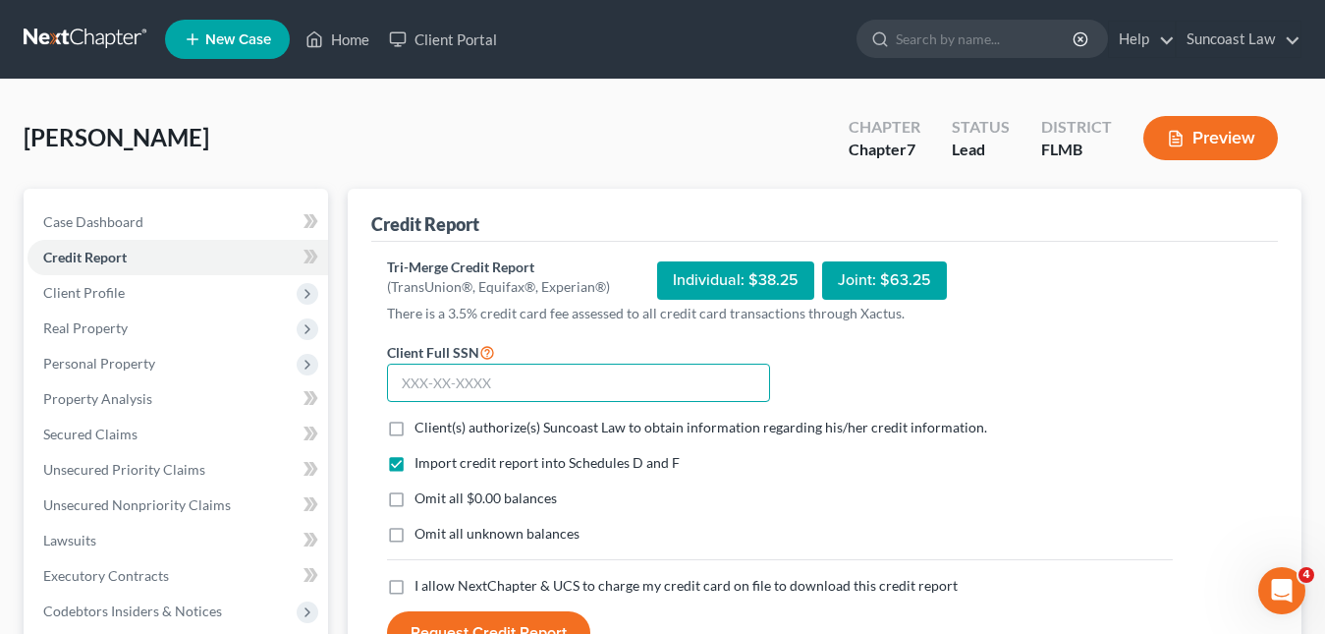
click at [403, 384] on input "text" at bounding box center [578, 383] width 383 height 39
paste input "477-72-5066"
type input "477-72-5066"
click at [415, 427] on label "Client(s) authorize(s) Suncoast Law to obtain information regarding his/her cre…" at bounding box center [701, 428] width 573 height 20
click at [422, 427] on input "Client(s) authorize(s) Suncoast Law to obtain information regarding his/her cre…" at bounding box center [428, 424] width 13 height 13
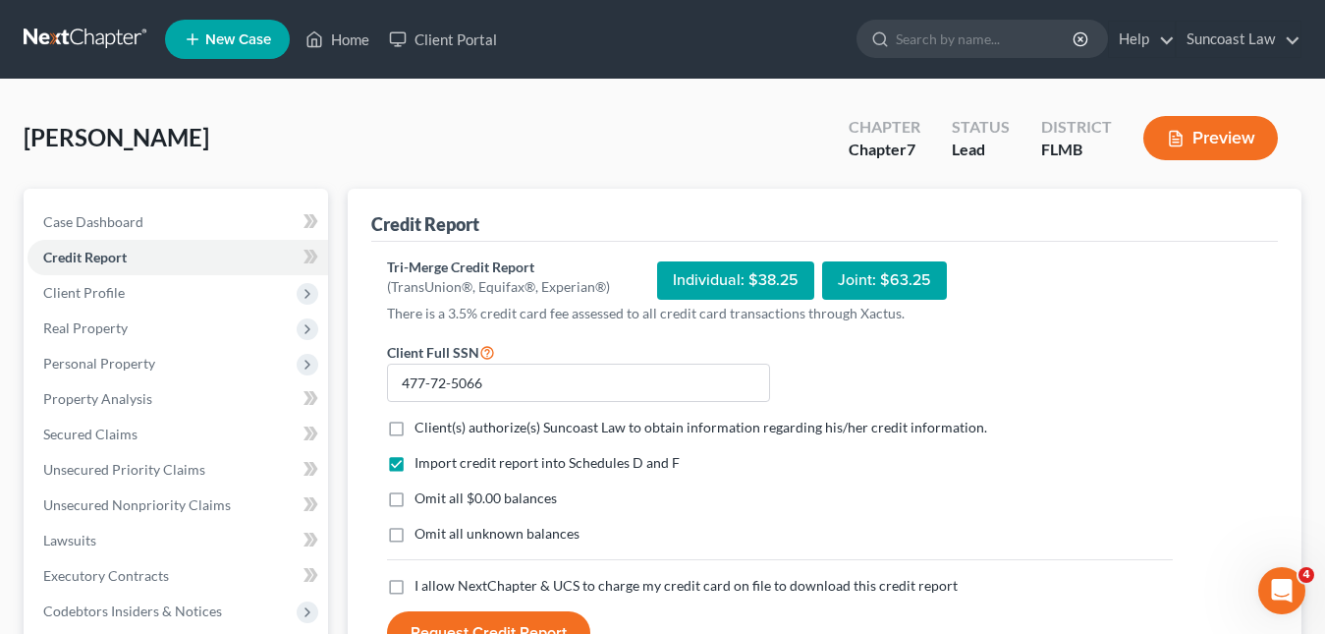
checkbox input "true"
click at [415, 584] on label "I allow NextChapter & UCS to charge my credit card on file to download this cre…" at bounding box center [686, 586] width 543 height 20
click at [422, 584] on input "I allow NextChapter & UCS to charge my credit card on file to download this cre…" at bounding box center [428, 582] width 13 height 13
checkbox input "true"
click at [513, 616] on button "Request Credit Report" at bounding box center [488, 632] width 203 height 43
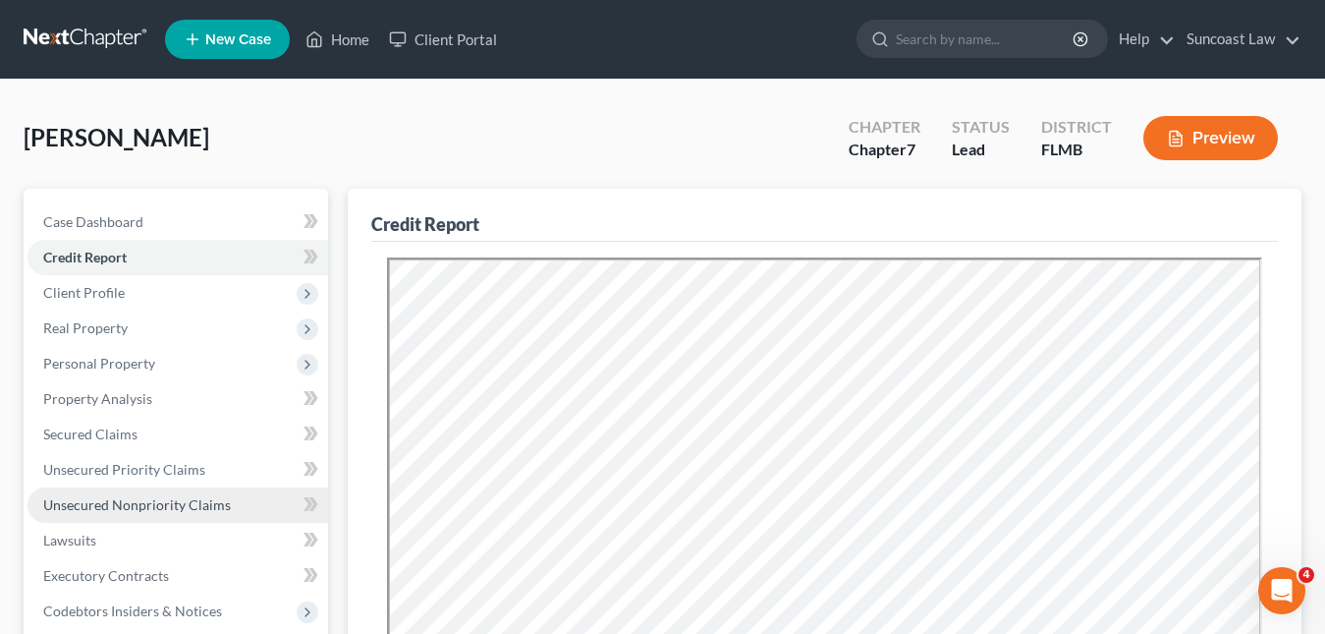
click at [183, 507] on span "Unsecured Nonpriority Claims" at bounding box center [137, 504] width 188 height 17
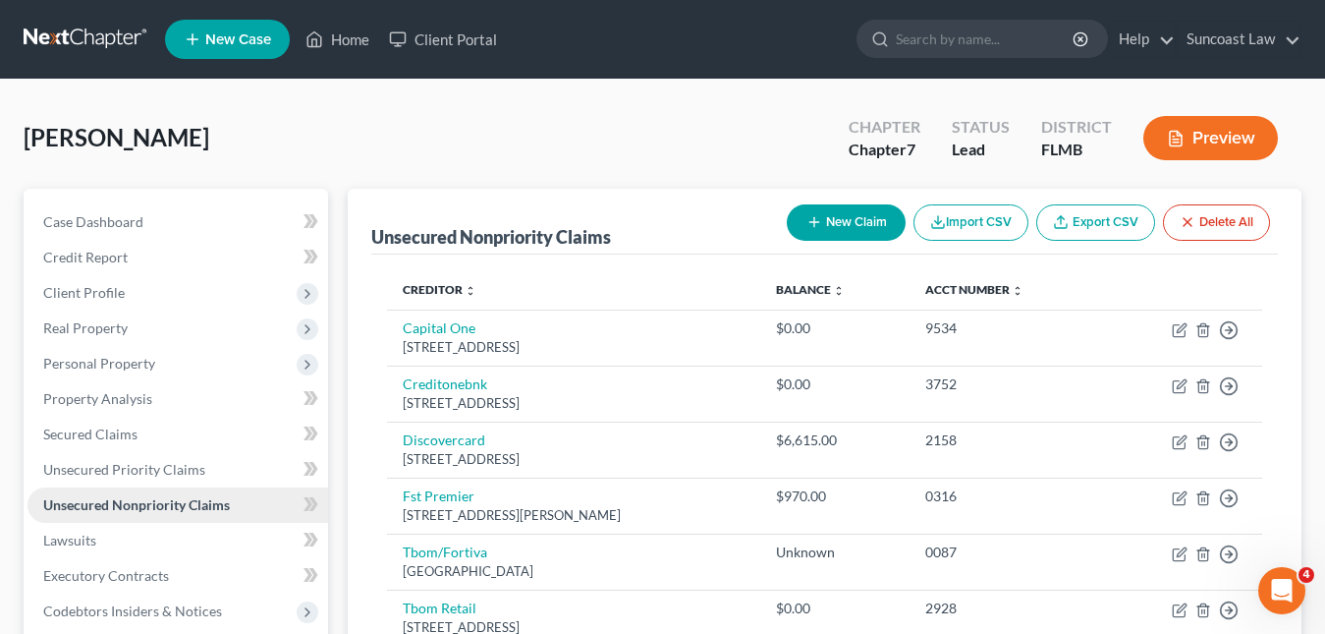
click at [165, 508] on span "Unsecured Nonpriority Claims" at bounding box center [136, 504] width 187 height 17
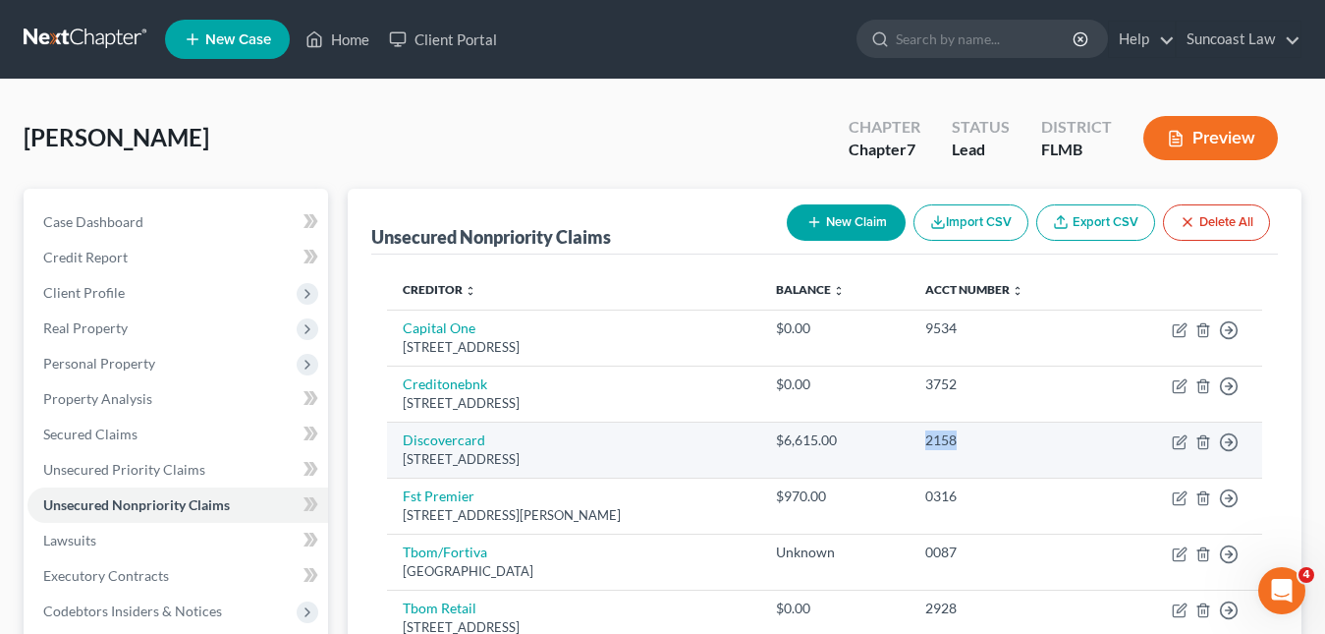
drag, startPoint x: 979, startPoint y: 441, endPoint x: 929, endPoint y: 440, distance: 49.1
click at [929, 440] on td "2158" at bounding box center [1007, 450] width 194 height 56
copy div "2158"
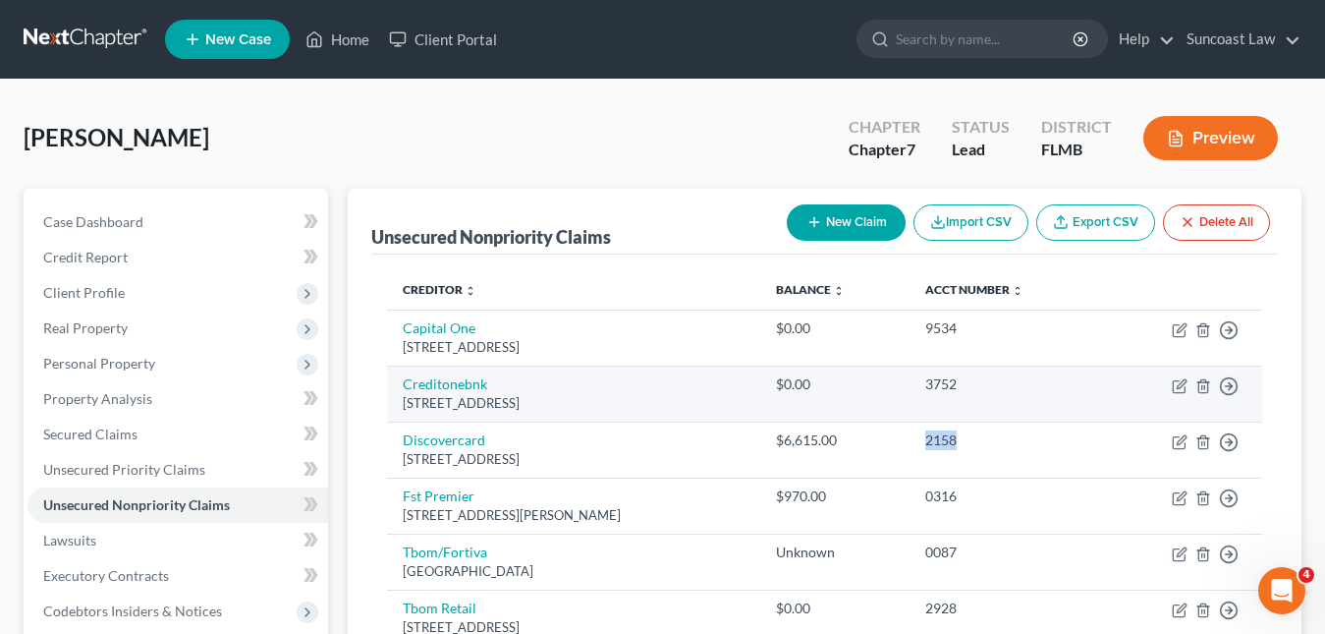
scroll to position [98, 0]
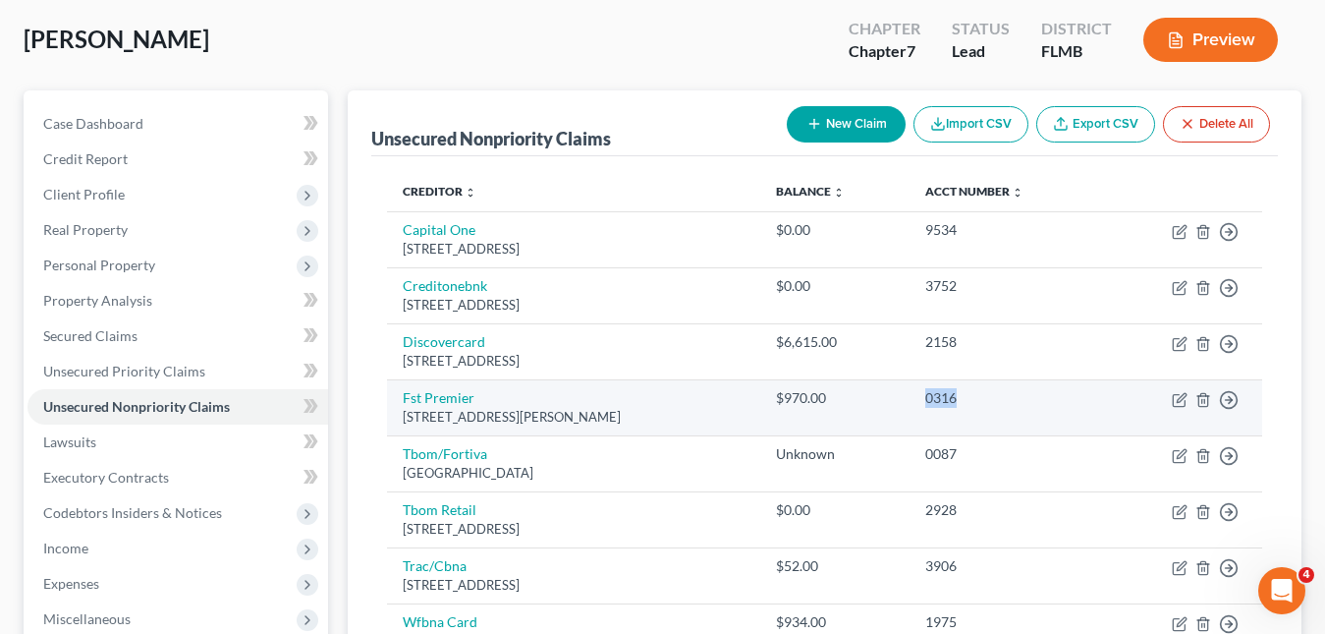
drag, startPoint x: 987, startPoint y: 403, endPoint x: 931, endPoint y: 402, distance: 56.0
click at [931, 402] on td "0316" at bounding box center [1007, 407] width 194 height 56
copy div "0316"
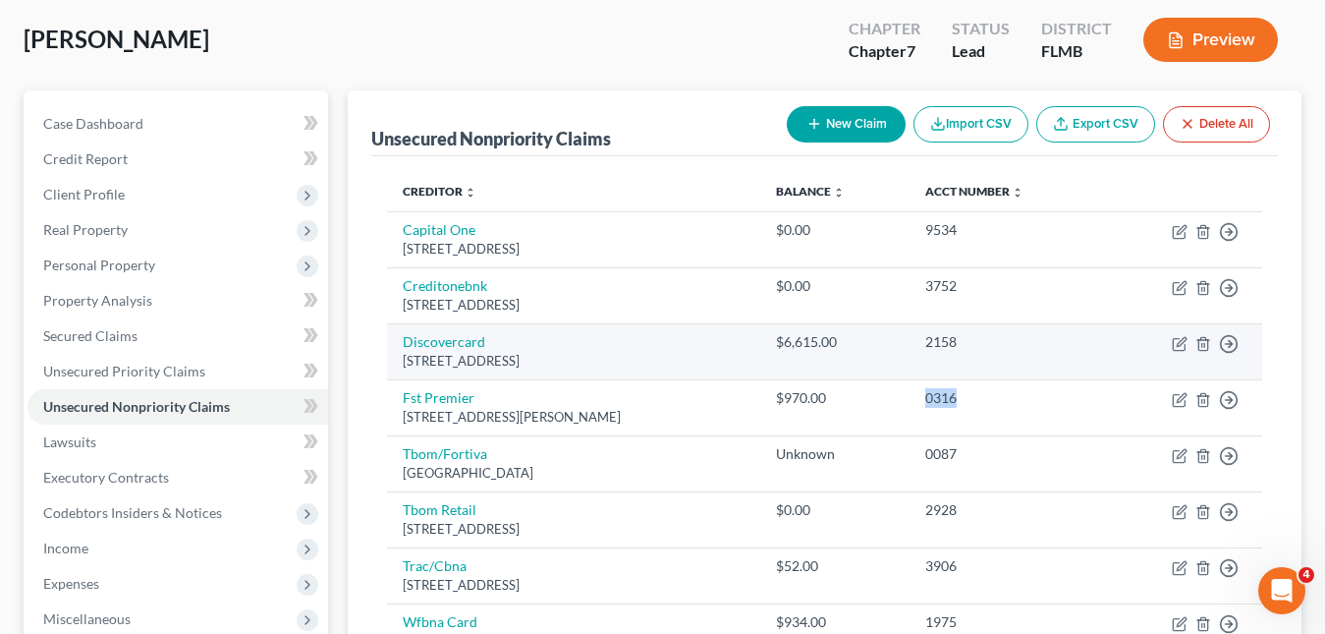
scroll to position [197, 0]
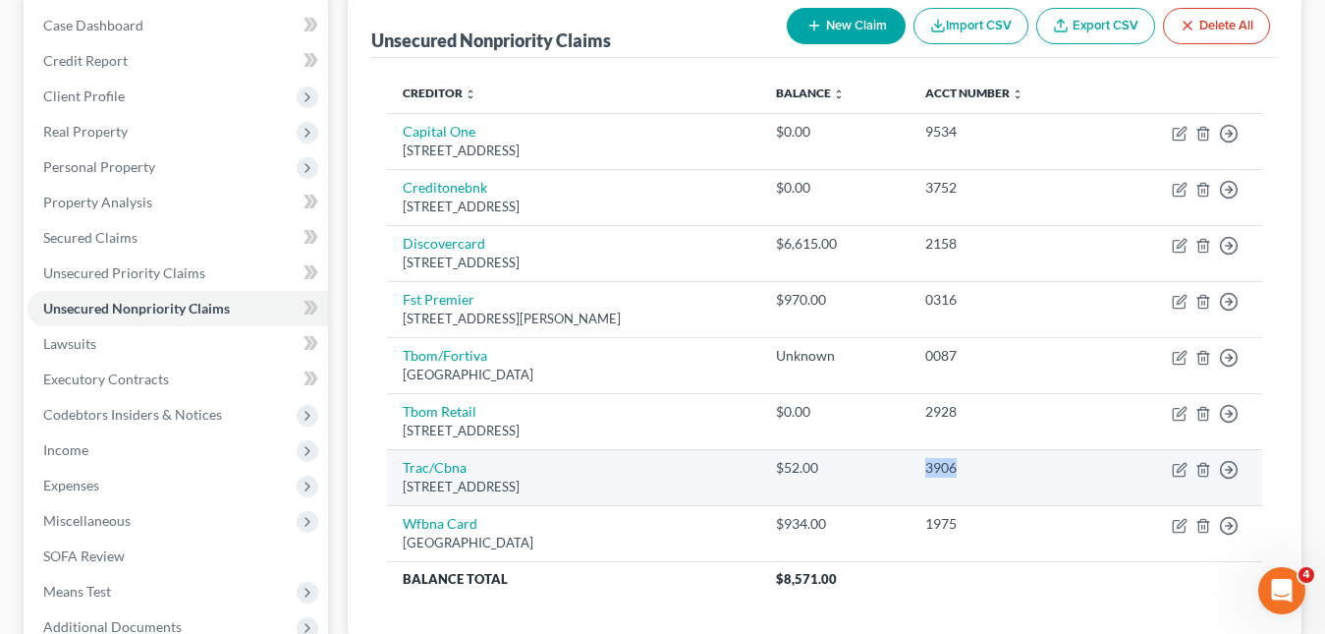
drag, startPoint x: 971, startPoint y: 465, endPoint x: 928, endPoint y: 460, distance: 43.5
click at [928, 460] on td "3906" at bounding box center [1007, 477] width 194 height 56
copy div "3906"
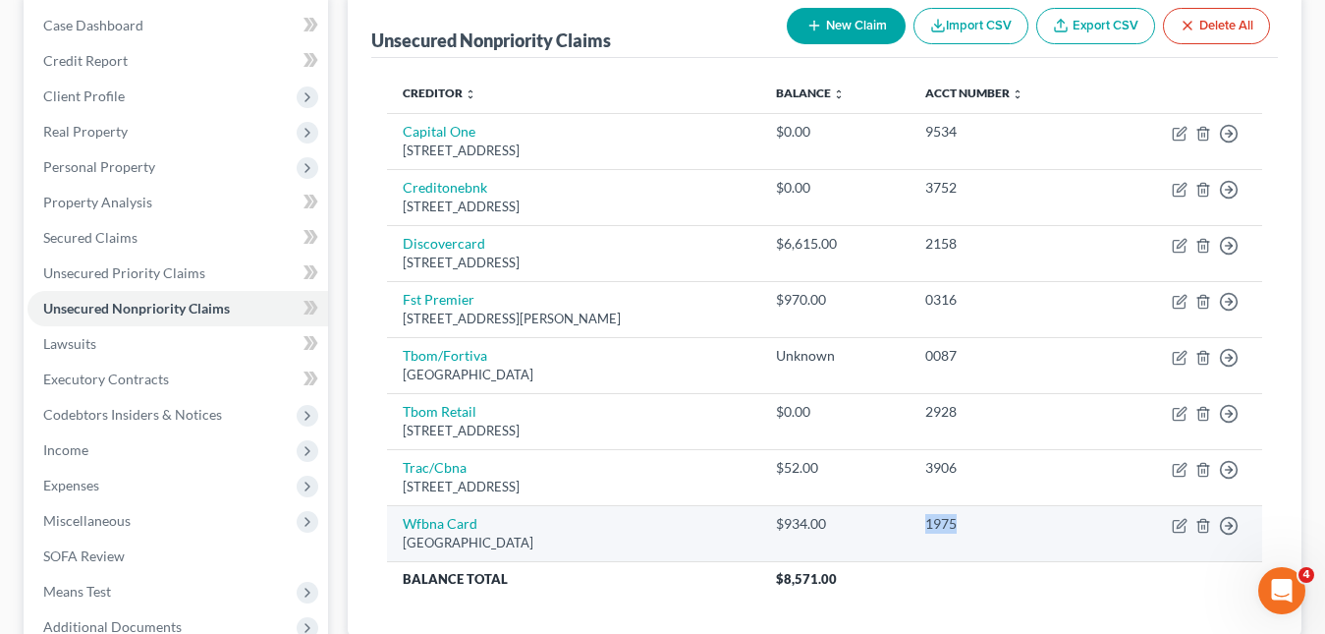
drag, startPoint x: 970, startPoint y: 521, endPoint x: 936, endPoint y: 521, distance: 33.4
click at [936, 521] on div "1975" at bounding box center [1007, 524] width 162 height 20
copy div "1975"
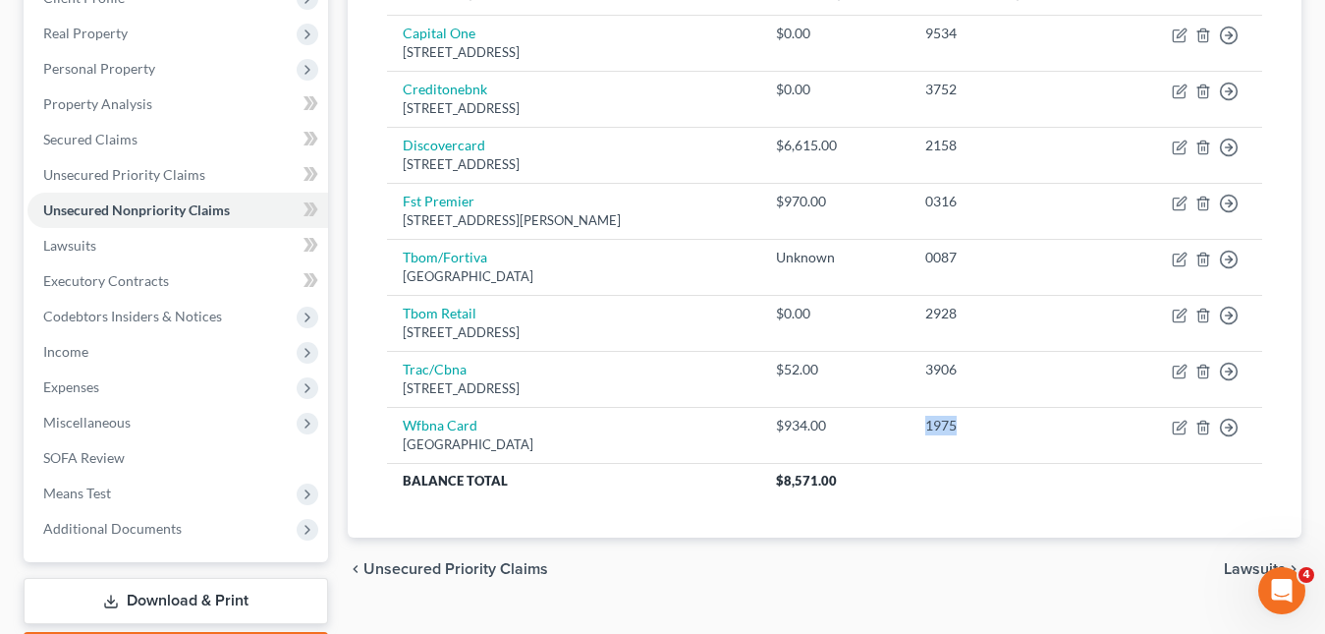
scroll to position [0, 0]
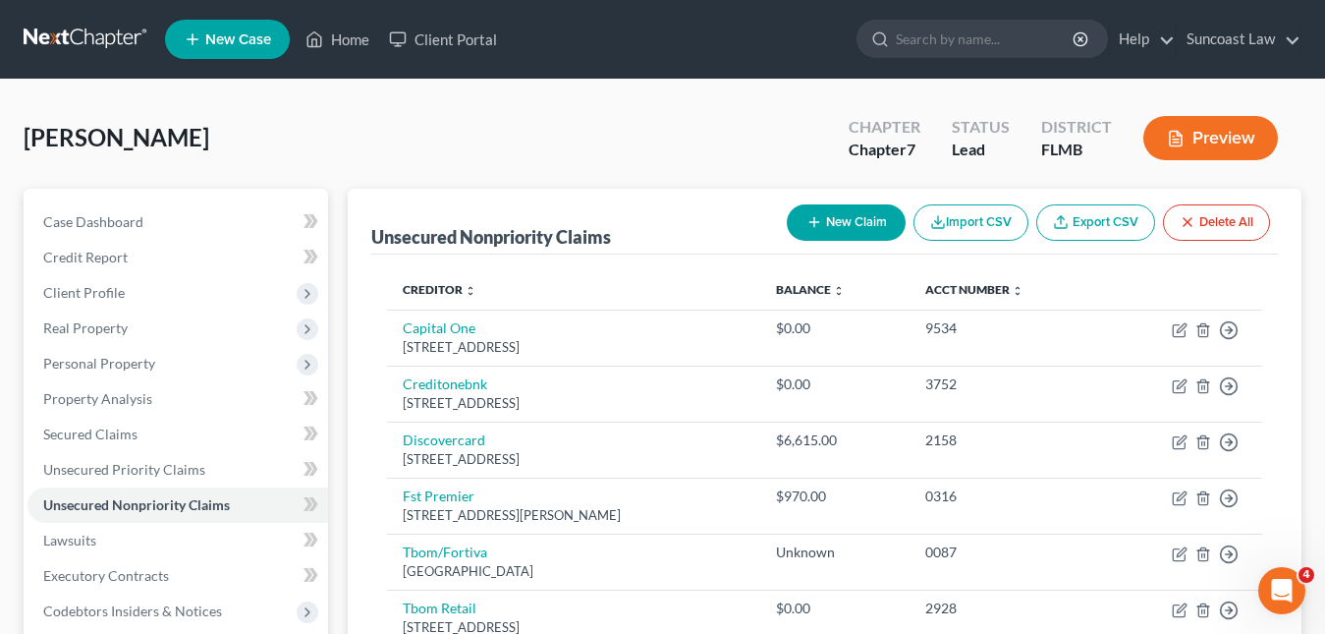
click at [262, 29] on link "New Case" at bounding box center [227, 39] width 125 height 39
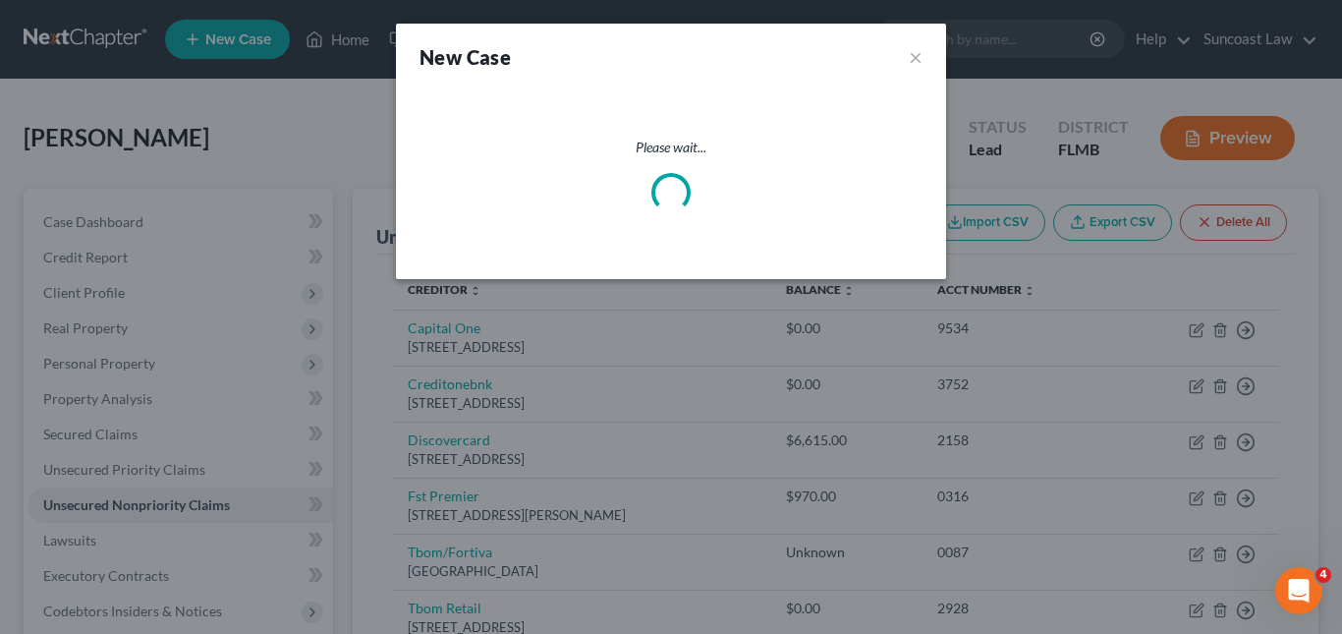
select select "15"
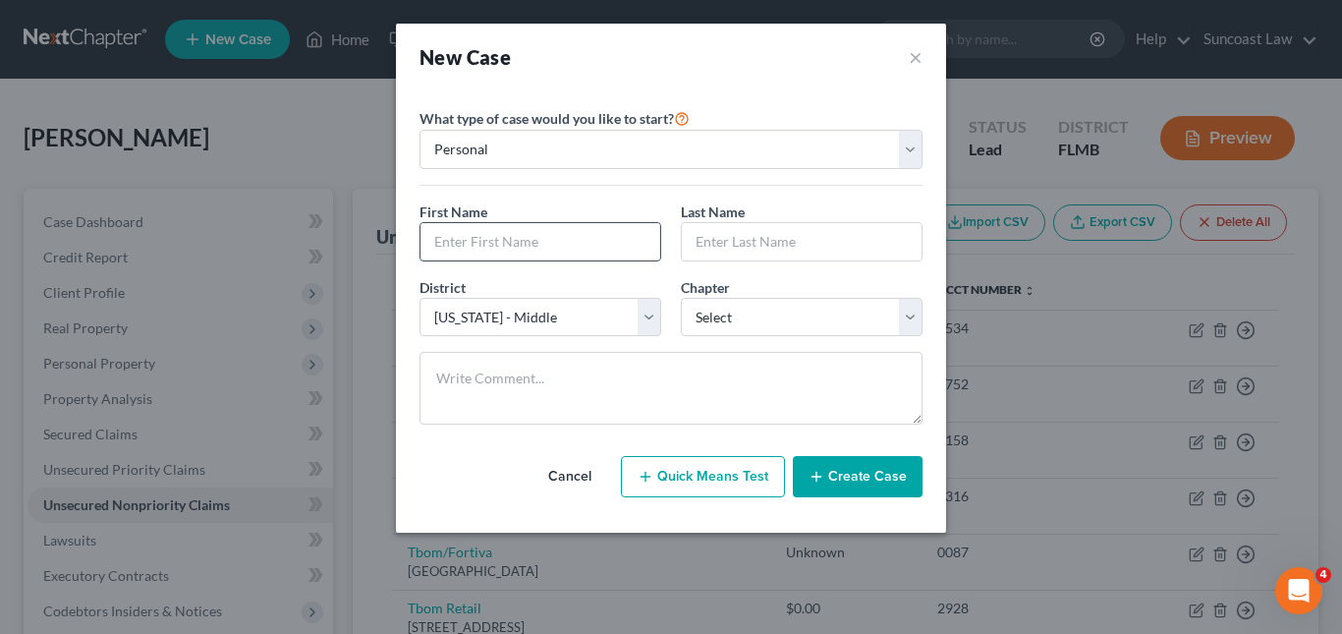
click at [486, 238] on input "text" at bounding box center [541, 241] width 240 height 37
paste input "[PERSON_NAME]"
drag, startPoint x: 479, startPoint y: 245, endPoint x: 520, endPoint y: 243, distance: 41.3
click at [520, 243] on input "[PERSON_NAME]" at bounding box center [541, 241] width 240 height 37
type input "[PERSON_NAME]"
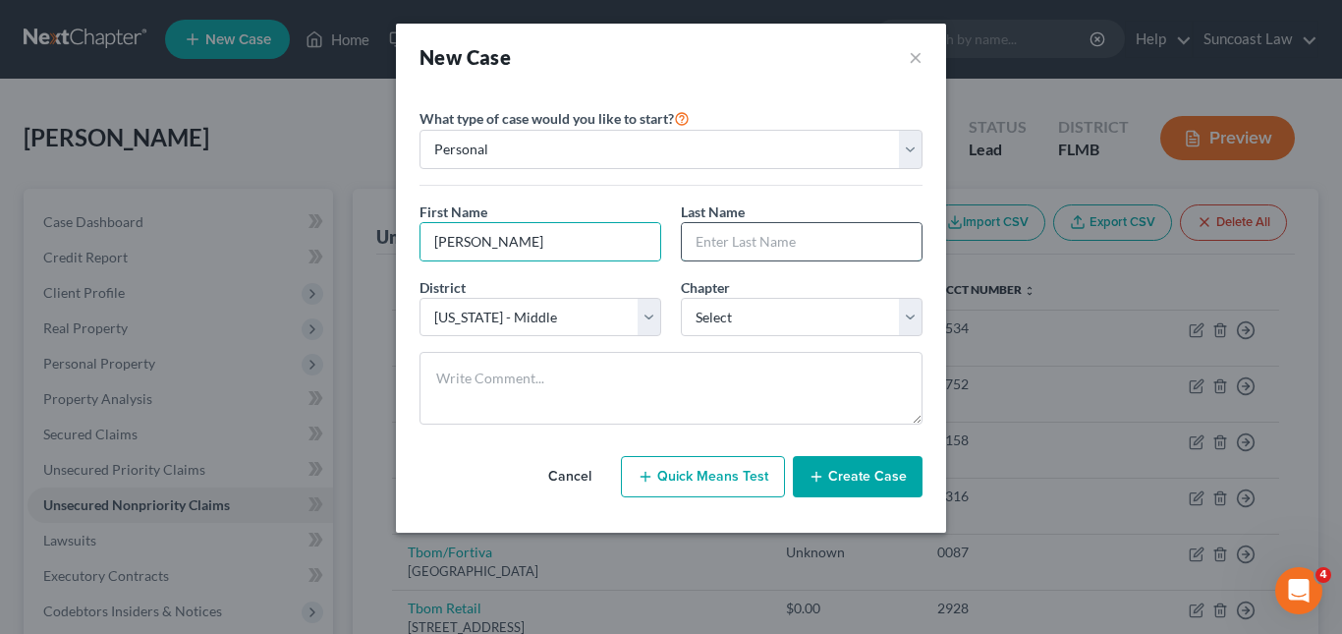
click at [710, 250] on input "text" at bounding box center [802, 241] width 240 height 37
paste input "[PERSON_NAME]"
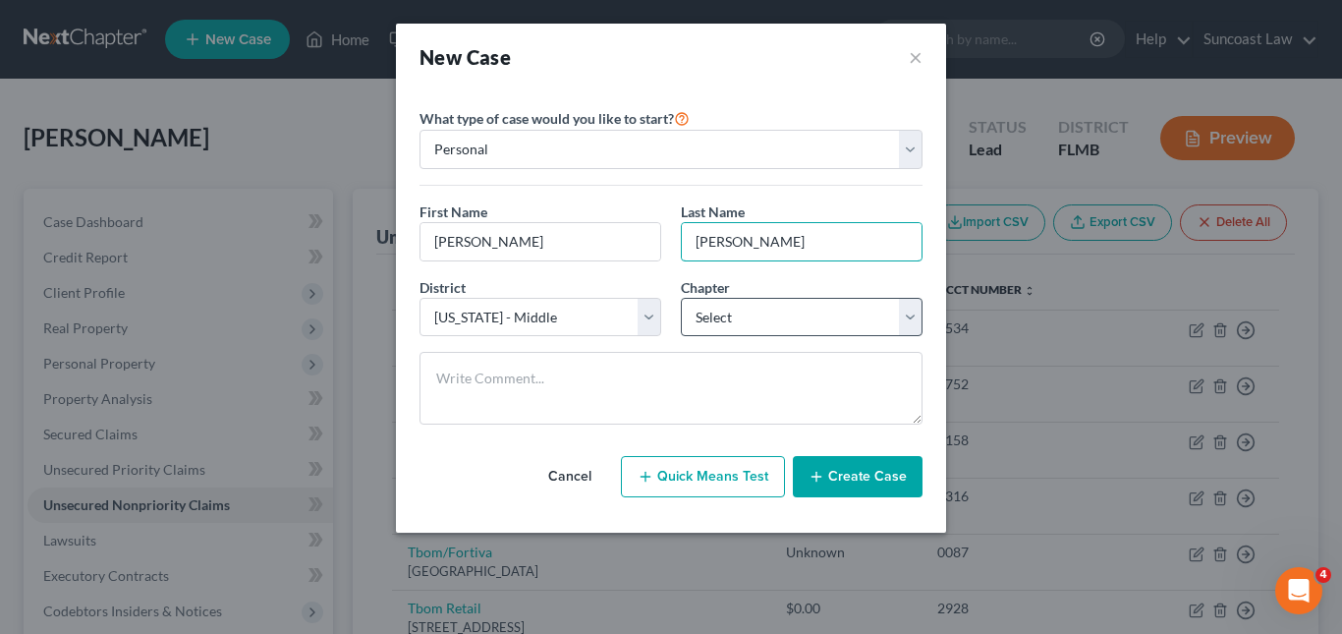
type input "[PERSON_NAME]"
click at [907, 323] on select "Select 7 11 12 13" at bounding box center [802, 317] width 242 height 39
select select "0"
click at [681, 298] on select "Select 7 11 12 13" at bounding box center [802, 317] width 242 height 39
click at [846, 486] on button "Create Case" at bounding box center [858, 476] width 130 height 41
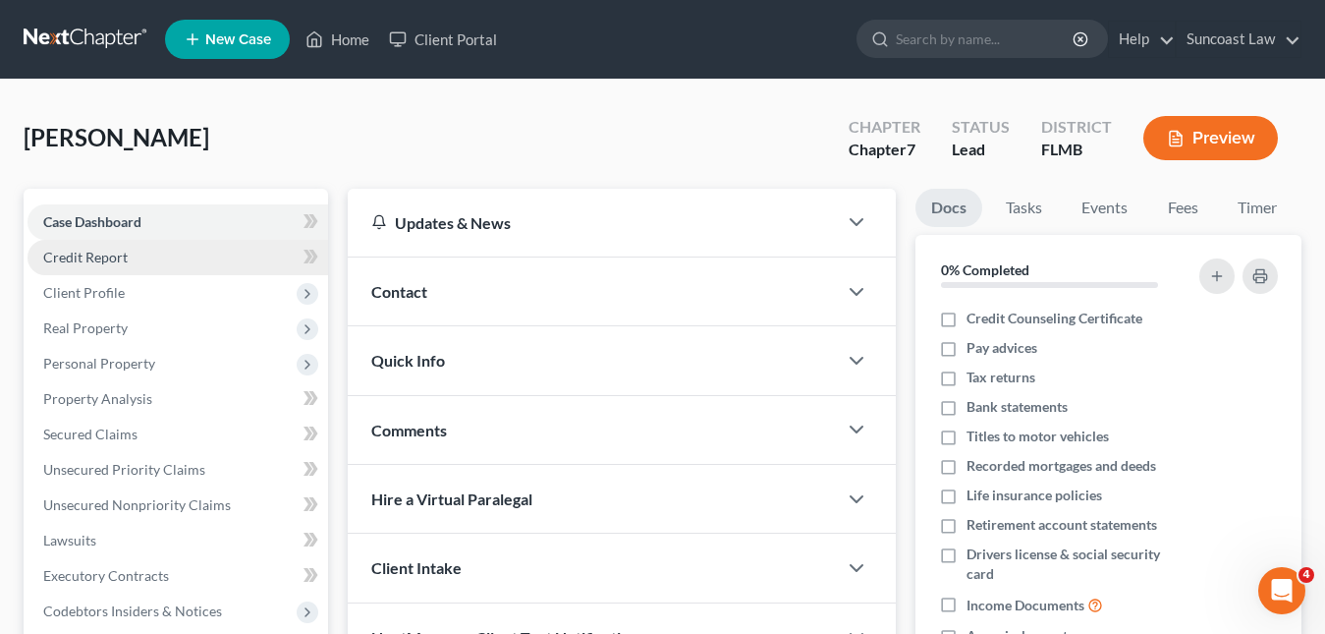
click at [65, 255] on span "Credit Report" at bounding box center [85, 257] width 84 height 17
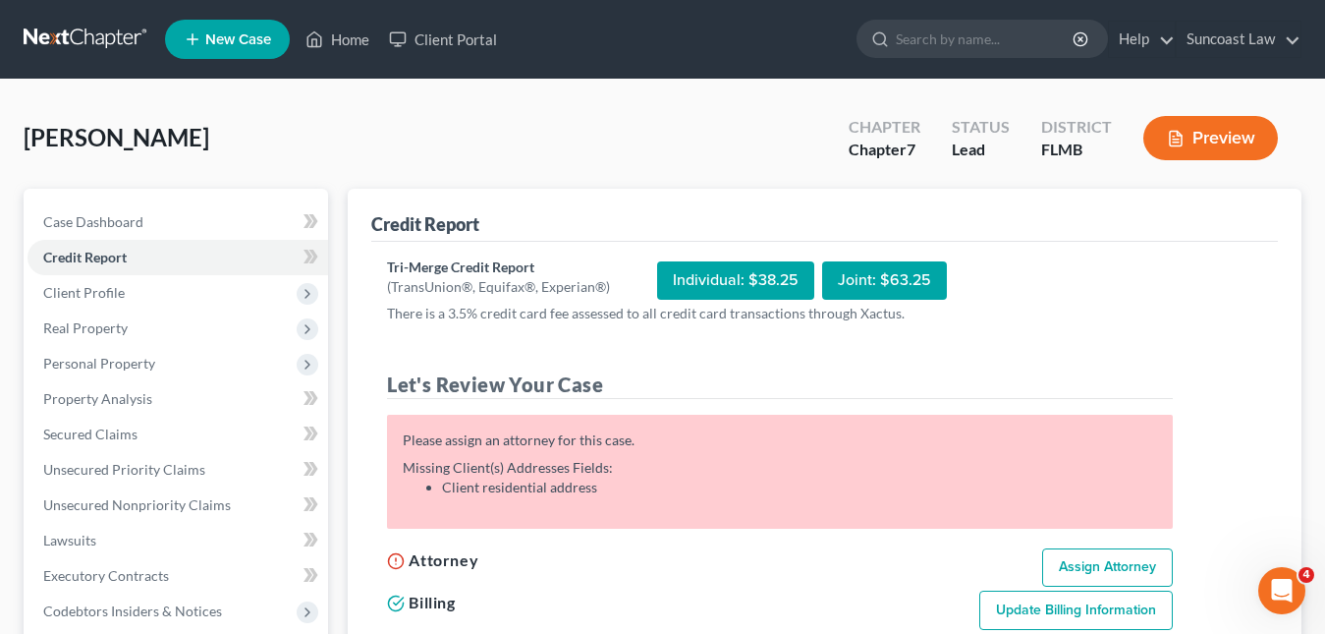
scroll to position [197, 0]
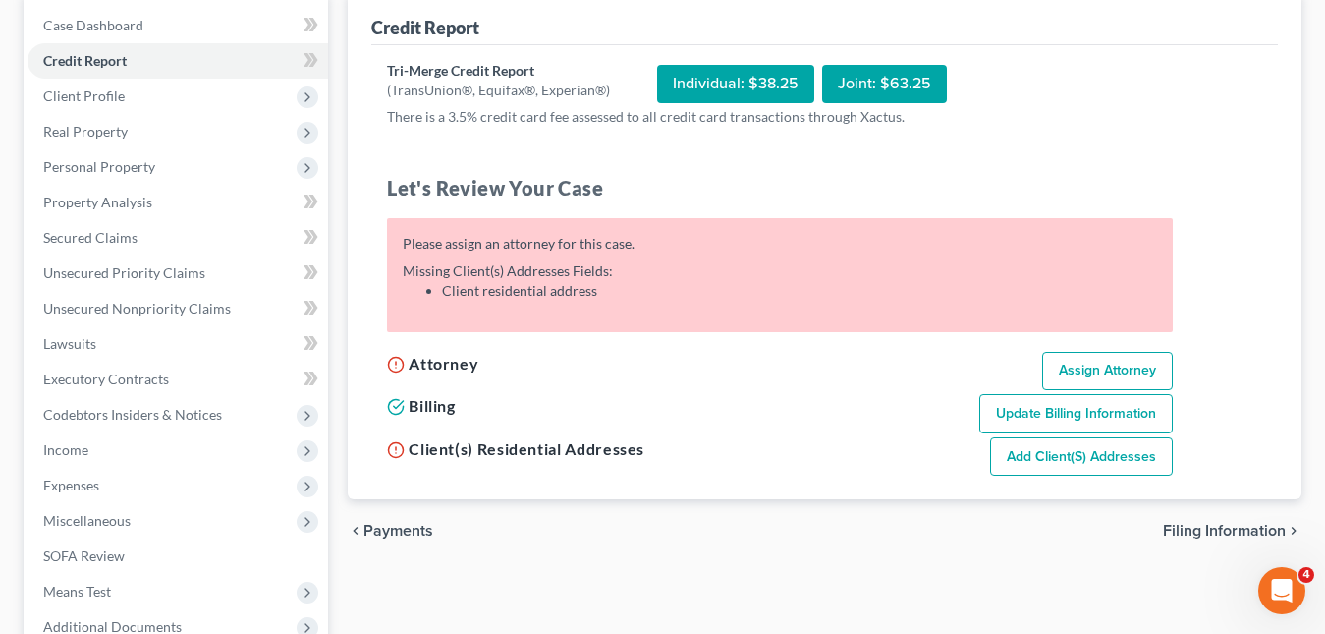
click at [1068, 376] on link "Assign Attorney" at bounding box center [1107, 371] width 131 height 39
select select "1"
select select "0"
select select "15"
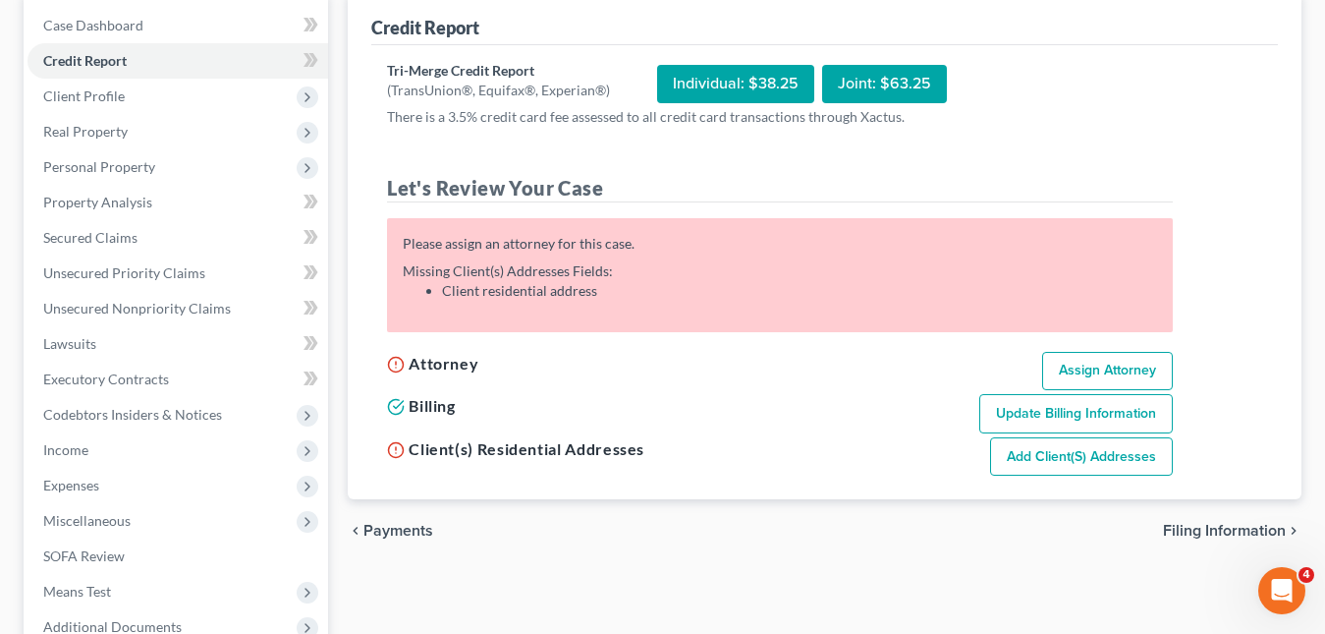
select select "9"
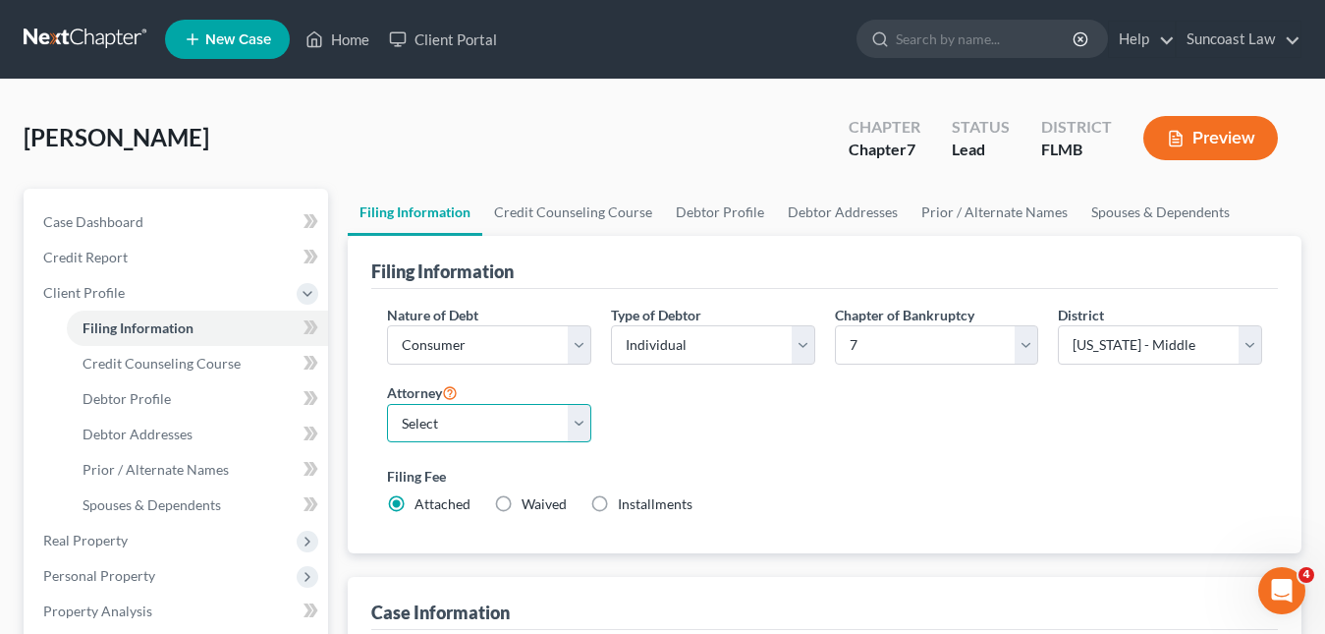
click at [578, 422] on select "Select [PERSON_NAME] - FLMB [PERSON_NAME] - FLMB" at bounding box center [489, 423] width 204 height 39
select select "0"
click at [387, 404] on select "Select [PERSON_NAME] - FLMB [PERSON_NAME] - FLMB" at bounding box center [489, 423] width 204 height 39
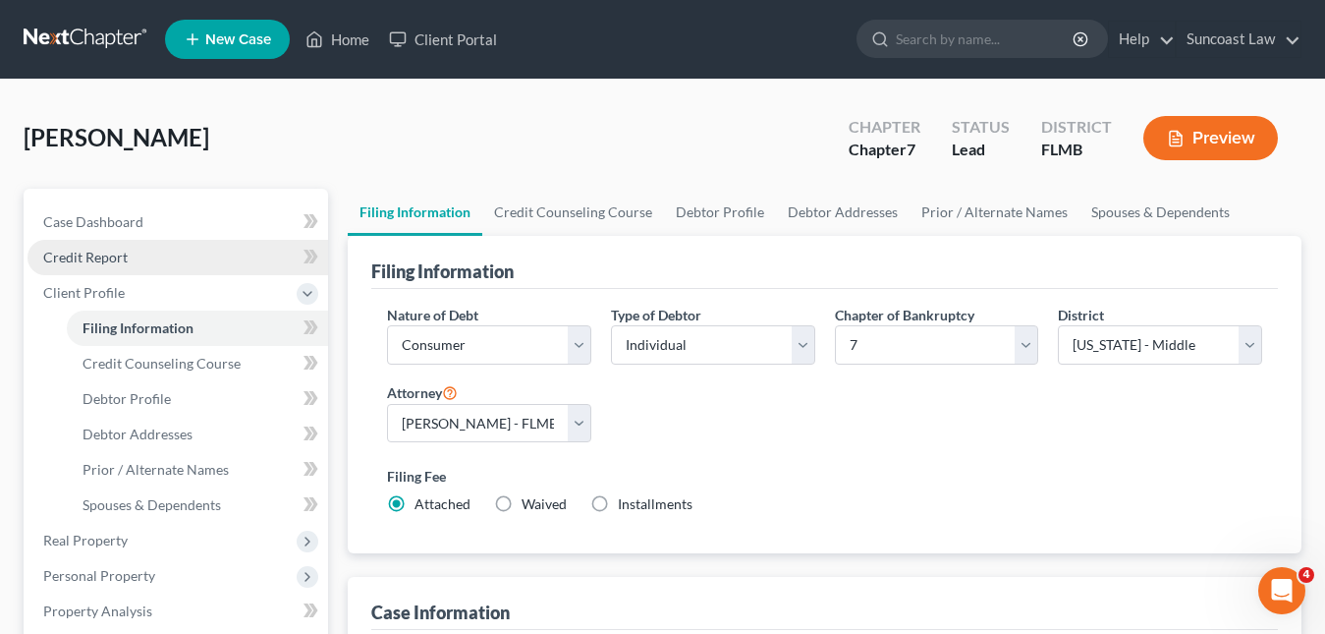
click at [99, 258] on span "Credit Report" at bounding box center [85, 257] width 84 height 17
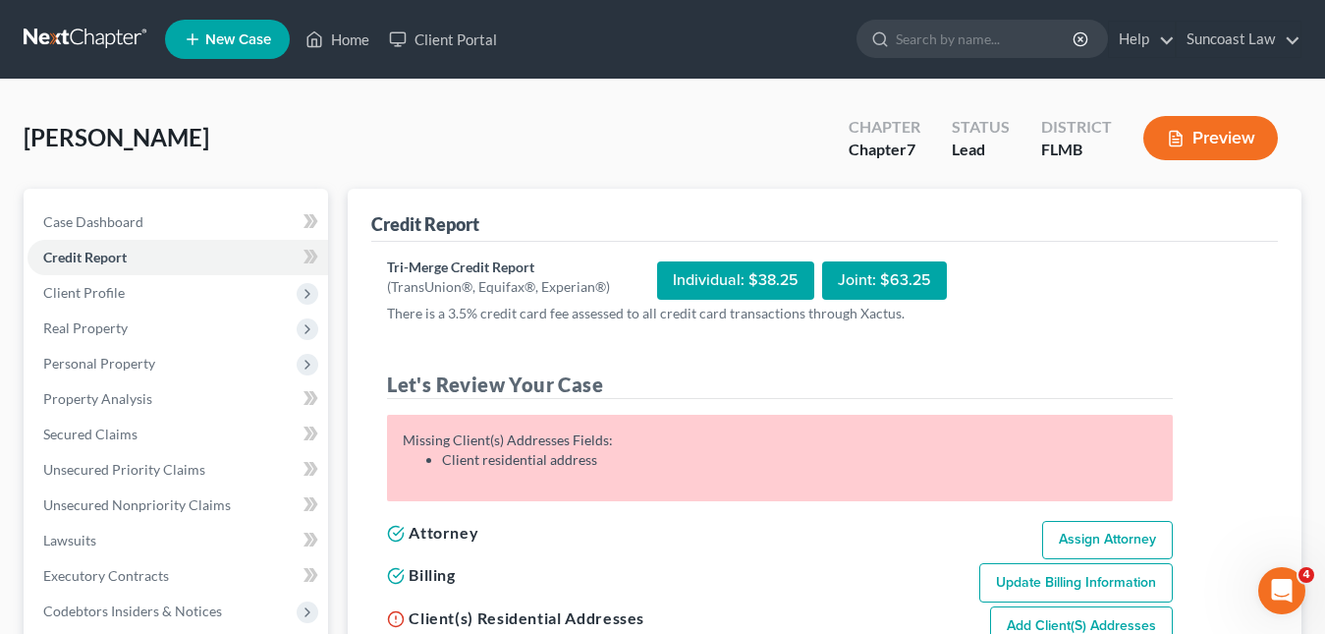
scroll to position [98, 0]
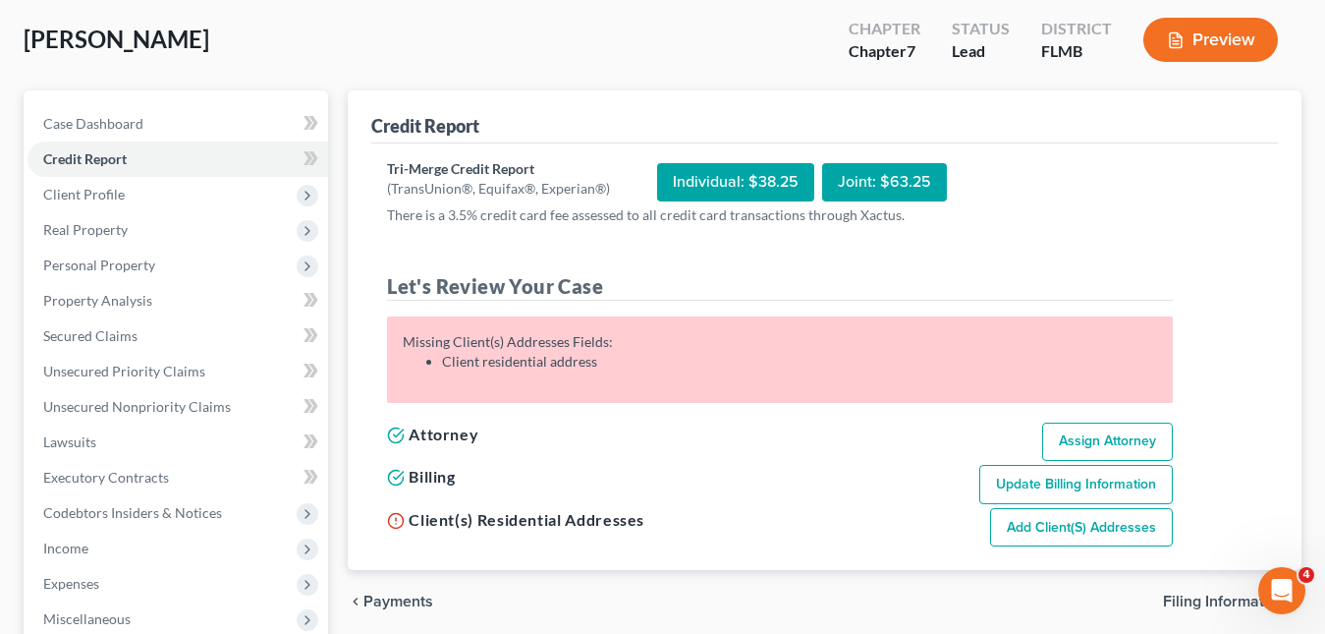
click at [1125, 436] on link "Assign Attorney" at bounding box center [1107, 441] width 131 height 39
select select "1"
select select "0"
select select "15"
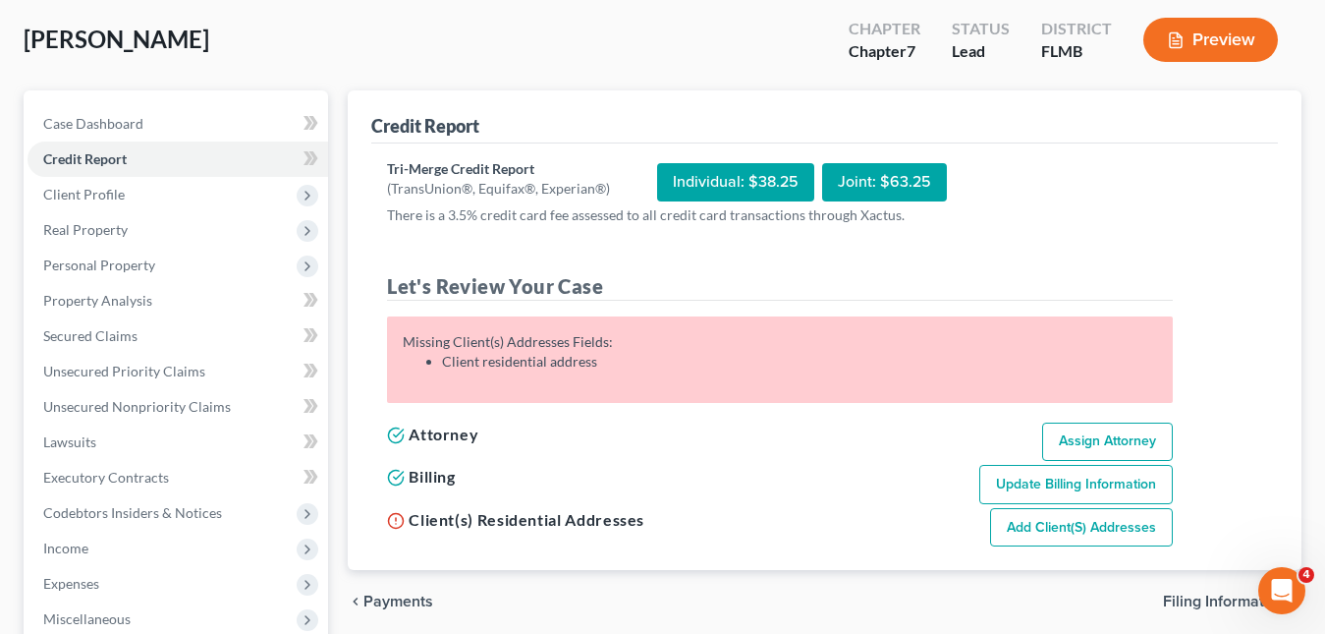
select select "0"
select select "9"
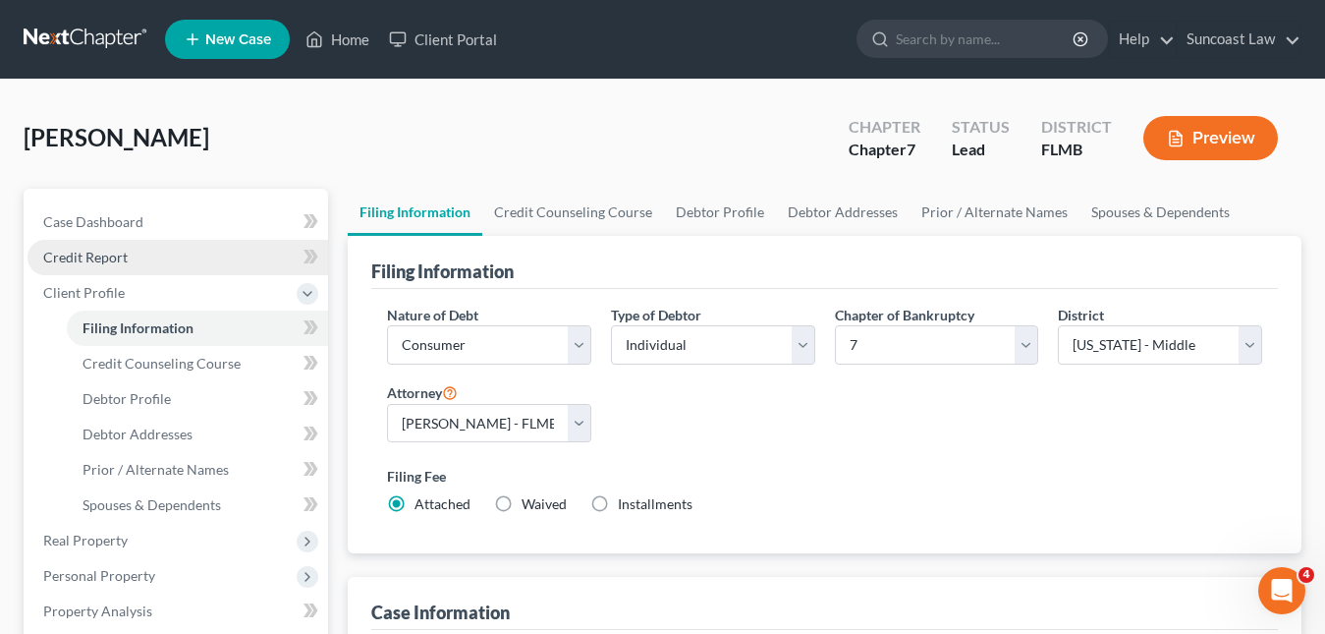
click at [101, 263] on span "Credit Report" at bounding box center [85, 257] width 84 height 17
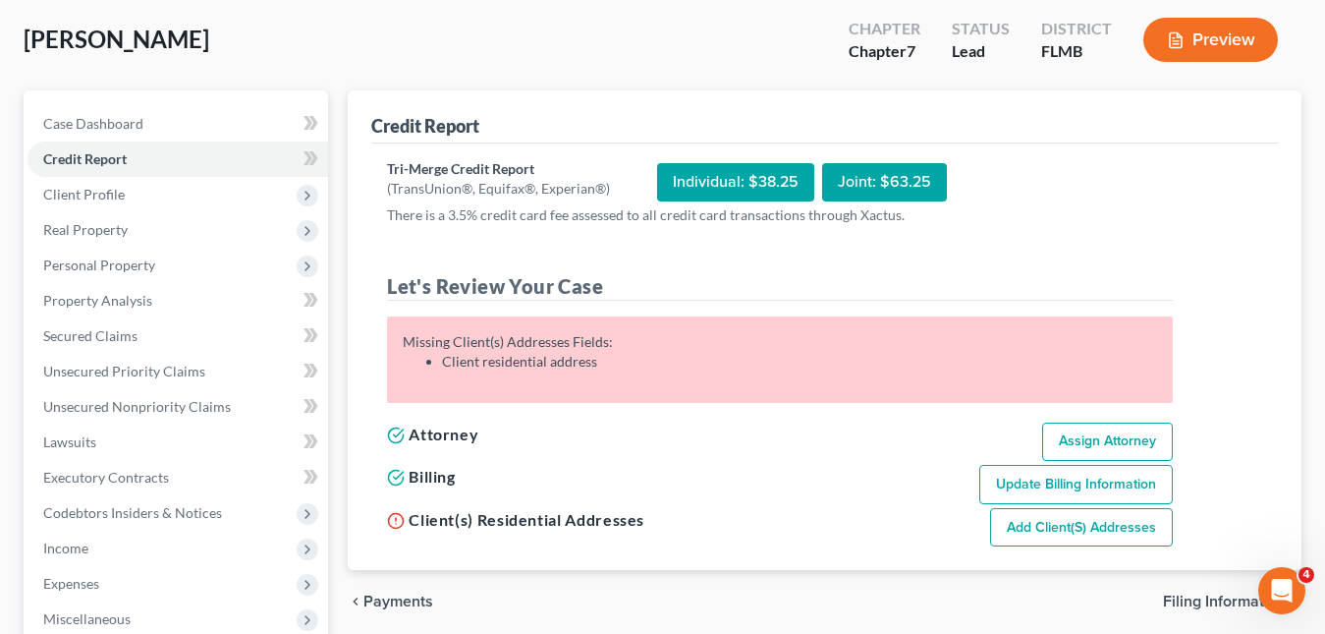
scroll to position [197, 0]
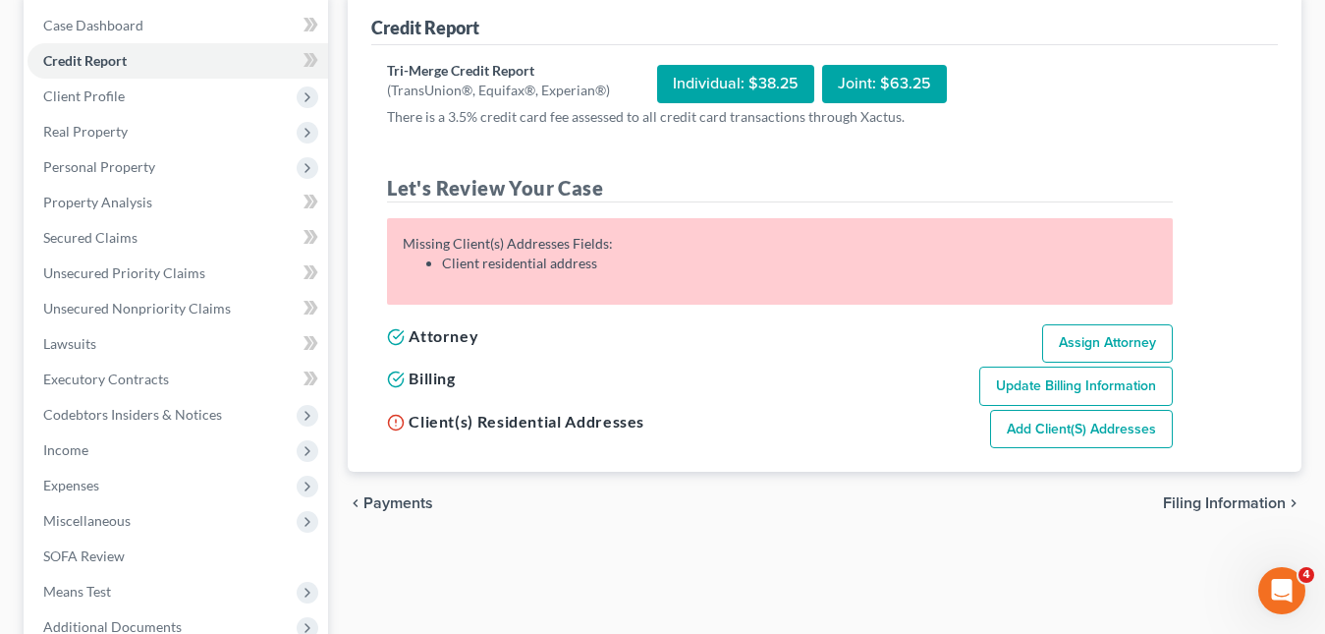
click at [1081, 428] on link "Add Client(s) Addresses" at bounding box center [1081, 429] width 183 height 39
select select "0"
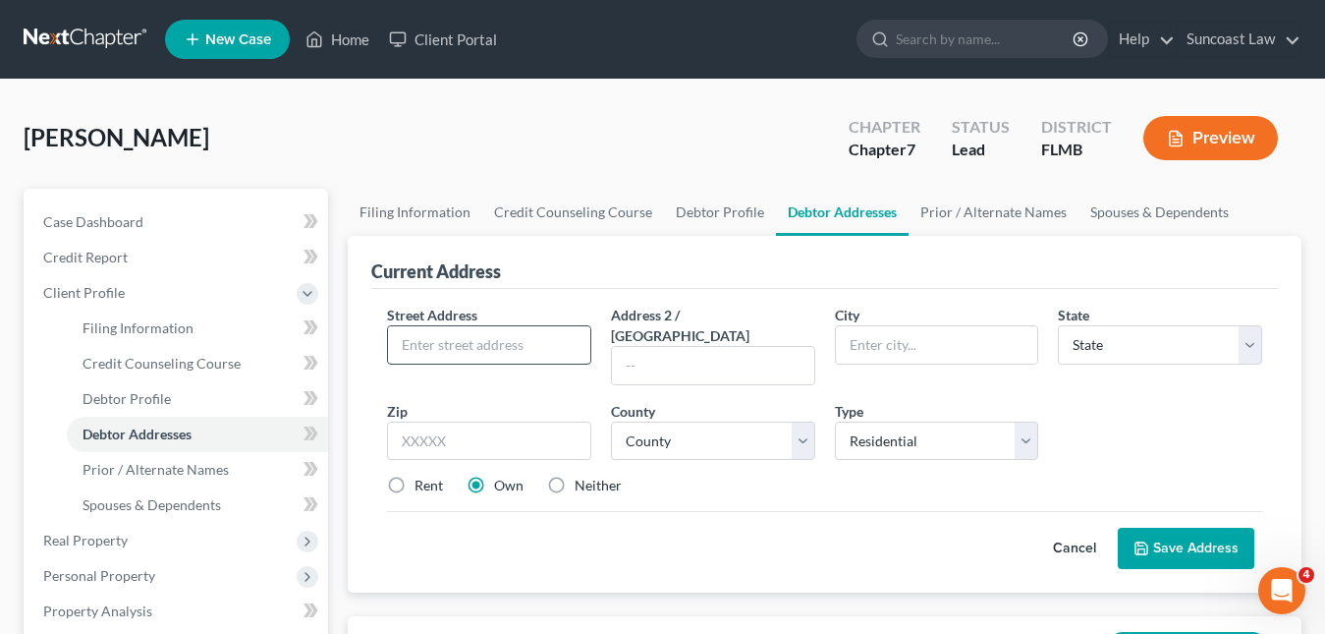
click at [426, 353] on input "text" at bounding box center [489, 344] width 202 height 37
paste input "[STREET_ADDRESS]"
type input "[STREET_ADDRESS]"
click at [409, 422] on input "text" at bounding box center [489, 441] width 204 height 39
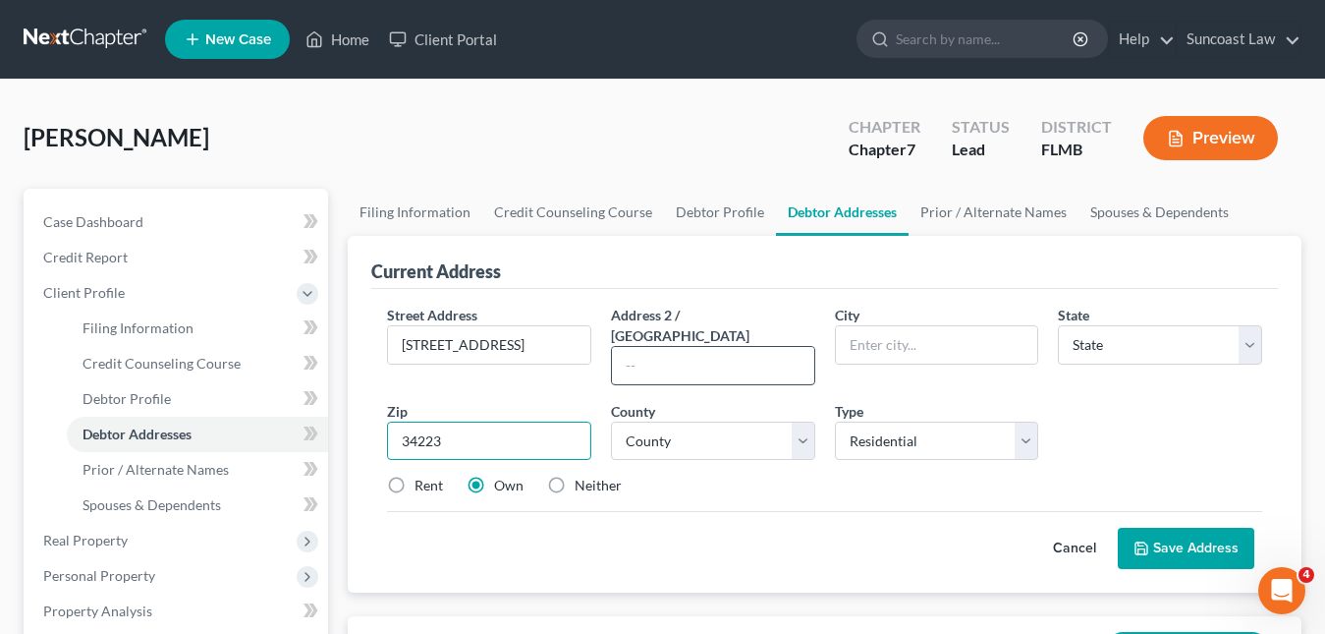
type input "34223"
type input "[GEOGRAPHIC_DATA]"
select select "9"
click at [726, 347] on input "text" at bounding box center [713, 365] width 202 height 37
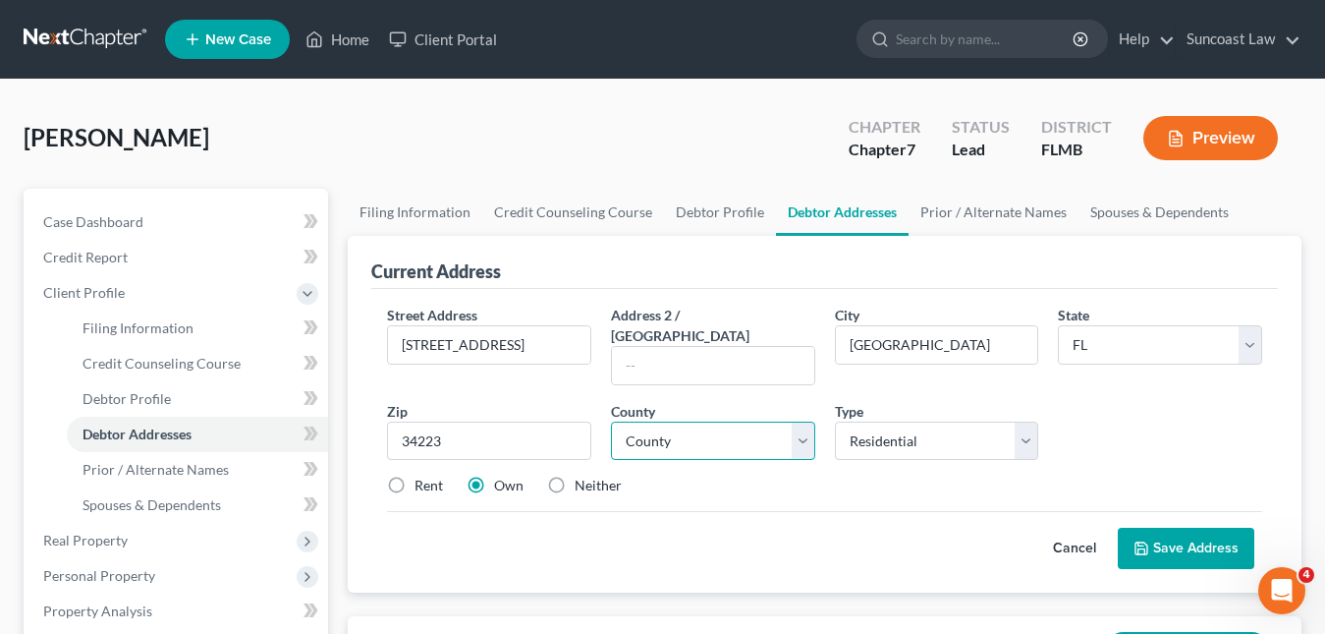
click at [717, 422] on select "County" at bounding box center [713, 441] width 204 height 39
select select "55"
click at [714, 422] on select "County [GEOGRAPHIC_DATA] [GEOGRAPHIC_DATA] [GEOGRAPHIC_DATA] [GEOGRAPHIC_DATA] …" at bounding box center [713, 441] width 204 height 39
click at [1188, 540] on button "Save Address" at bounding box center [1186, 548] width 137 height 41
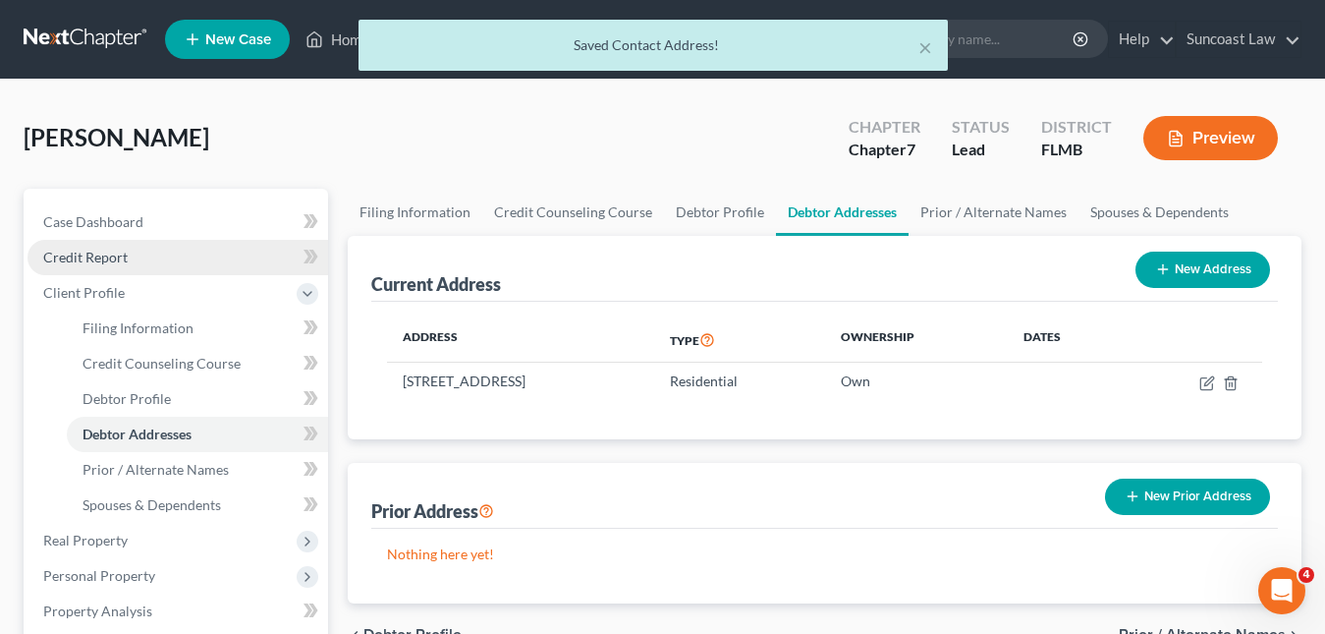
click at [95, 253] on span "Credit Report" at bounding box center [85, 257] width 84 height 17
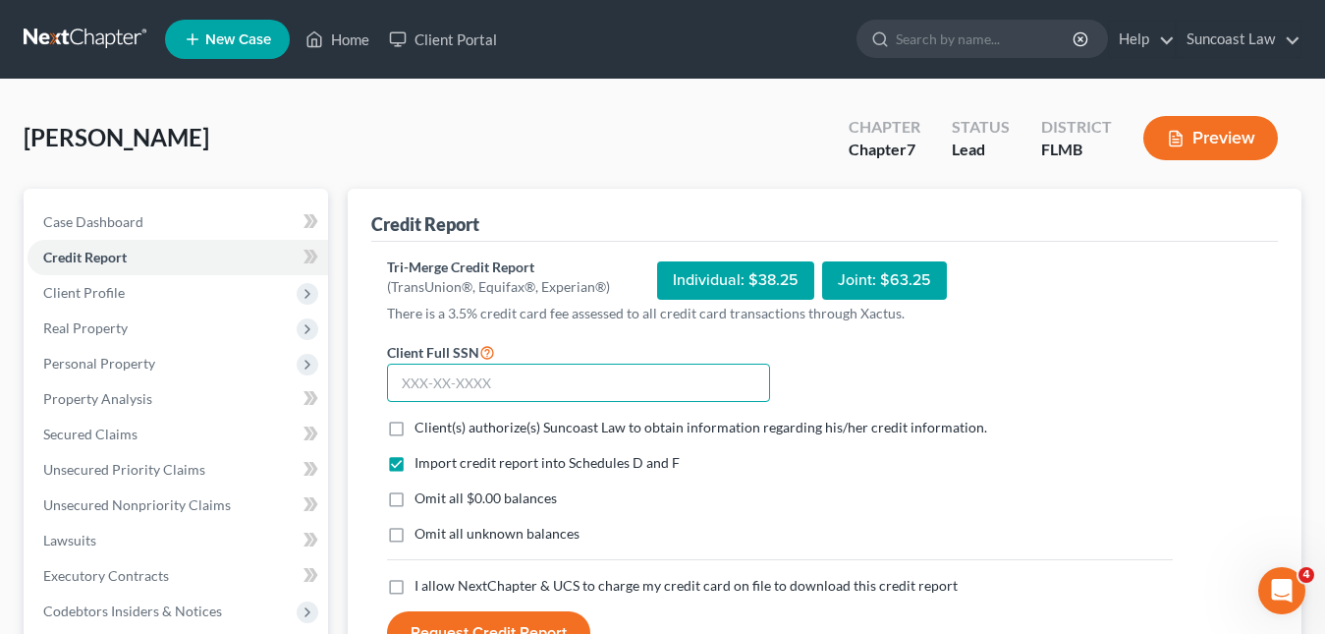
click at [400, 382] on input "text" at bounding box center [578, 383] width 383 height 39
paste input "395-34-6279"
type input "395-34-6279"
click at [415, 431] on label "Client(s) authorize(s) Suncoast Law to obtain information regarding his/her cre…" at bounding box center [701, 428] width 573 height 20
click at [422, 430] on input "Client(s) authorize(s) Suncoast Law to obtain information regarding his/her cre…" at bounding box center [428, 424] width 13 height 13
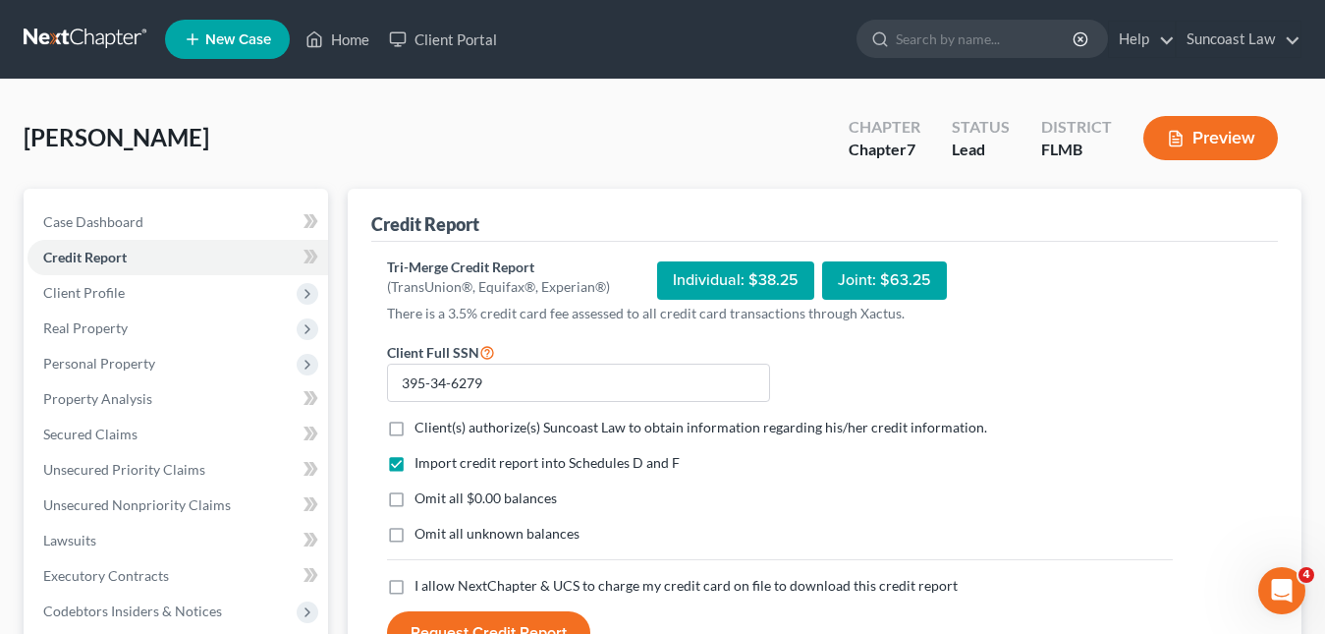
checkbox input "true"
click at [415, 584] on label "I allow NextChapter & UCS to charge my credit card on file to download this cre…" at bounding box center [686, 586] width 543 height 20
click at [422, 584] on input "I allow NextChapter & UCS to charge my credit card on file to download this cre…" at bounding box center [428, 582] width 13 height 13
checkbox input "true"
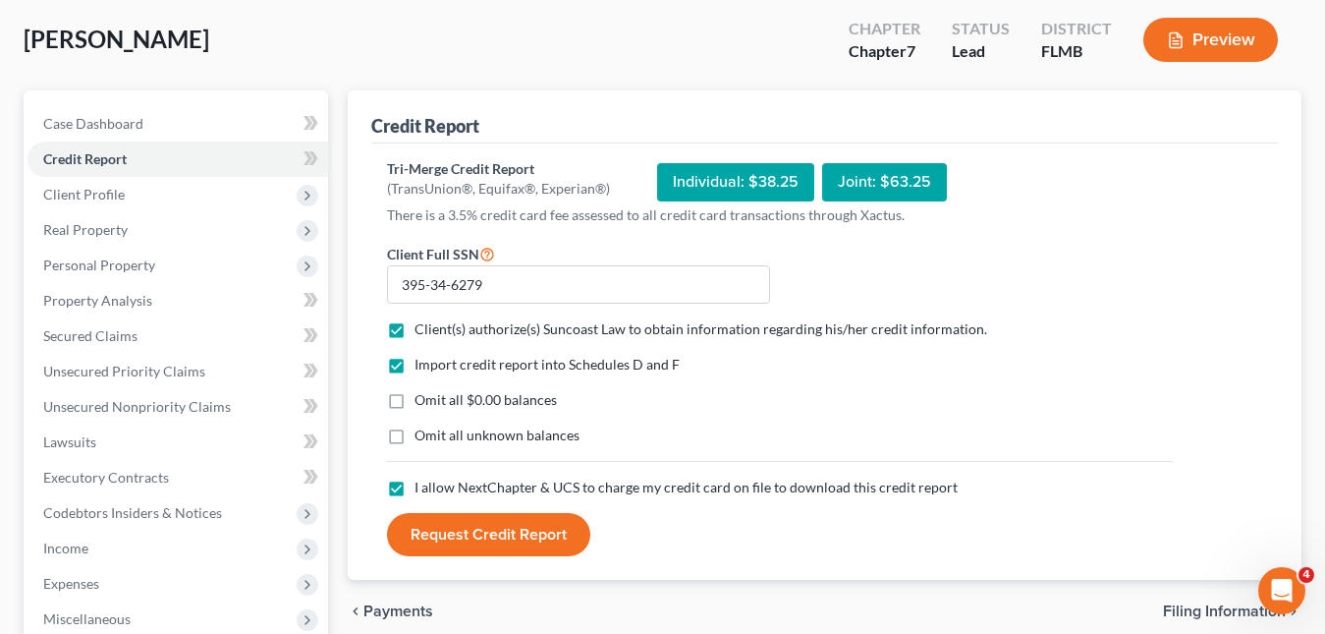
click at [502, 540] on button "Request Credit Report" at bounding box center [488, 534] width 203 height 43
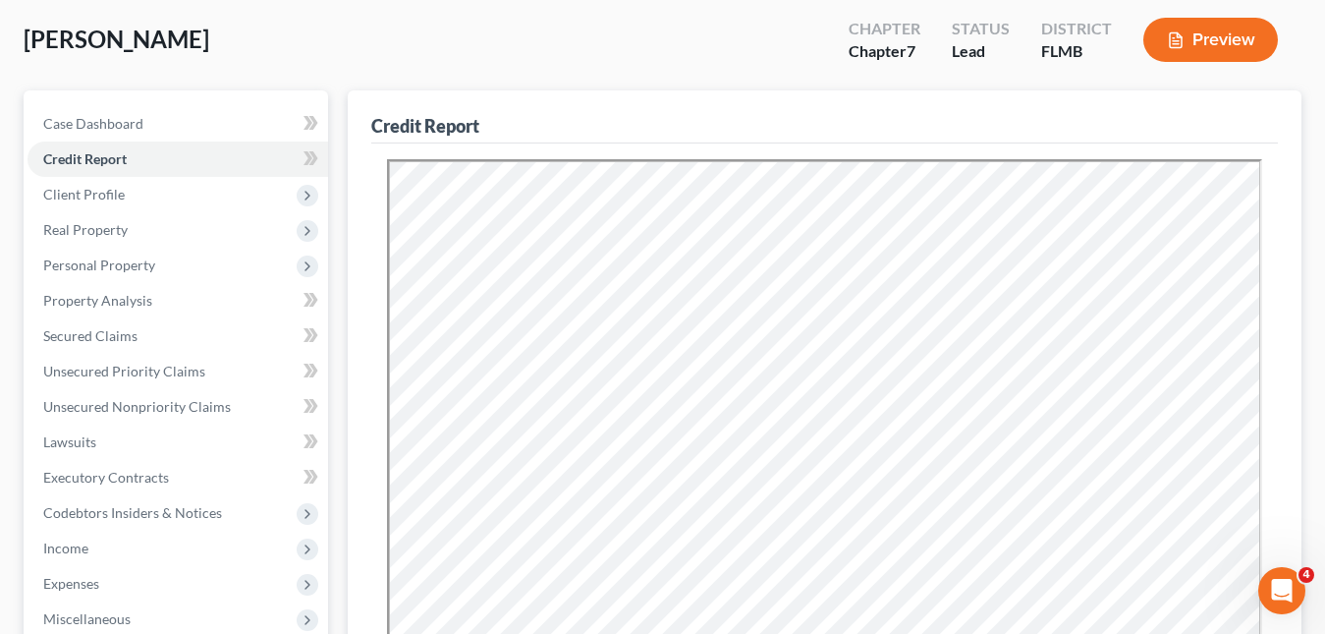
scroll to position [0, 0]
click at [169, 398] on span "Unsecured Nonpriority Claims" at bounding box center [137, 406] width 188 height 17
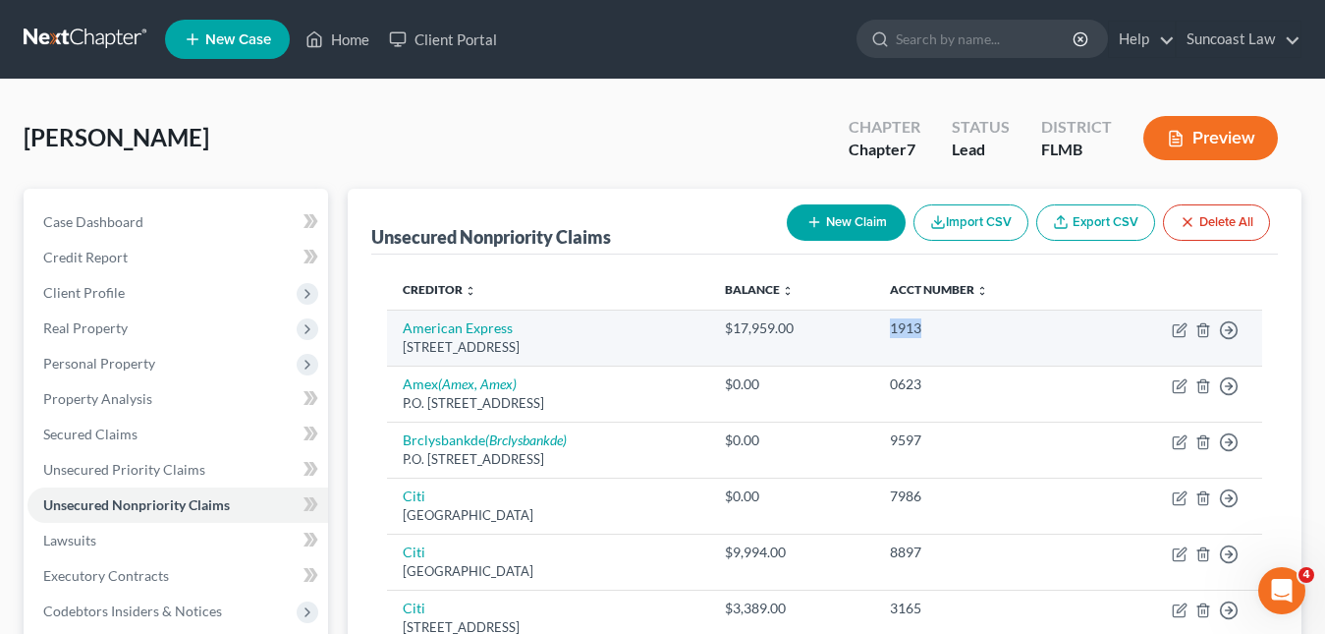
drag, startPoint x: 980, startPoint y: 329, endPoint x: 938, endPoint y: 330, distance: 41.3
click at [938, 330] on td "1913" at bounding box center [980, 338] width 213 height 56
copy div "1913"
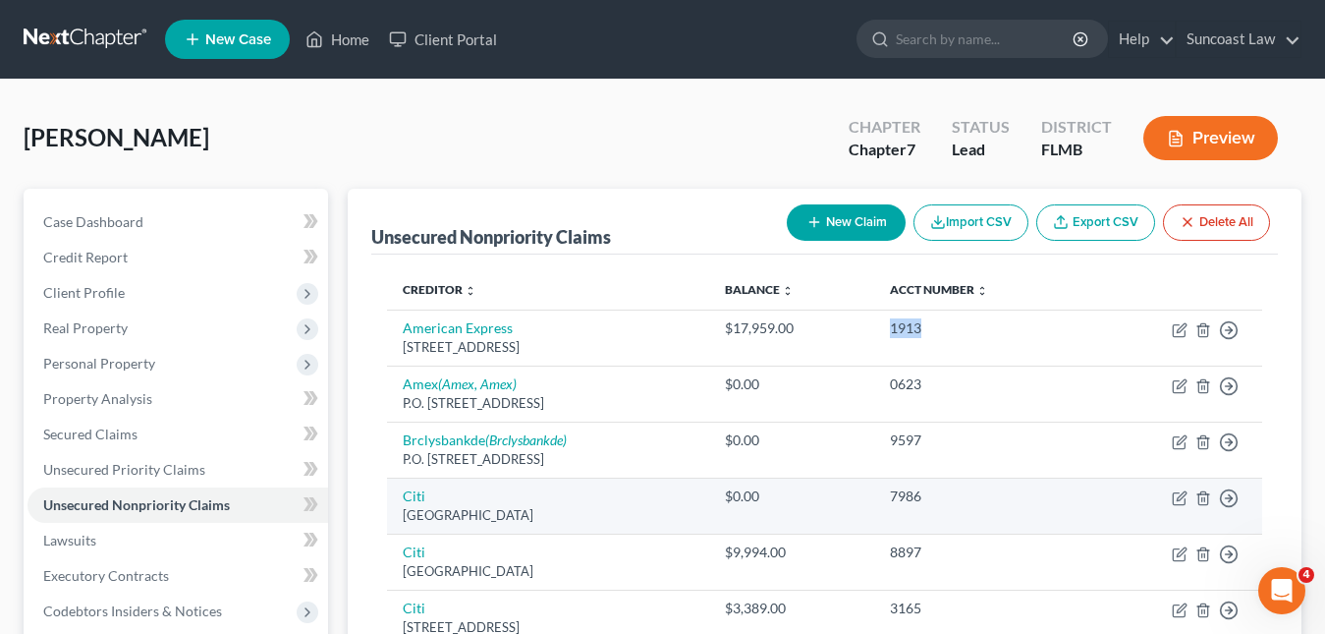
scroll to position [98, 0]
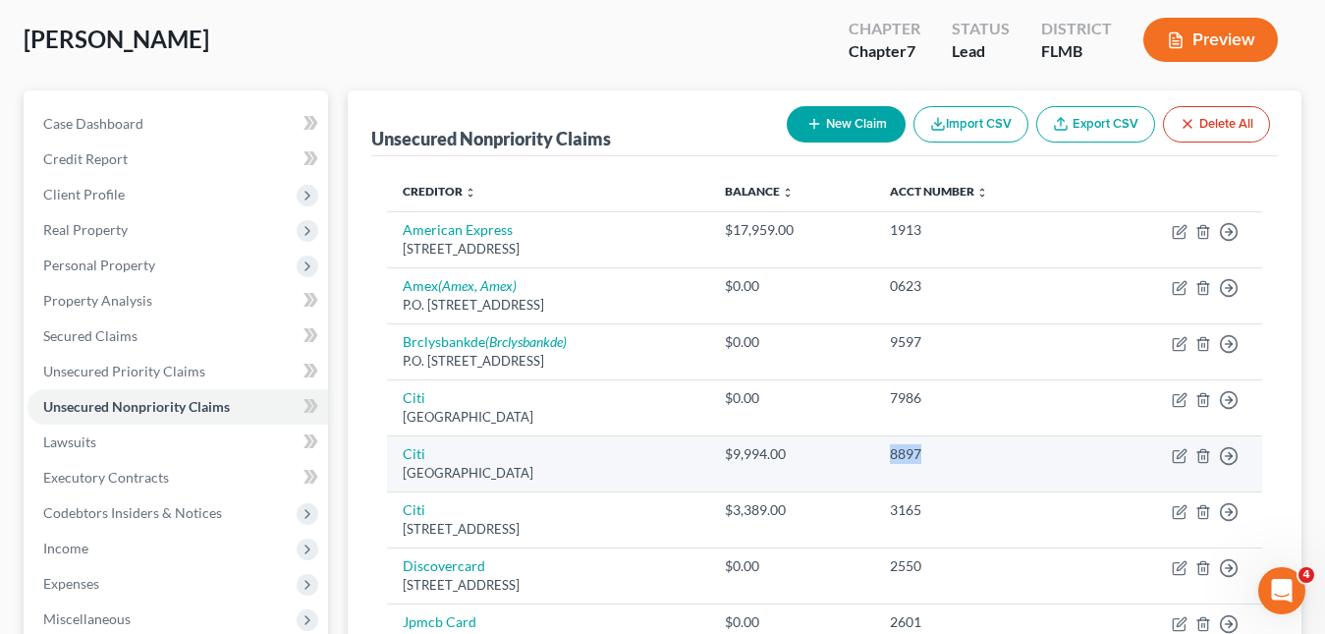
drag, startPoint x: 987, startPoint y: 457, endPoint x: 941, endPoint y: 454, distance: 46.3
click at [941, 454] on div "8897" at bounding box center [981, 454] width 182 height 20
copy div "8897"
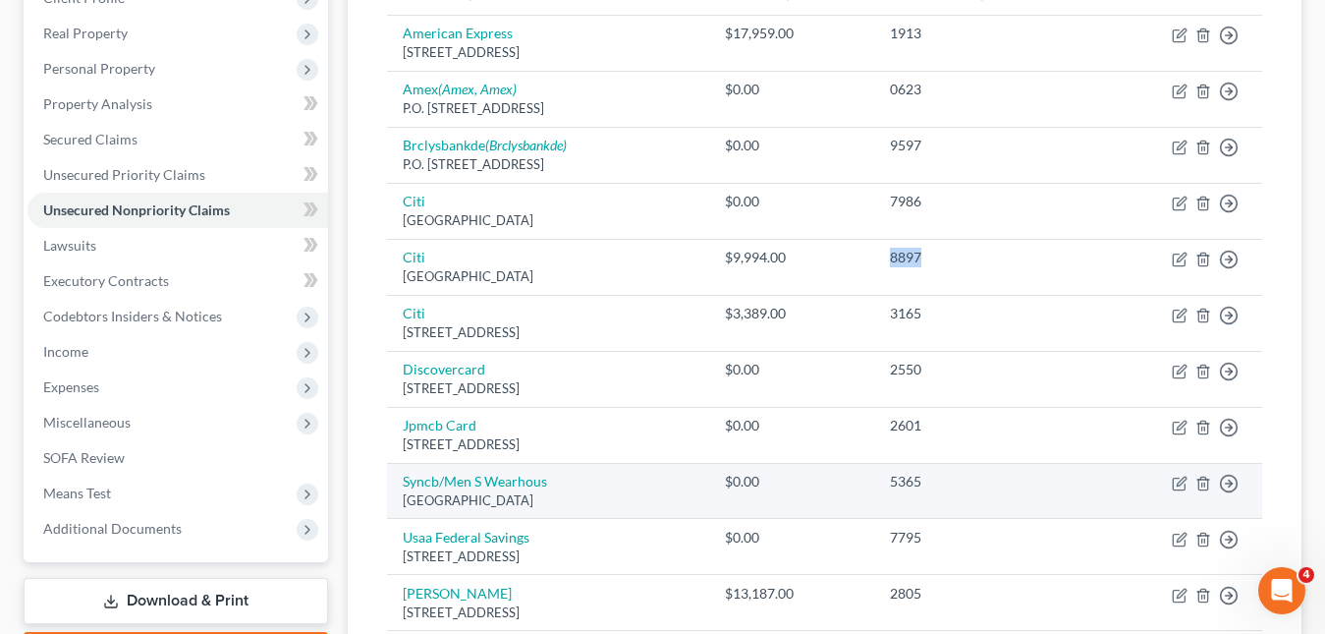
scroll to position [393, 0]
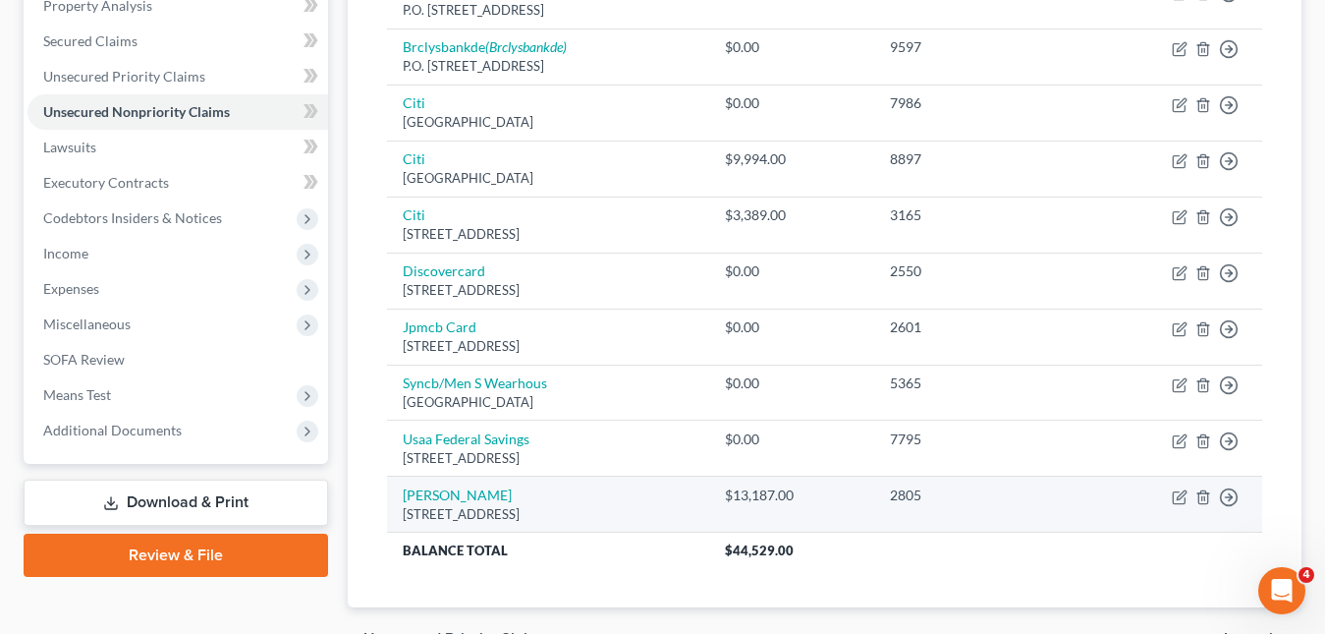
click at [969, 494] on div "2805" at bounding box center [981, 495] width 182 height 20
drag, startPoint x: 970, startPoint y: 494, endPoint x: 953, endPoint y: 491, distance: 17.0
click at [955, 492] on div "2805" at bounding box center [981, 495] width 182 height 20
copy tr "2805 Move to D Move to E Move to G Move to Notice Only"
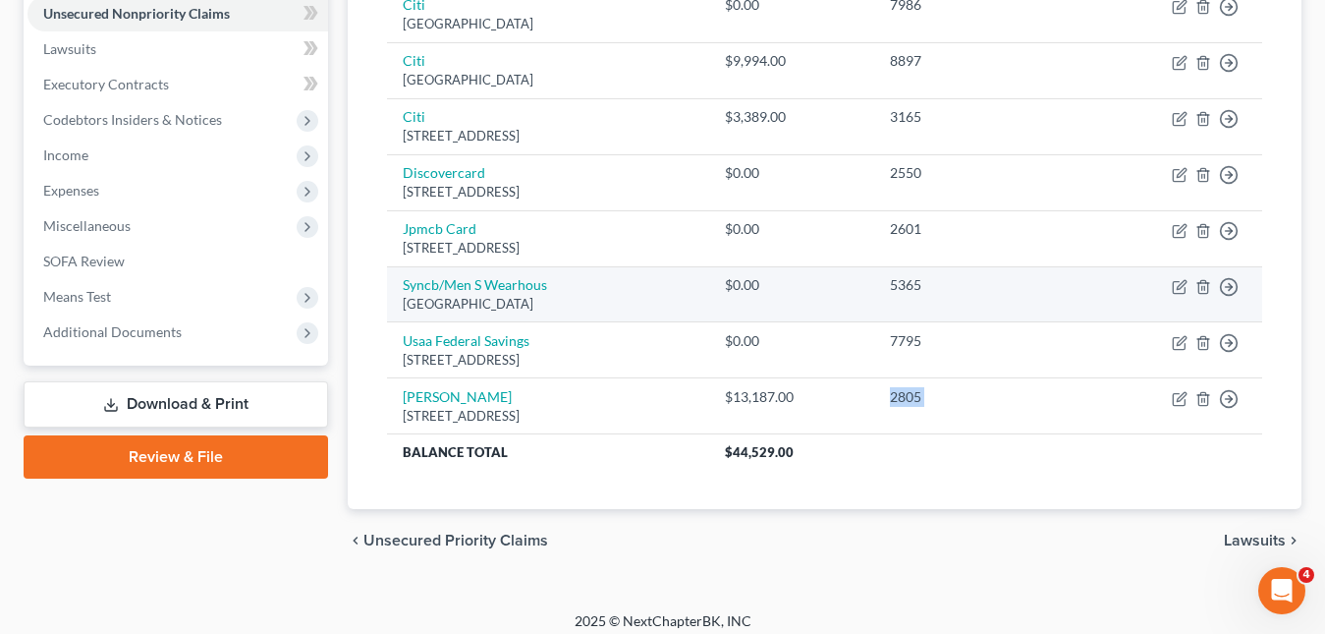
scroll to position [0, 0]
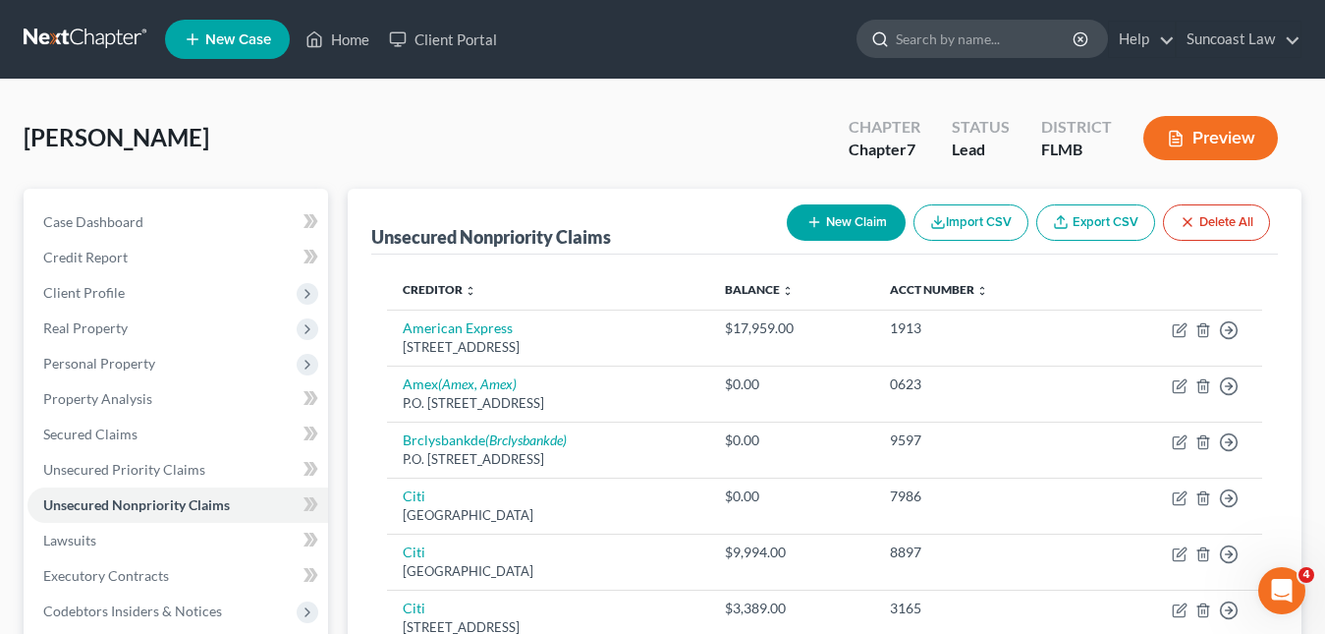
click at [958, 44] on input "search" at bounding box center [986, 39] width 180 height 36
